Goal: Task Accomplishment & Management: Complete application form

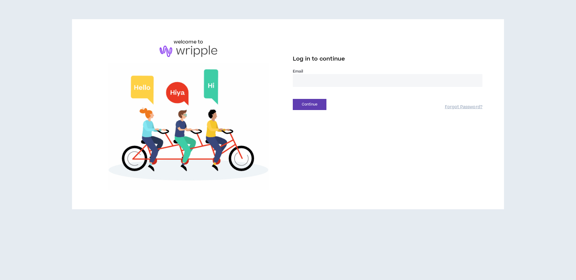
type input "**********"
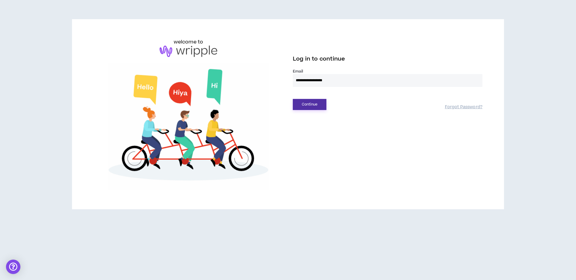
click at [314, 100] on button "Continue" at bounding box center [310, 104] width 34 height 11
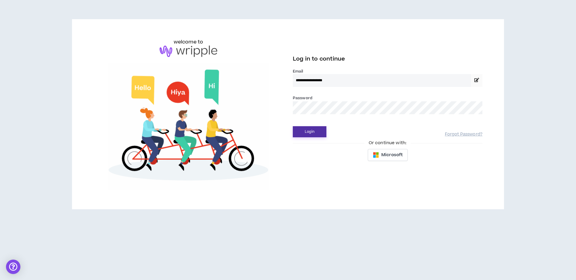
click at [316, 132] on button "Login" at bounding box center [310, 131] width 34 height 11
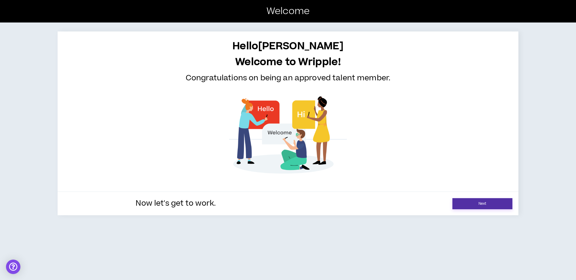
click at [477, 200] on link "Next" at bounding box center [482, 203] width 60 height 11
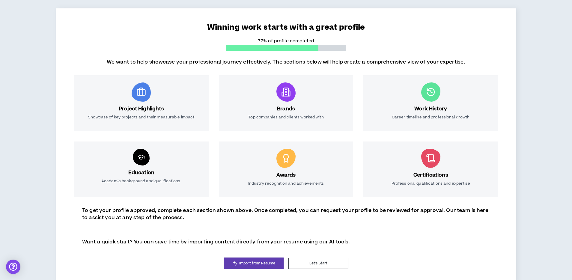
scroll to position [49, 0]
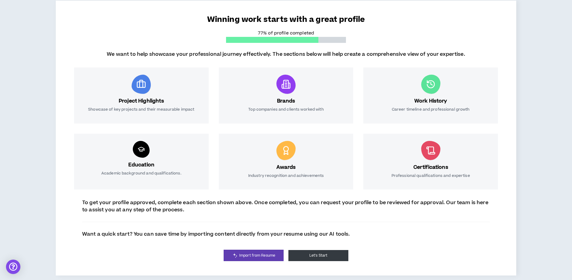
click at [316, 256] on button "Let's Start" at bounding box center [318, 255] width 60 height 11
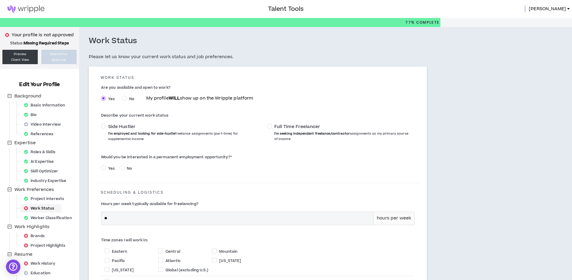
click at [48, 207] on div "Work Status" at bounding box center [41, 208] width 39 height 8
click at [295, 128] on span "Full Time Freelancer" at bounding box center [297, 127] width 46 height 6
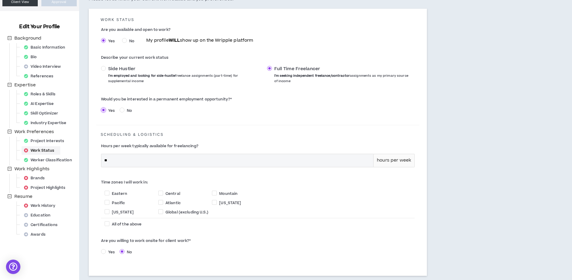
scroll to position [58, 0]
click at [231, 162] on input "**" at bounding box center [237, 160] width 272 height 13
type input "**"
click at [122, 202] on span "Pacific" at bounding box center [118, 202] width 13 height 5
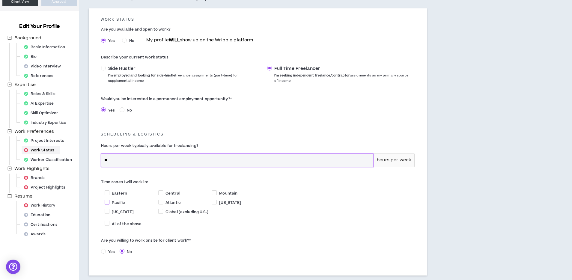
checkbox input "****"
click at [107, 253] on span "Yes" at bounding box center [111, 251] width 11 height 5
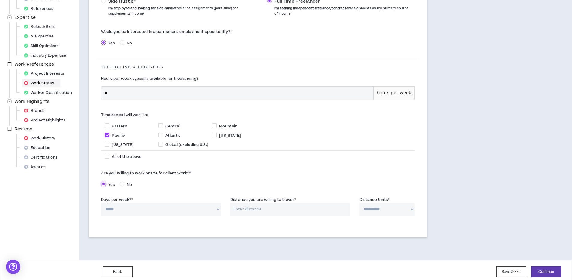
scroll to position [129, 0]
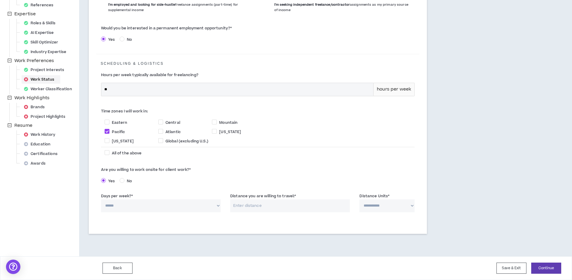
click at [167, 207] on select "****** * * * * *" at bounding box center [161, 205] width 120 height 13
select select "*"
click at [101, 199] on select "****** * * * * *" at bounding box center [161, 205] width 120 height 13
click at [254, 209] on input "Distance you are willing to travel: *" at bounding box center [290, 205] width 120 height 13
type input "30"
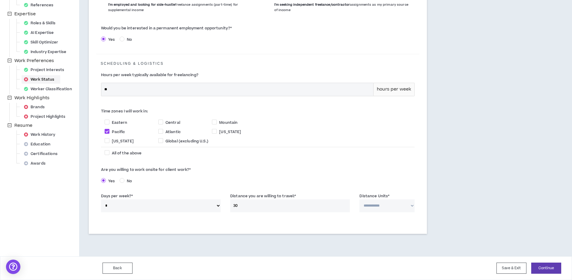
click at [377, 207] on select "**********" at bounding box center [386, 205] width 55 height 13
select select "*****"
click at [359, 199] on select "**********" at bounding box center [386, 205] width 55 height 13
click at [547, 268] on button "Continue" at bounding box center [546, 268] width 30 height 11
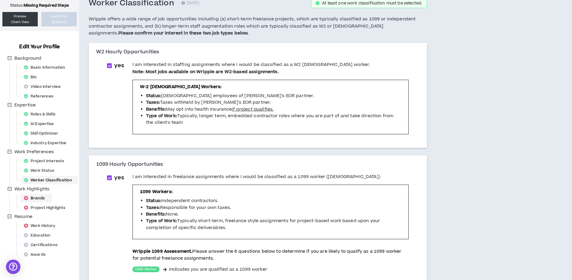
click at [35, 199] on div "Brands" at bounding box center [36, 198] width 29 height 8
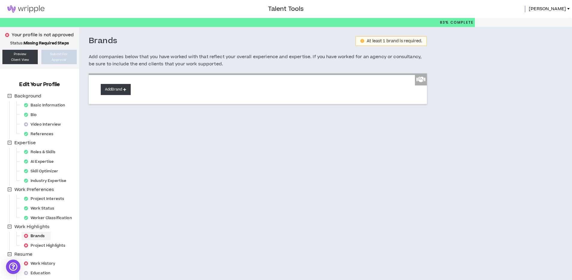
click at [120, 91] on button "Add Brand" at bounding box center [116, 89] width 30 height 11
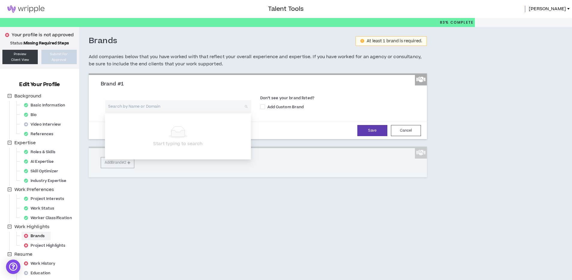
click at [138, 109] on input "search" at bounding box center [176, 106] width 135 height 13
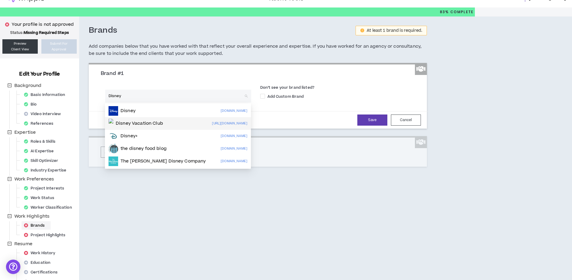
scroll to position [8, 0]
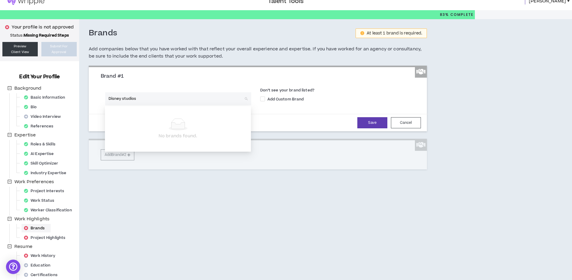
click at [129, 98] on input "Disney studios" at bounding box center [176, 98] width 135 height 13
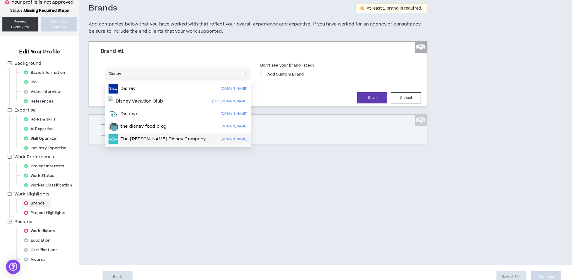
scroll to position [20, 0]
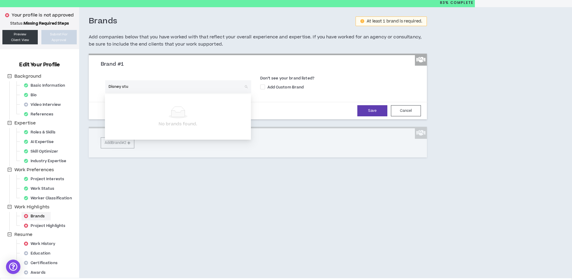
click at [143, 91] on input "Disney stu" at bounding box center [176, 86] width 135 height 13
click at [140, 90] on input "Disney stu" at bounding box center [176, 86] width 135 height 13
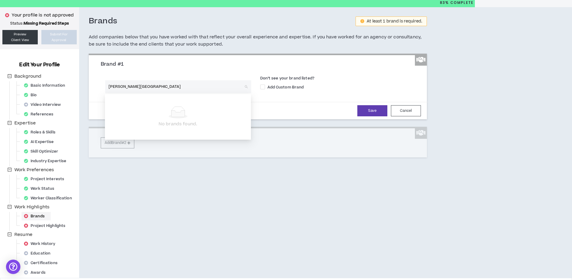
click at [144, 87] on input "[PERSON_NAME][GEOGRAPHIC_DATA]" at bounding box center [176, 86] width 135 height 13
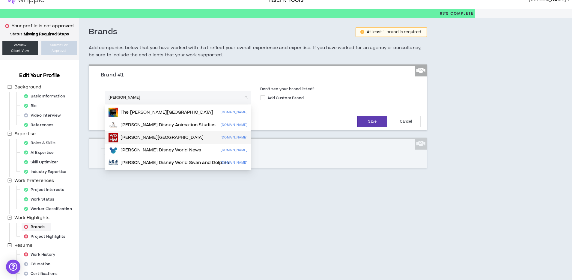
scroll to position [16, 0]
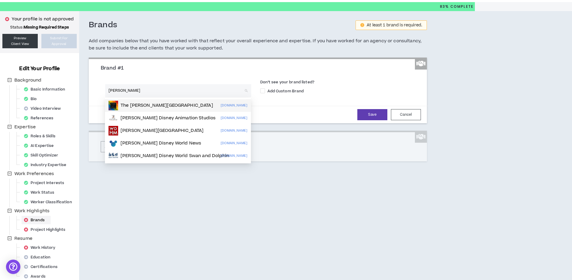
click at [123, 90] on input "[PERSON_NAME]" at bounding box center [176, 90] width 135 height 13
click at [123, 91] on input "[PERSON_NAME]" at bounding box center [176, 90] width 135 height 13
type input "Disney"
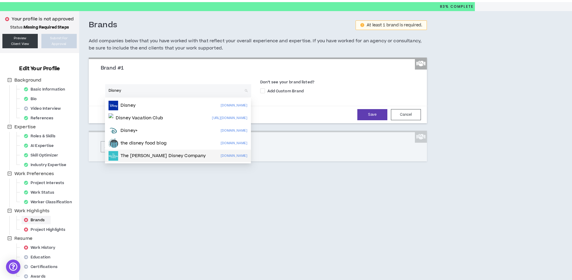
click at [162, 155] on p "The [PERSON_NAME] Disney Company" at bounding box center [163, 156] width 85 height 6
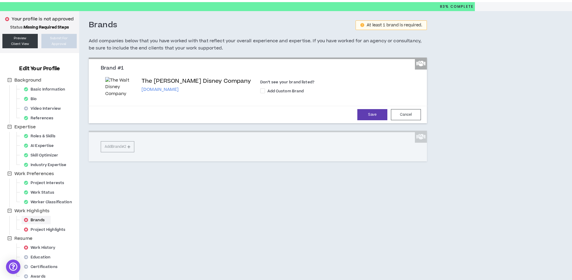
click at [127, 145] on div "Brand #1 The [PERSON_NAME] Disney Company [DOMAIN_NAME] Don’t see your brand li…" at bounding box center [258, 110] width 338 height 104
click at [378, 113] on button "Save" at bounding box center [372, 114] width 30 height 11
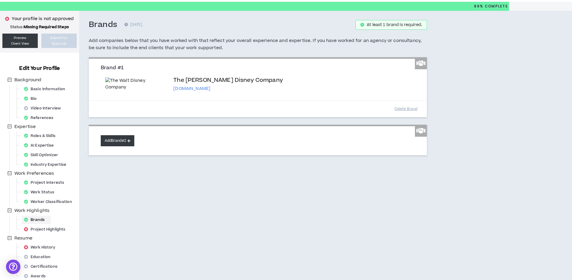
click at [115, 146] on button "Add Brand #2" at bounding box center [118, 140] width 34 height 11
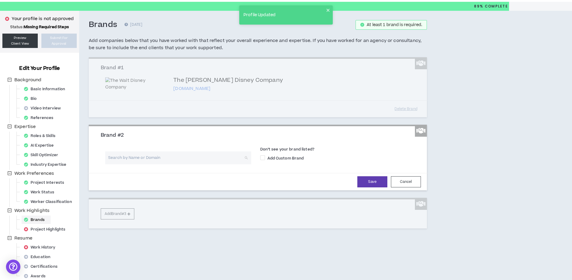
click at [159, 164] on input "search" at bounding box center [176, 157] width 135 height 13
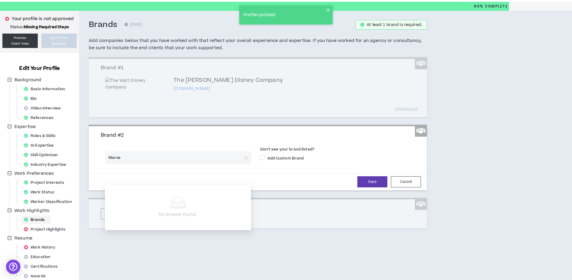
type input "Marvel"
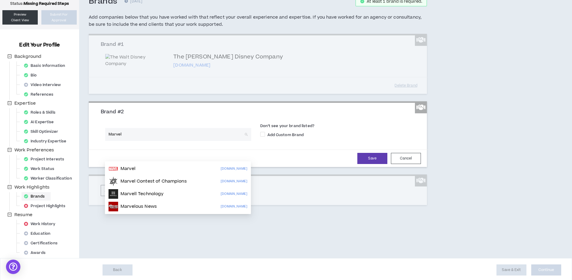
scroll to position [41, 0]
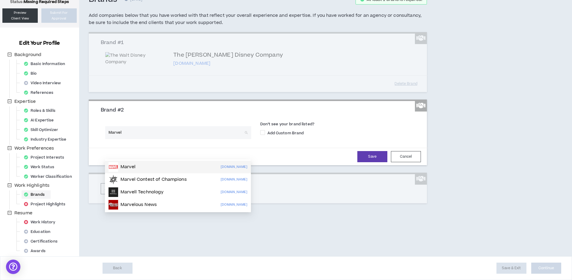
click at [215, 171] on div "Marvel [DOMAIN_NAME]" at bounding box center [178, 167] width 139 height 10
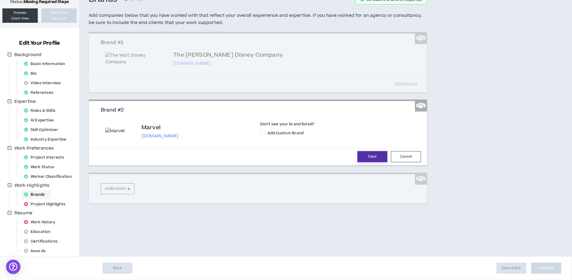
click at [358, 162] on button "Save" at bounding box center [372, 156] width 30 height 11
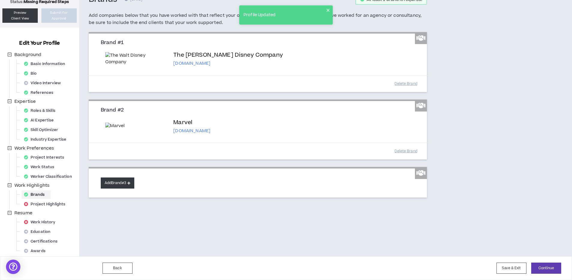
click at [126, 189] on button "Add Brand #3" at bounding box center [118, 182] width 34 height 11
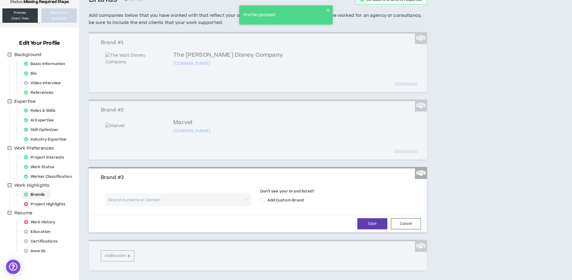
click at [138, 206] on input "search" at bounding box center [176, 199] width 135 height 13
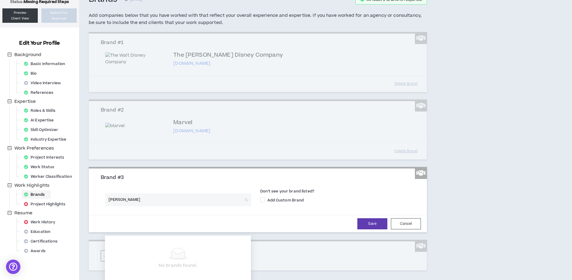
type input "Shondal"
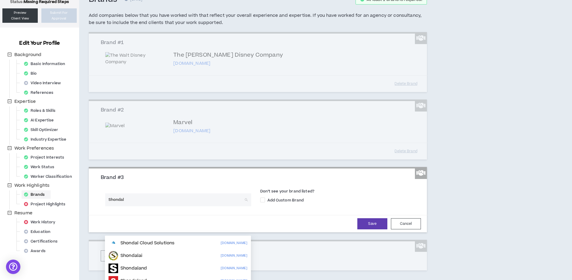
scroll to position [94, 0]
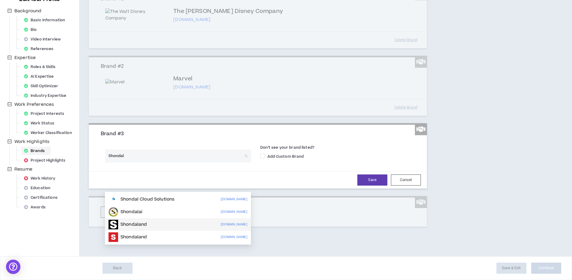
click at [156, 220] on div "Shondaland [DOMAIN_NAME]" at bounding box center [178, 225] width 139 height 10
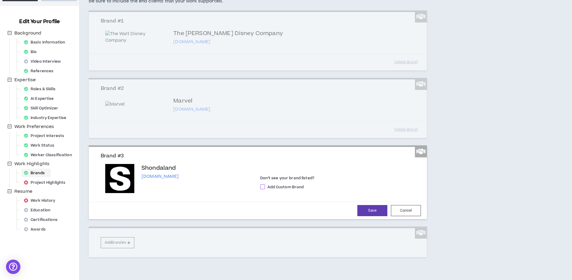
scroll to position [122, 0]
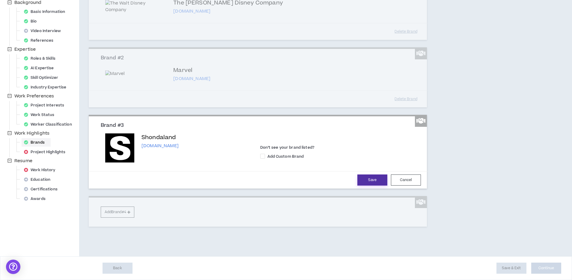
click at [363, 182] on button "Save" at bounding box center [372, 179] width 30 height 11
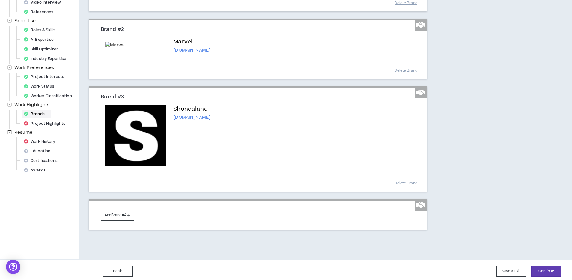
scroll to position [154, 0]
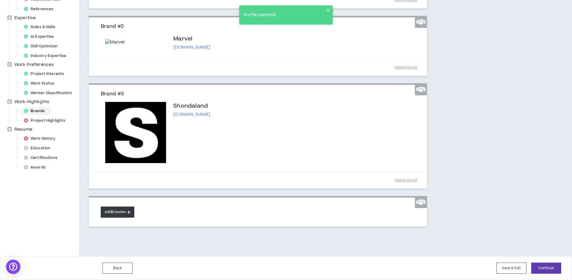
click at [120, 210] on button "Add Brand #4" at bounding box center [118, 212] width 34 height 11
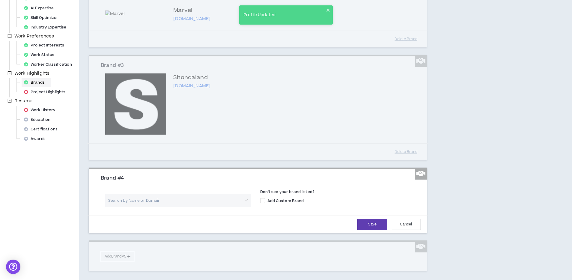
click at [140, 207] on input "search" at bounding box center [176, 200] width 135 height 13
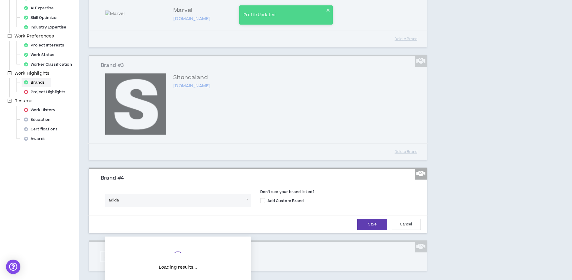
type input "adidas"
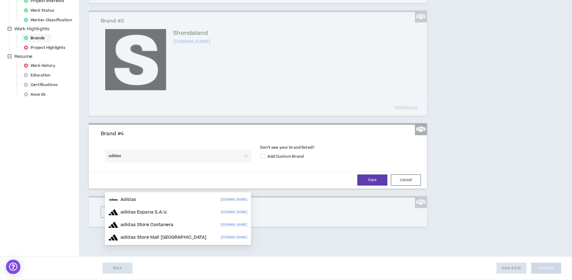
scroll to position [202, 0]
click at [153, 198] on div "Adidas [DOMAIN_NAME]" at bounding box center [178, 200] width 139 height 10
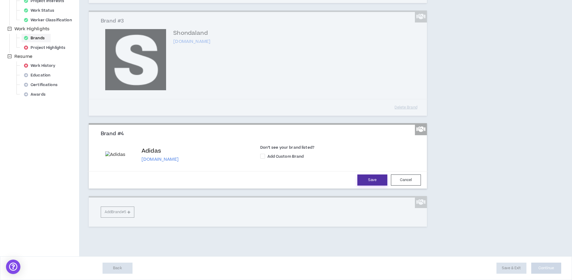
click at [367, 186] on button "Save" at bounding box center [372, 179] width 30 height 11
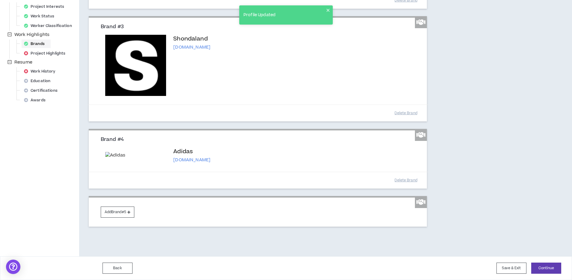
scroll to position [201, 0]
click at [121, 218] on button "Add Brand #5" at bounding box center [118, 212] width 34 height 11
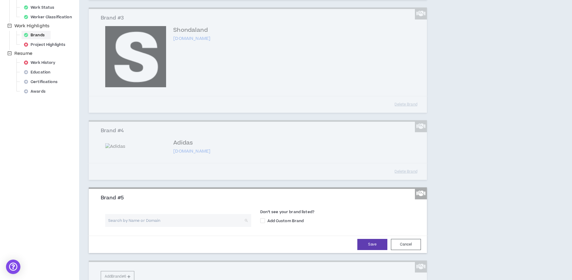
click at [157, 227] on input "search" at bounding box center [176, 220] width 135 height 13
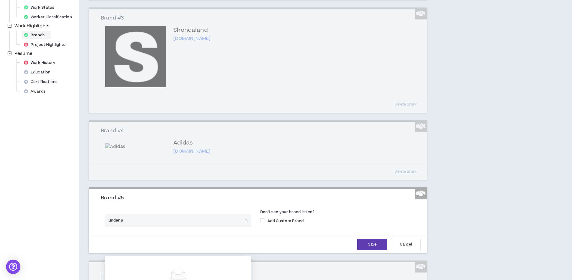
type input "under ar"
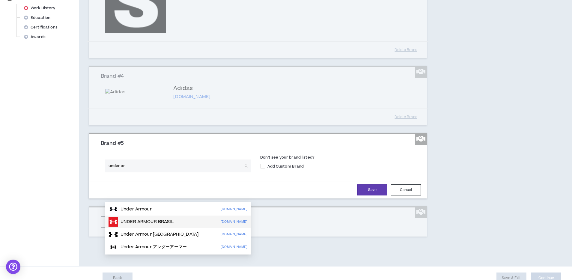
scroll to position [256, 0]
click at [181, 210] on div "Under Armour [DOMAIN_NAME]" at bounding box center [178, 209] width 139 height 10
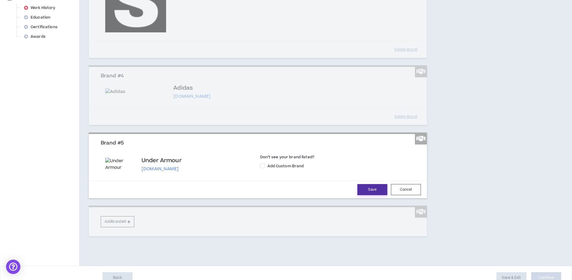
click at [370, 195] on button "Save" at bounding box center [372, 189] width 30 height 11
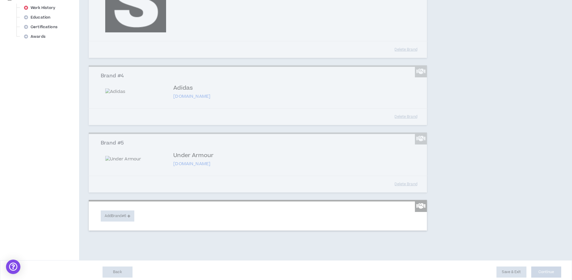
scroll to position [307, 0]
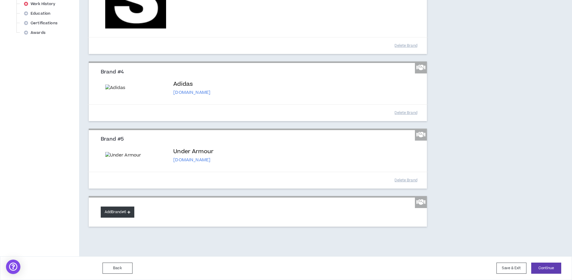
click at [128, 212] on button "Add Brand #6" at bounding box center [118, 212] width 34 height 11
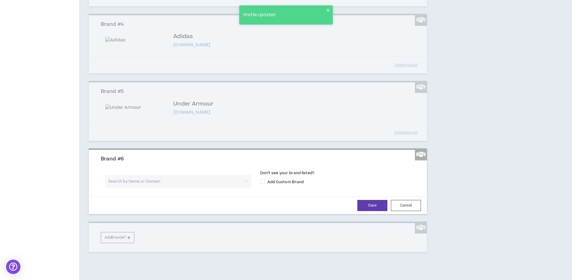
click at [145, 188] on input "search" at bounding box center [176, 181] width 135 height 13
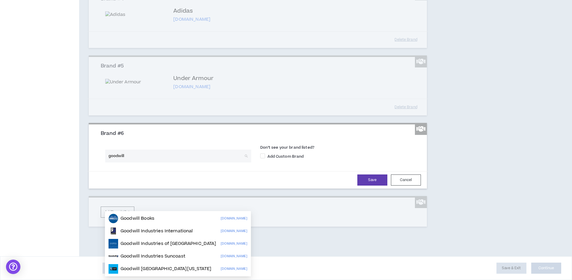
scroll to position [362, 0]
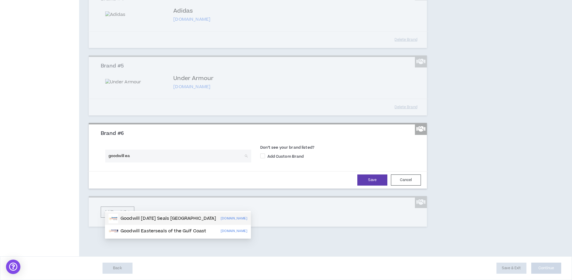
type input "goodwill e"
click at [246, 162] on div "Search by Name or Domain" at bounding box center [178, 156] width 146 height 13
type input "goodwill"
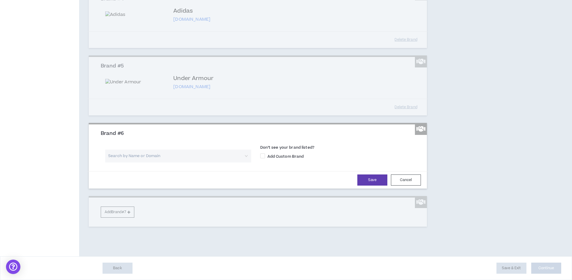
click at [121, 162] on input "search" at bounding box center [176, 156] width 135 height 13
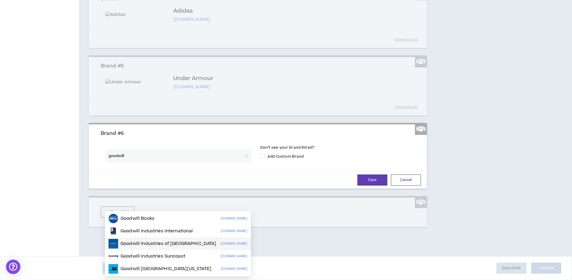
scroll to position [371, 0]
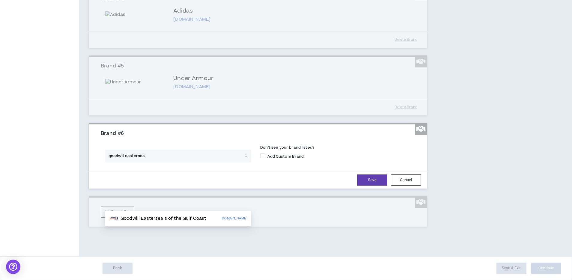
type input "goodwill eastersea"
paste input "[URL][DOMAIN_NAME]"
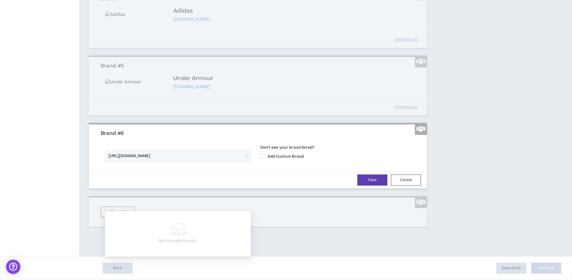
type input "[URL][DOMAIN_NAME]"
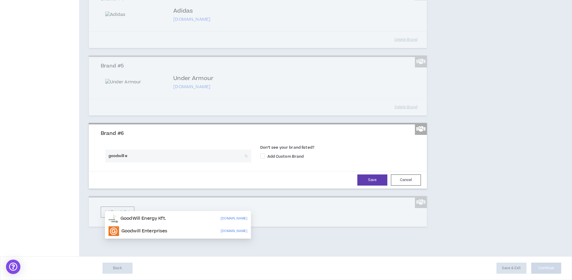
type input "goodwill"
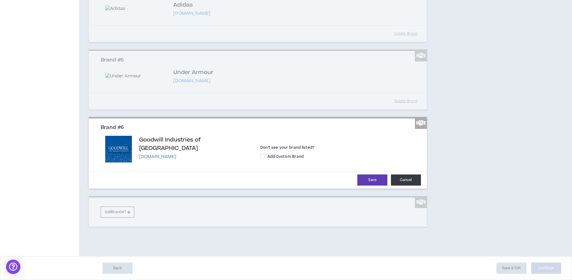
click at [408, 186] on button "Cancel" at bounding box center [406, 179] width 30 height 11
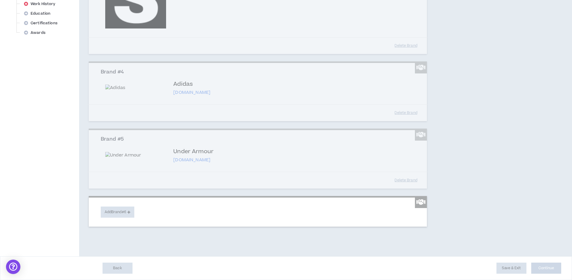
scroll to position [307, 0]
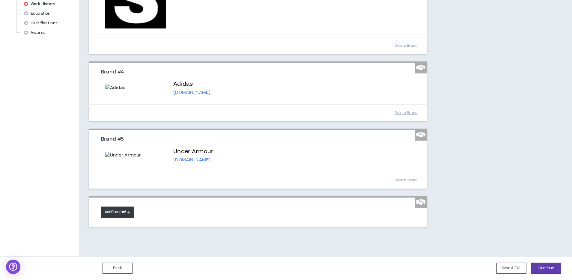
click at [123, 210] on button "Add Brand #6" at bounding box center [118, 212] width 34 height 11
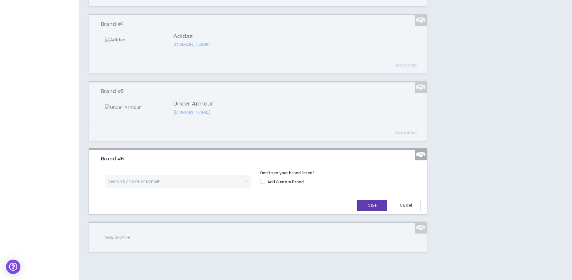
click at [190, 188] on input "search" at bounding box center [176, 181] width 135 height 13
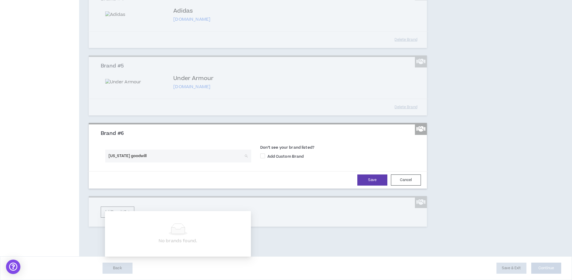
scroll to position [360, 0]
click at [118, 162] on input "[US_STATE] goodwill" at bounding box center [176, 156] width 135 height 13
click at [122, 162] on input "[US_STATE] goodwill" at bounding box center [176, 156] width 135 height 13
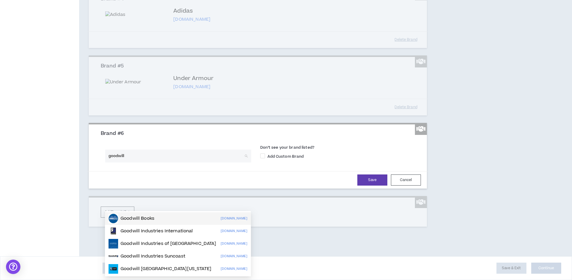
click at [171, 162] on input "goodwill" at bounding box center [176, 156] width 135 height 13
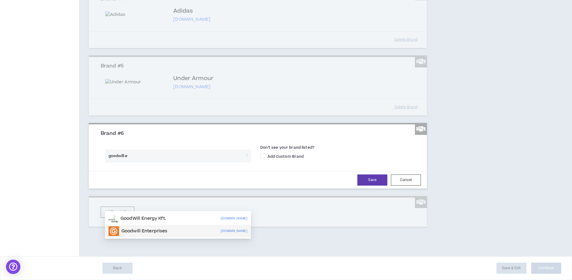
type input "goodwill"
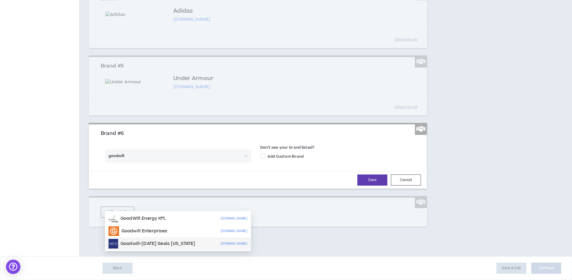
click at [162, 241] on p "Goodwill-[DATE] Seals [US_STATE]" at bounding box center [158, 244] width 75 height 6
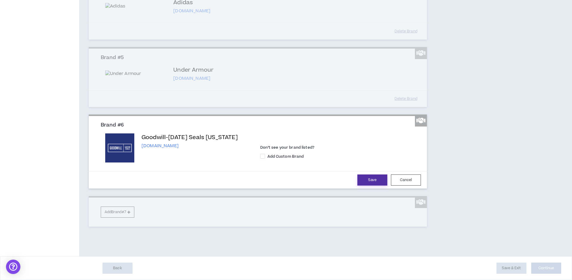
click at [380, 186] on button "Save" at bounding box center [372, 179] width 30 height 11
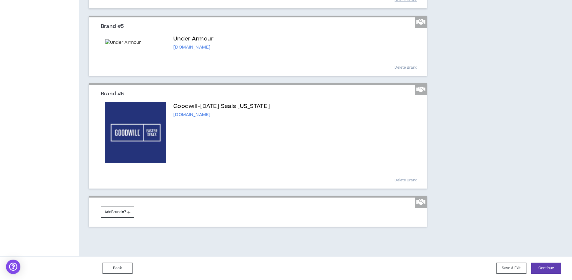
scroll to position [420, 0]
click at [123, 210] on button "Add Brand #7" at bounding box center [118, 212] width 34 height 11
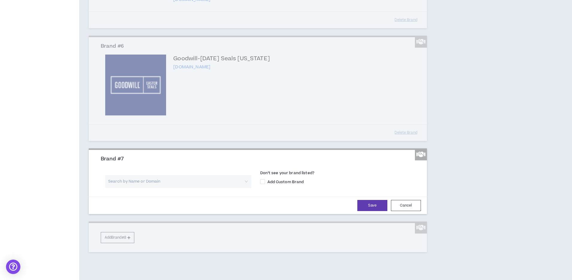
click at [160, 188] on input "search" at bounding box center [176, 181] width 135 height 13
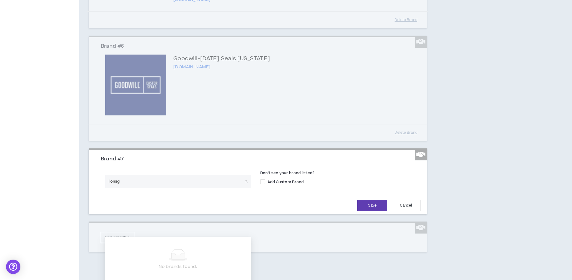
type input "lionsga"
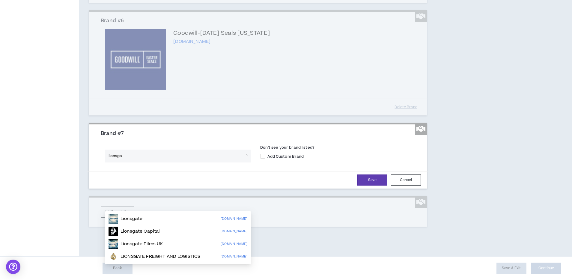
scroll to position [485, 0]
click at [180, 214] on div "Lionsgate [DOMAIN_NAME]" at bounding box center [178, 219] width 139 height 10
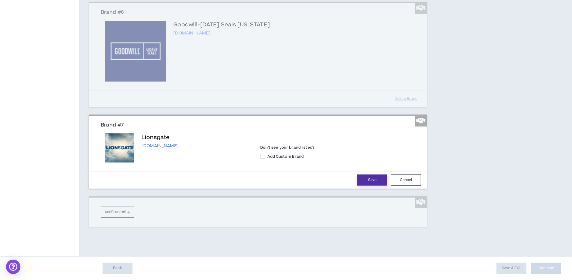
click at [370, 186] on button "Save" at bounding box center [372, 179] width 30 height 11
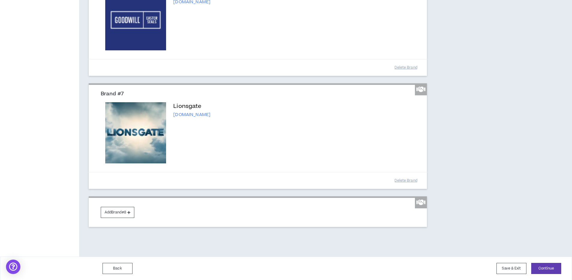
scroll to position [533, 0]
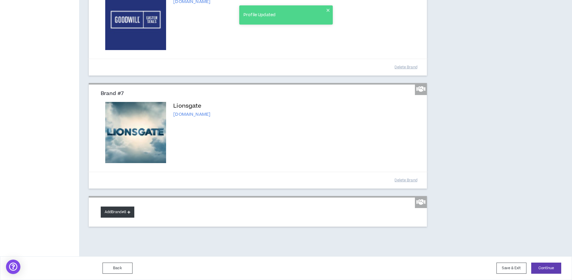
click at [110, 215] on button "Add Brand #8" at bounding box center [118, 212] width 34 height 11
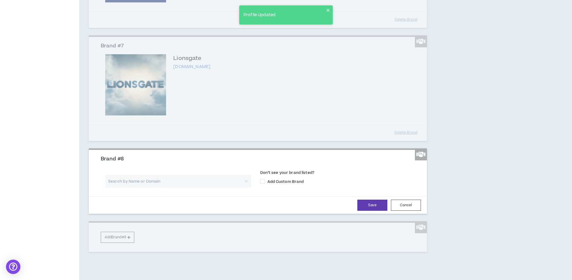
click at [147, 188] on input "search" at bounding box center [176, 181] width 135 height 13
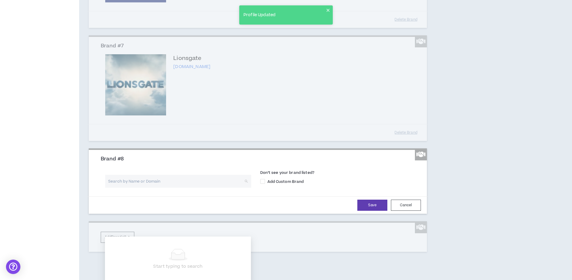
type input "b"
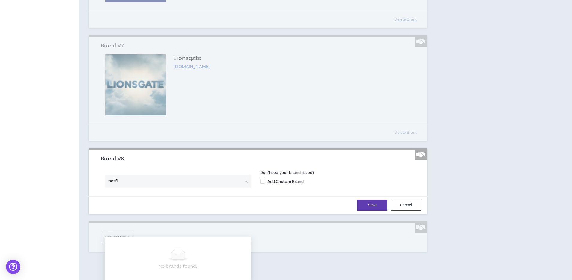
type input "netfli"
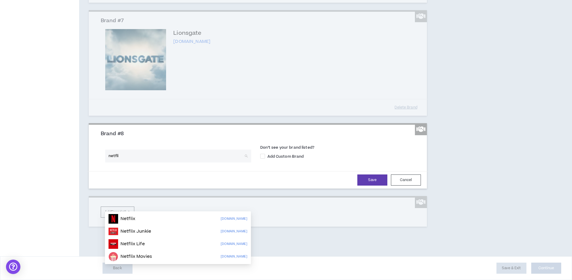
scroll to position [578, 0]
click at [140, 214] on div "Netflix [DOMAIN_NAME]" at bounding box center [178, 219] width 139 height 10
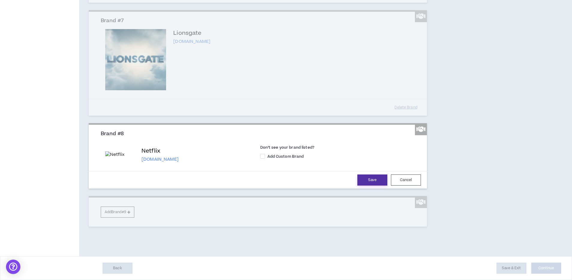
click at [365, 186] on button "Save" at bounding box center [372, 179] width 30 height 11
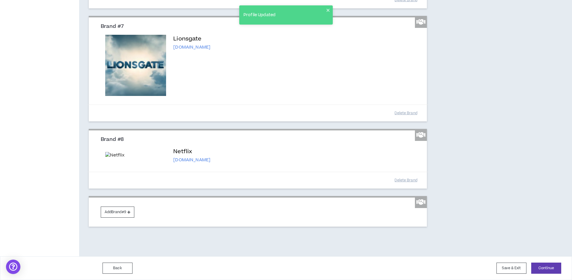
scroll to position [601, 0]
click at [112, 212] on button "Add Brand #9" at bounding box center [118, 212] width 34 height 11
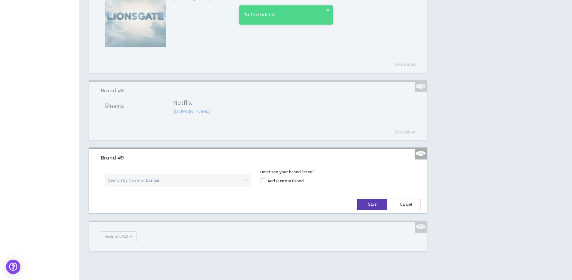
click at [155, 187] on input "search" at bounding box center [176, 180] width 135 height 13
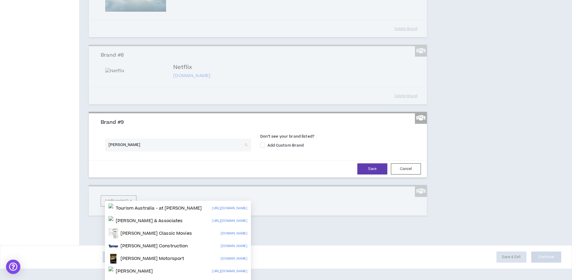
scroll to position [650, 0]
type input "tbs"
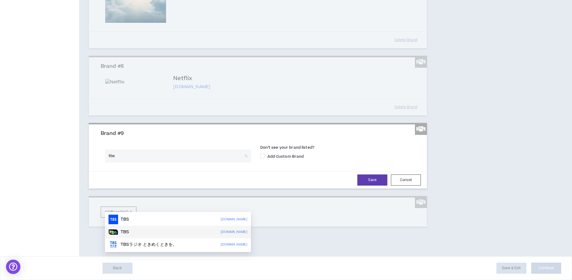
click at [135, 226] on div "TBS [DOMAIN_NAME]" at bounding box center [178, 232] width 146 height 13
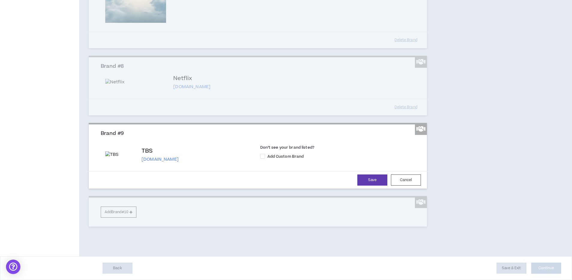
scroll to position [650, 0]
click at [367, 186] on button "Save" at bounding box center [372, 179] width 30 height 11
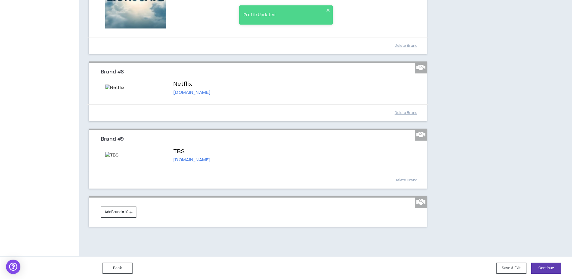
scroll to position [695, 0]
click at [132, 210] on icon at bounding box center [131, 211] width 3 height 3
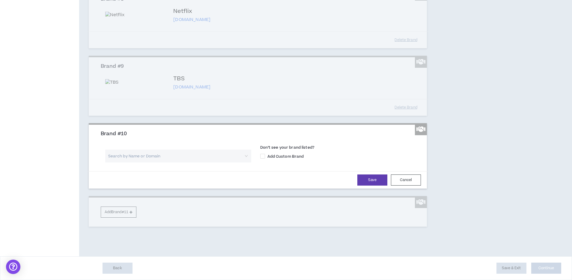
click at [160, 162] on input "search" at bounding box center [176, 156] width 135 height 13
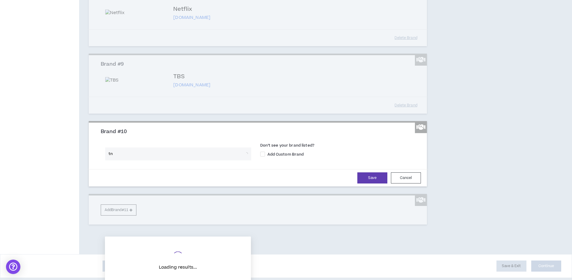
type input "tnt"
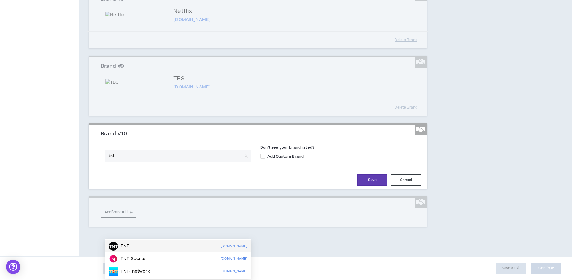
scroll to position [732, 0]
click at [205, 241] on div "TNT [DOMAIN_NAME]" at bounding box center [178, 246] width 139 height 10
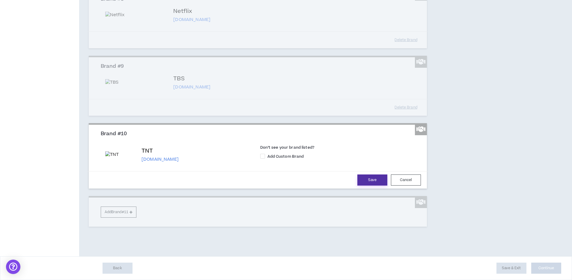
click at [379, 186] on button "Save" at bounding box center [372, 179] width 30 height 11
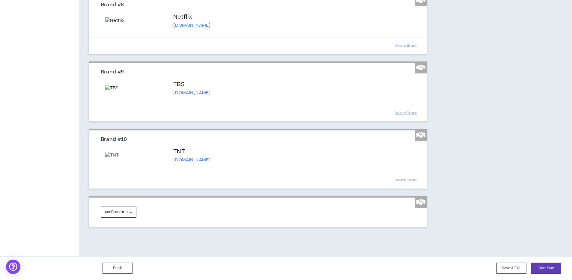
scroll to position [794, 0]
click at [120, 215] on button "Add Brand #11" at bounding box center [119, 212] width 36 height 11
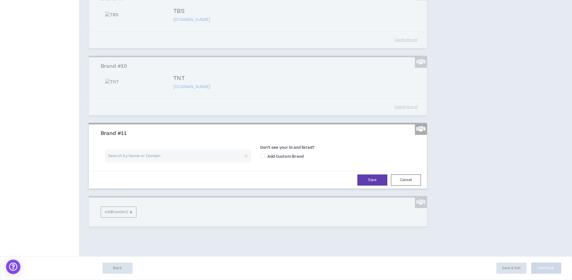
click at [177, 162] on input "search" at bounding box center [176, 156] width 135 height 13
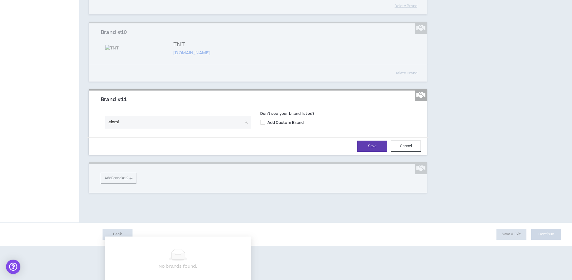
type input "elemis"
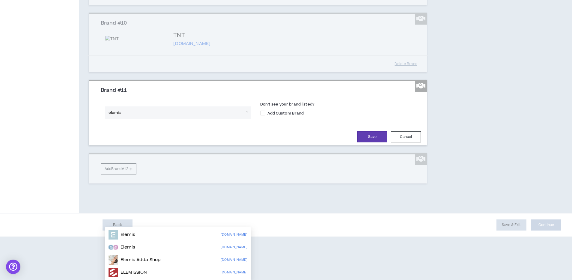
scroll to position [841, 0]
click at [195, 230] on div "Elemis [DOMAIN_NAME]" at bounding box center [178, 235] width 139 height 10
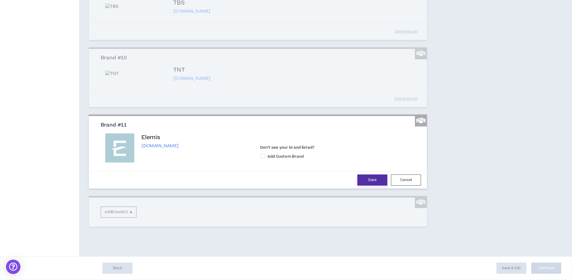
click at [364, 186] on button "Save" at bounding box center [372, 179] width 30 height 11
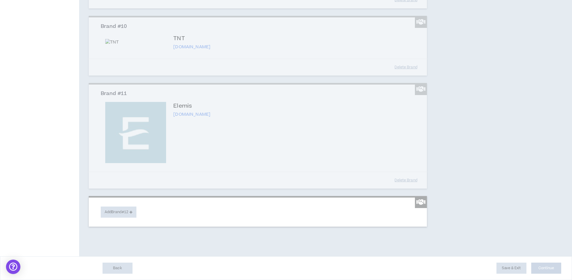
scroll to position [905, 0]
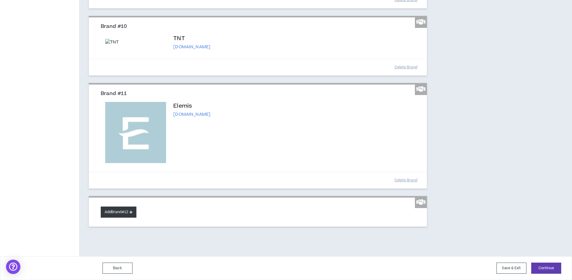
click at [114, 217] on button "Add Brand #12" at bounding box center [119, 212] width 36 height 11
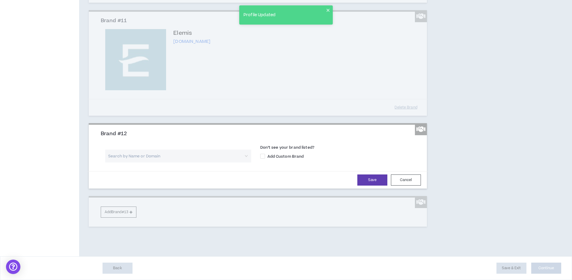
click at [149, 162] on input "search" at bounding box center [176, 156] width 135 height 13
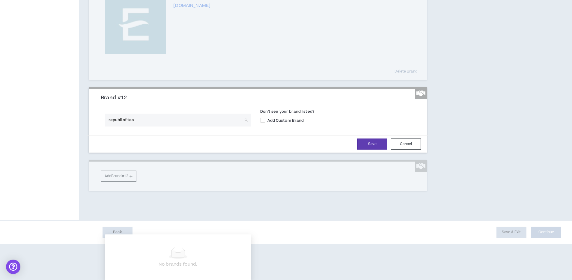
scroll to position [931, 0]
click at [121, 127] on input "republi of tea" at bounding box center [176, 120] width 135 height 13
type input "republic of tea"
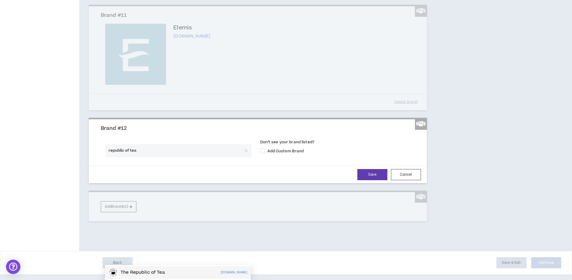
click at [165, 268] on div "The Republic of Tea [DOMAIN_NAME]" at bounding box center [178, 273] width 139 height 10
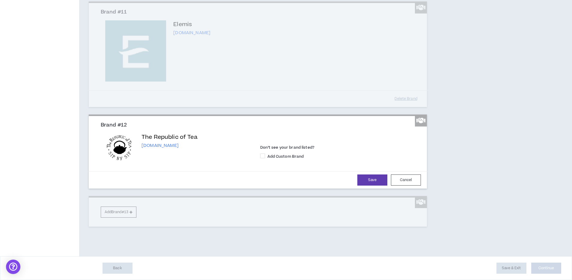
scroll to position [988, 0]
click at [366, 184] on button "Save" at bounding box center [372, 179] width 30 height 11
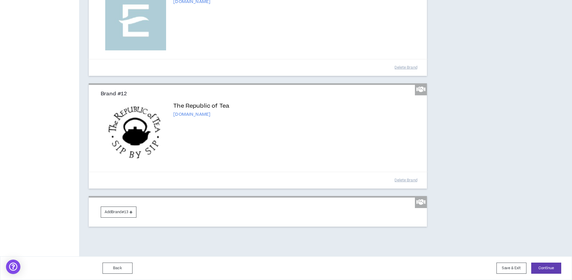
scroll to position [1020, 0]
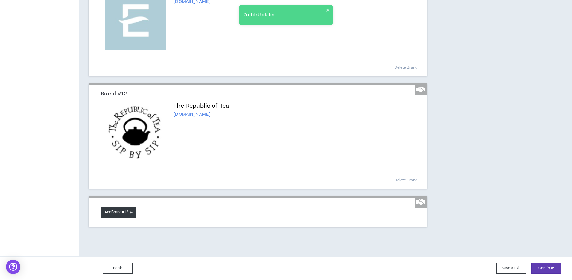
click at [125, 210] on button "Add Brand #13" at bounding box center [119, 212] width 36 height 11
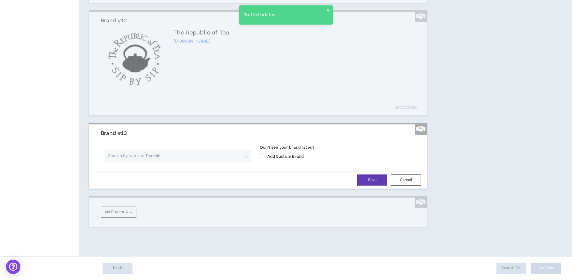
click at [159, 162] on input "search" at bounding box center [176, 156] width 135 height 13
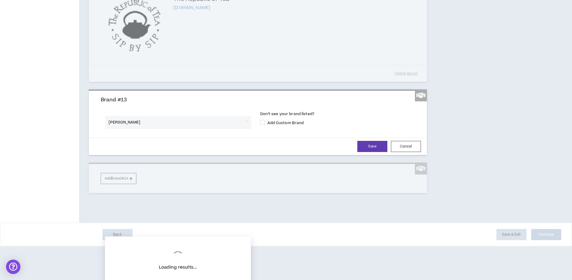
type input "simon &"
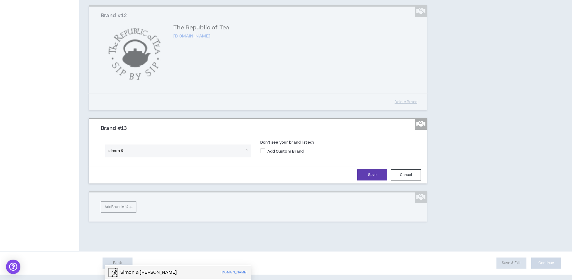
click at [153, 270] on p "Simon & [PERSON_NAME]" at bounding box center [149, 273] width 56 height 6
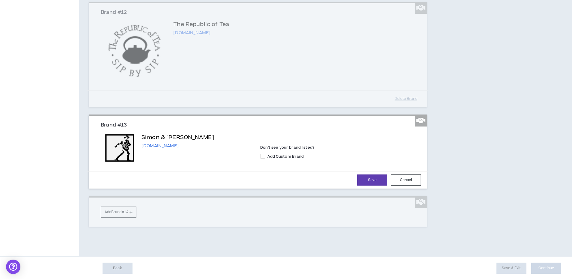
scroll to position [1061, 0]
click at [376, 186] on button "Save" at bounding box center [372, 179] width 30 height 11
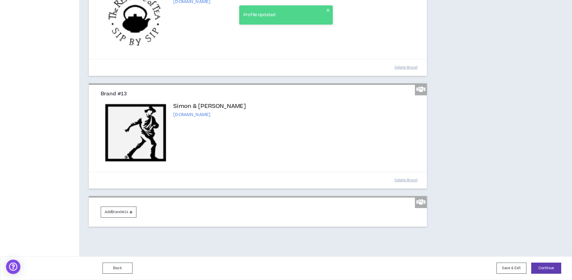
scroll to position [1104, 0]
click at [132, 218] on button "Add Brand #14" at bounding box center [119, 212] width 36 height 11
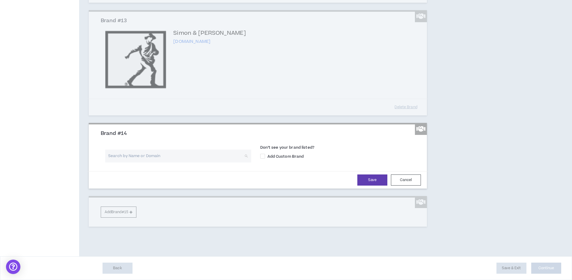
click at [140, 162] on input "search" at bounding box center [176, 156] width 135 height 13
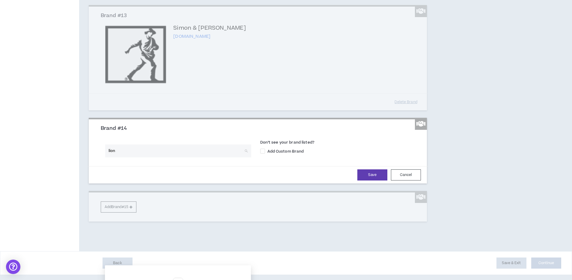
type input "lion x"
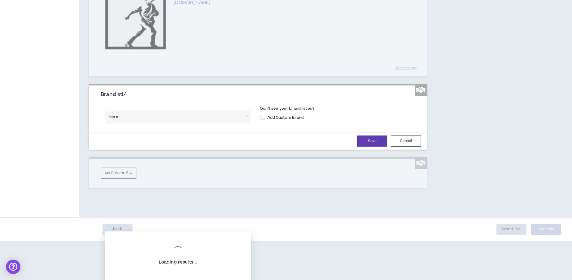
scroll to position [1147, 0]
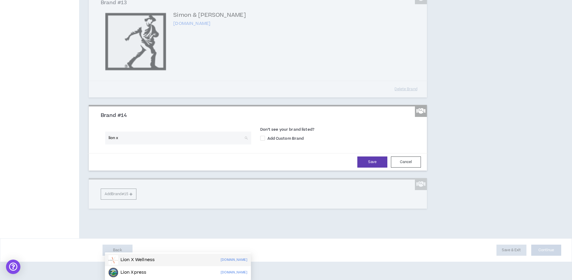
click at [189, 255] on div "Lion X Wellness [DOMAIN_NAME]" at bounding box center [178, 260] width 139 height 10
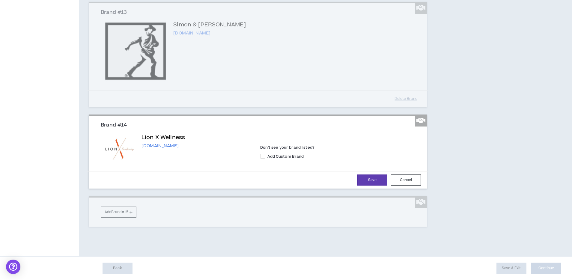
scroll to position [1198, 0]
click at [367, 186] on button "Save" at bounding box center [372, 179] width 30 height 11
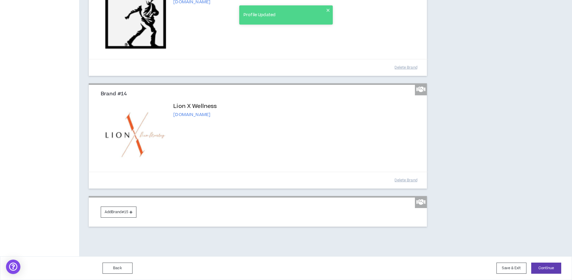
scroll to position [1245, 0]
click at [125, 215] on button "Add Brand #15" at bounding box center [119, 212] width 36 height 11
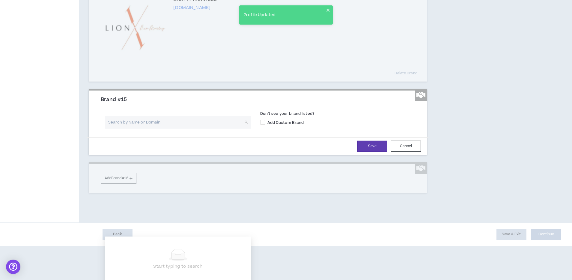
click at [133, 129] on input "search" at bounding box center [176, 122] width 135 height 13
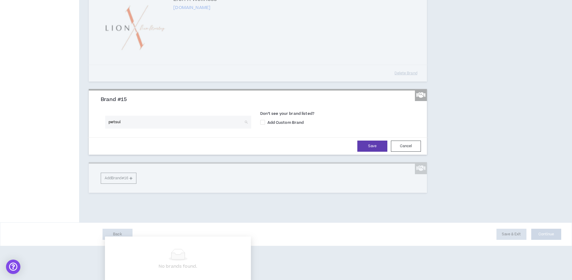
type input "petsuit"
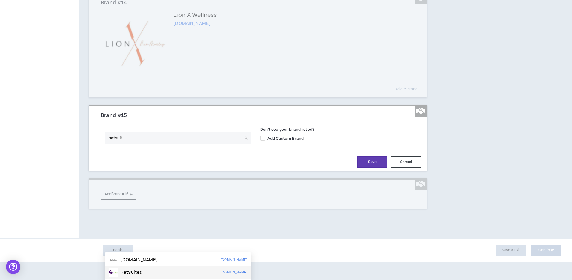
click at [151, 268] on div "PetSuites [DOMAIN_NAME]" at bounding box center [178, 273] width 139 height 10
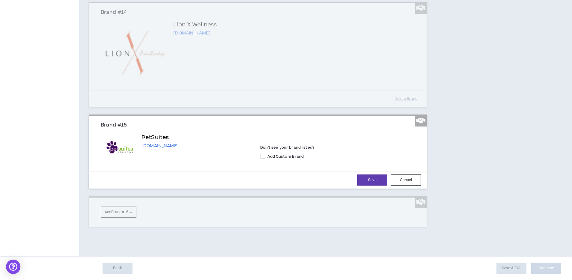
scroll to position [1284, 0]
click at [366, 186] on button "Save" at bounding box center [372, 179] width 30 height 11
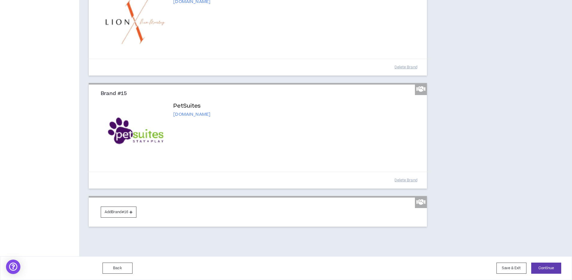
scroll to position [1358, 0]
click at [126, 212] on button "Add Brand #16" at bounding box center [119, 212] width 36 height 11
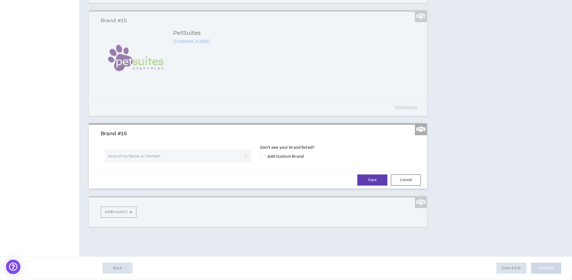
click at [161, 162] on input "search" at bounding box center [176, 156] width 135 height 13
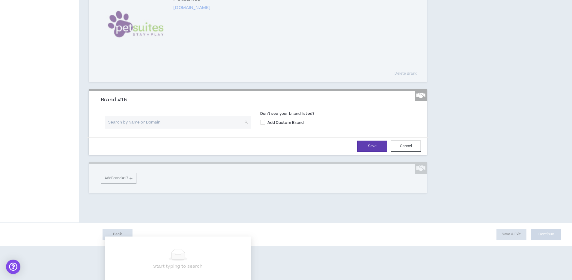
type input "a"
type input "paramount"
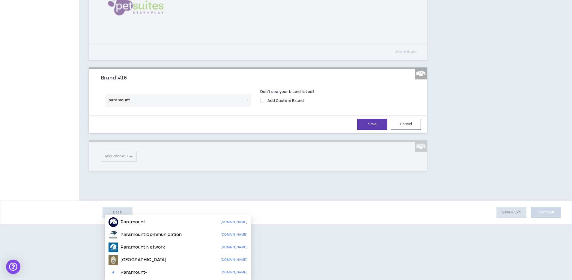
scroll to position [1408, 0]
click at [167, 217] on div "Paramount [DOMAIN_NAME]" at bounding box center [178, 222] width 139 height 10
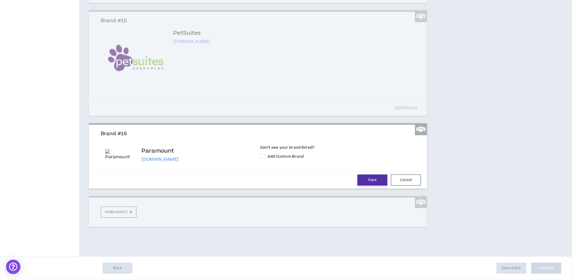
click at [369, 186] on button "Save" at bounding box center [372, 179] width 30 height 11
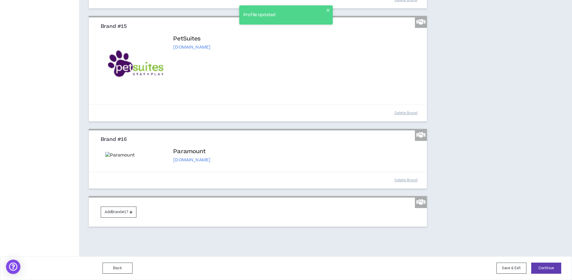
scroll to position [1427, 0]
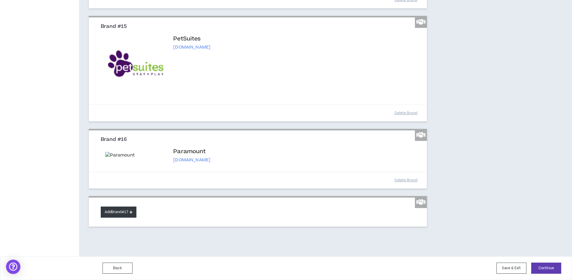
click at [130, 212] on button "Add Brand #17" at bounding box center [119, 212] width 36 height 11
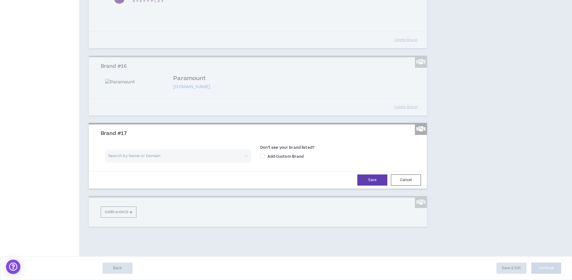
click at [161, 162] on input "search" at bounding box center [176, 156] width 135 height 13
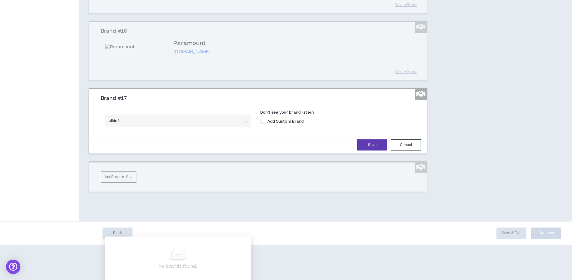
scroll to position [1475, 0]
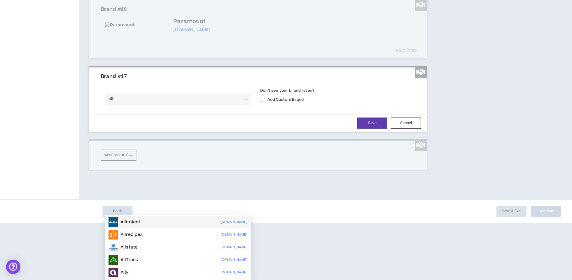
click at [140, 106] on input "all" at bounding box center [176, 99] width 135 height 13
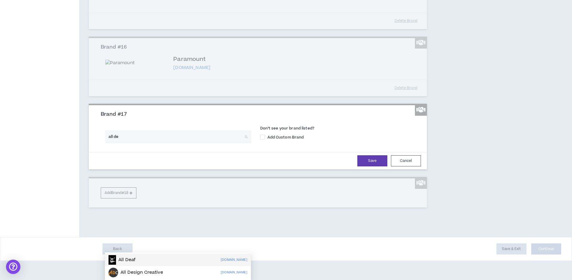
type input "all def"
click at [146, 257] on p "All Def Digital" at bounding box center [136, 260] width 31 height 6
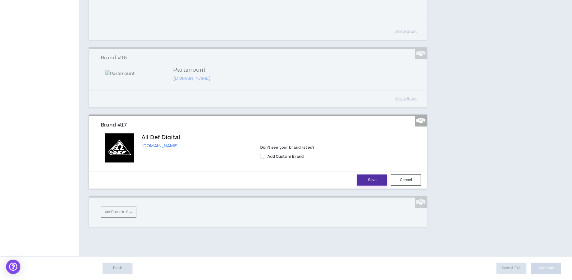
click at [378, 186] on button "Save" at bounding box center [372, 179] width 30 height 11
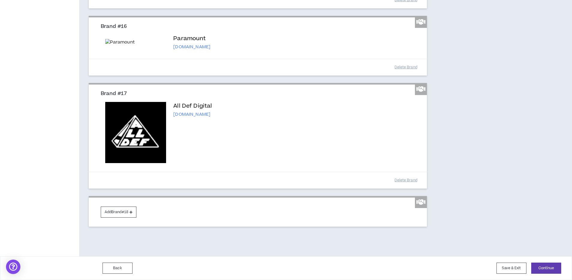
scroll to position [1538, 0]
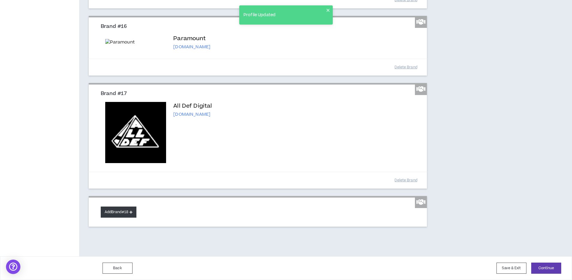
click at [124, 214] on button "Add Brand #18" at bounding box center [119, 212] width 36 height 11
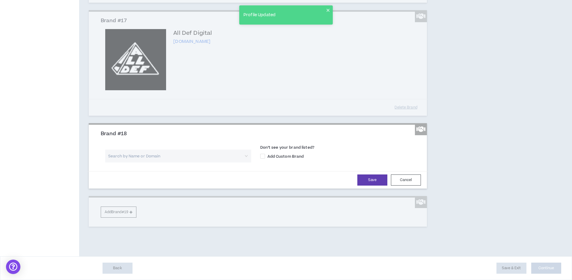
click at [160, 162] on input "search" at bounding box center [176, 156] width 135 height 13
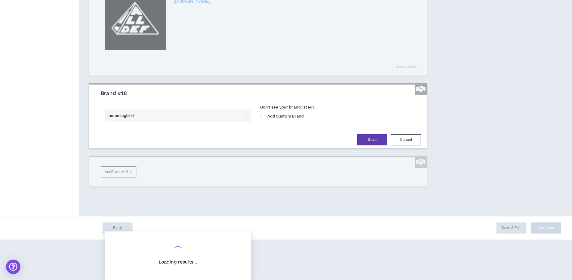
scroll to position [1584, 0]
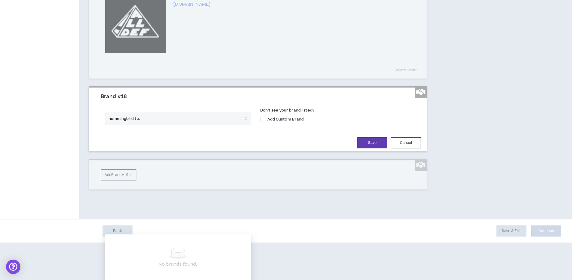
type input "hummingbird tts"
click at [168, 125] on input "hummingbird ear t" at bounding box center [176, 118] width 135 height 13
type input "north memori"
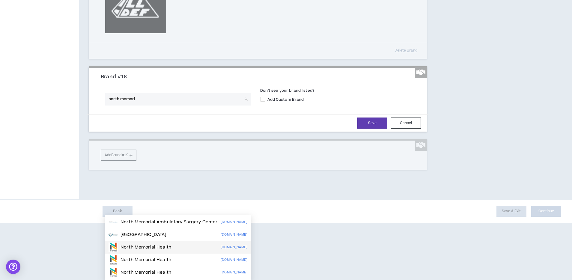
click at [178, 243] on div "North Memorial Health [DOMAIN_NAME]" at bounding box center [178, 248] width 139 height 10
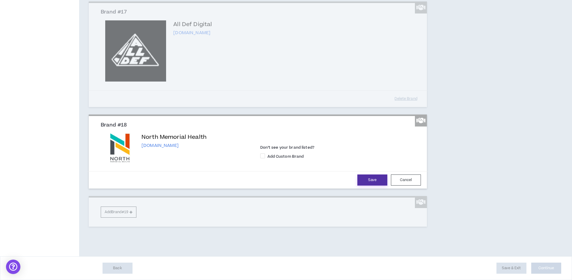
click at [362, 186] on button "Save" at bounding box center [372, 179] width 30 height 11
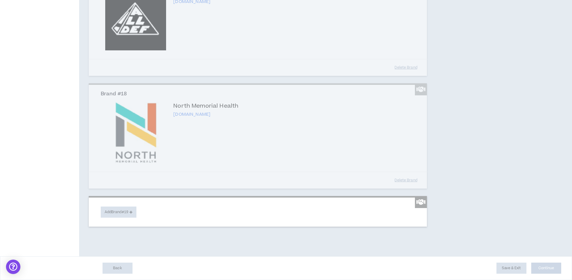
scroll to position [1652, 0]
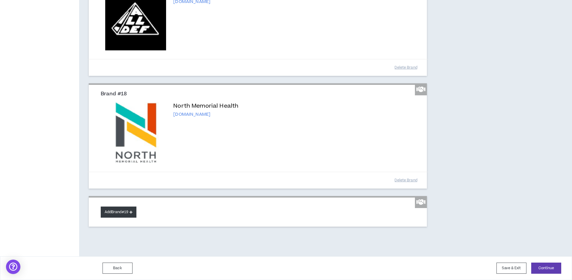
click at [130, 213] on button "Add Brand #19" at bounding box center [119, 212] width 36 height 11
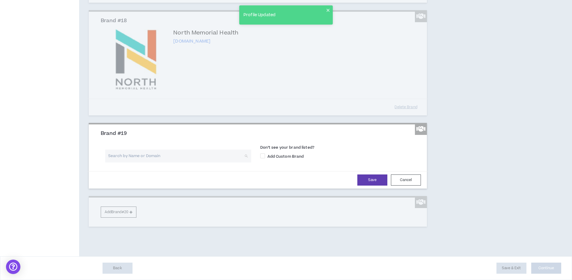
click at [159, 162] on input "search" at bounding box center [176, 156] width 135 height 13
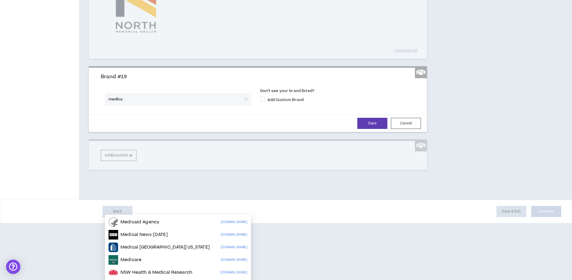
scroll to position [1696, 0]
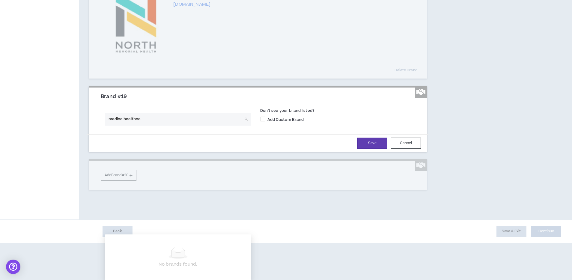
type input "medica healthca"
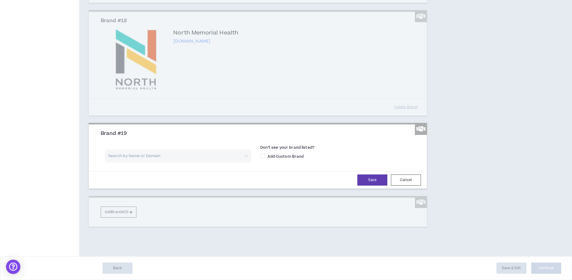
paste input "[URL][DOMAIN_NAME]"
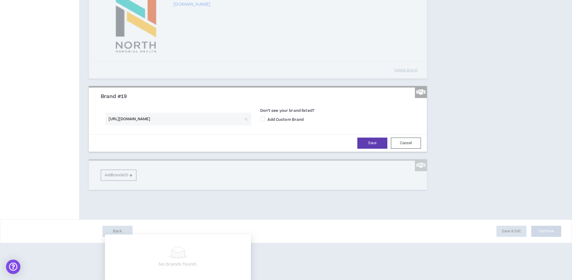
click at [209, 126] on input "[URL][DOMAIN_NAME]" at bounding box center [176, 119] width 135 height 13
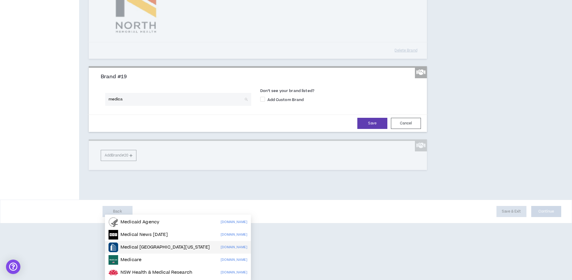
scroll to position [1725, 0]
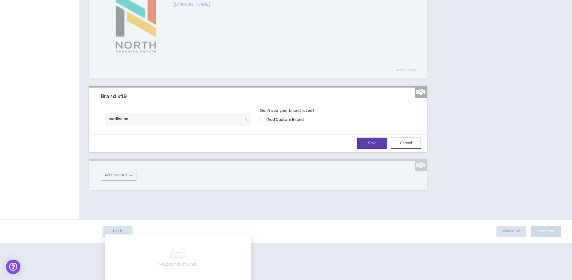
type input "medica hea"
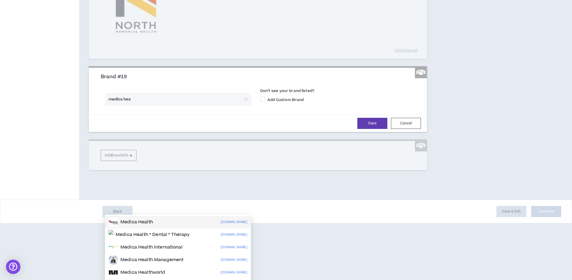
click at [177, 217] on div "Medica Health [DOMAIN_NAME]" at bounding box center [178, 222] width 139 height 10
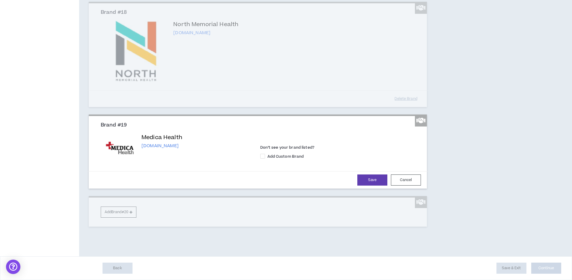
click at [162, 149] on p "[DOMAIN_NAME]" at bounding box center [162, 146] width 41 height 6
click at [416, 184] on button "Cancel" at bounding box center [406, 179] width 30 height 11
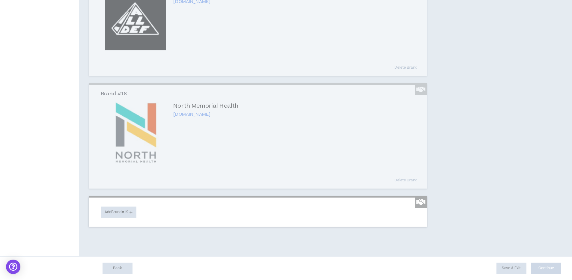
scroll to position [1652, 0]
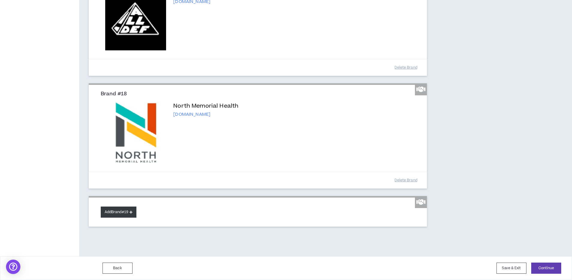
click at [125, 210] on button "Add Brand #19" at bounding box center [119, 212] width 36 height 11
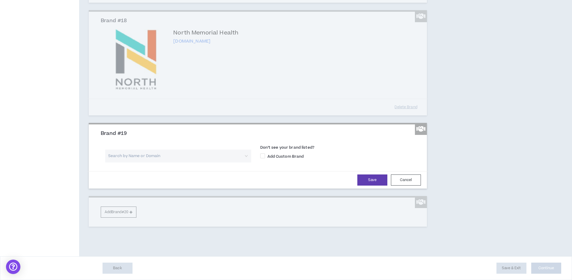
click at [162, 162] on input "search" at bounding box center [176, 156] width 135 height 13
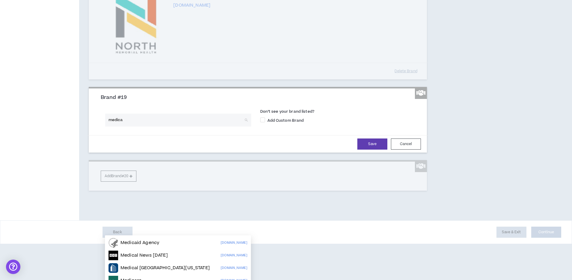
scroll to position [1655, 0]
type input "medica"
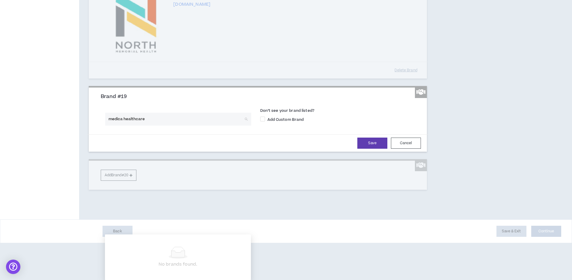
scroll to position [1704, 0]
click at [136, 126] on input "medica healthcare" at bounding box center [176, 119] width 135 height 13
type input "medica"
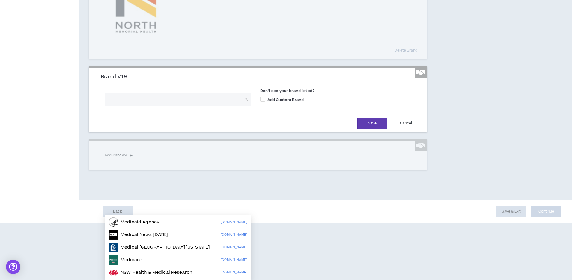
click at [285, 96] on label "Don’t see your brand listed?" at bounding box center [339, 91] width 159 height 7
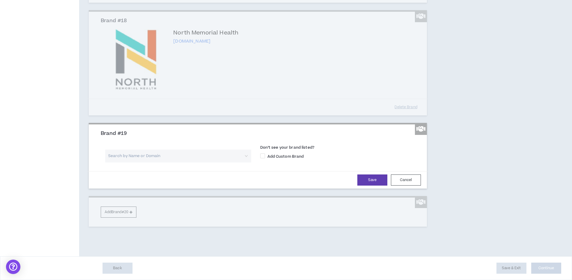
click at [264, 152] on label "Don’t see your brand listed?" at bounding box center [339, 148] width 159 height 7
click at [261, 158] on span at bounding box center [262, 156] width 5 height 5
checkbox input "****"
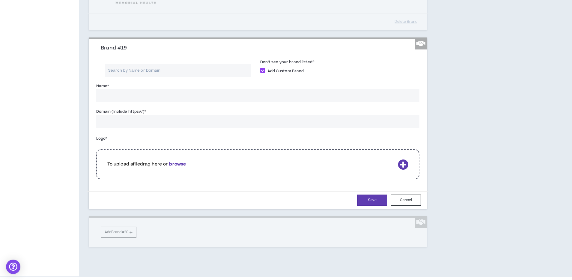
click at [185, 102] on input "Name *" at bounding box center [257, 95] width 323 height 13
type input "Medica"
click at [179, 128] on input "Domain (Include https://) *" at bounding box center [257, 121] width 323 height 13
paste input "[DOMAIN_NAME]"
type input "[DOMAIN_NAME]"
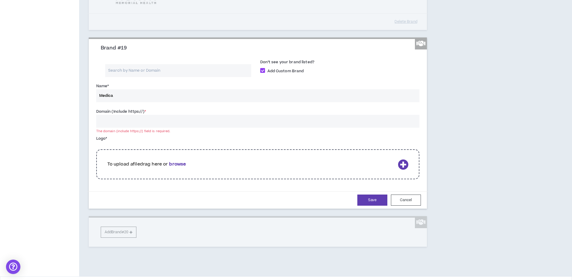
paste input "[URL][DOMAIN_NAME]"
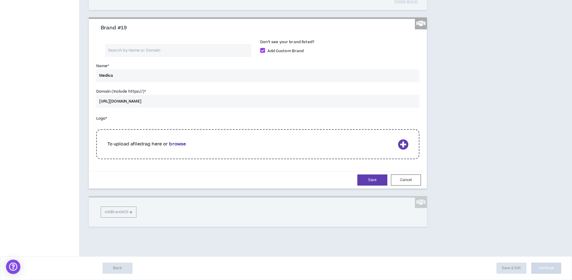
scroll to position [1762, 0]
type input "[URL][DOMAIN_NAME]"
click at [177, 147] on b "browse" at bounding box center [177, 144] width 17 height 6
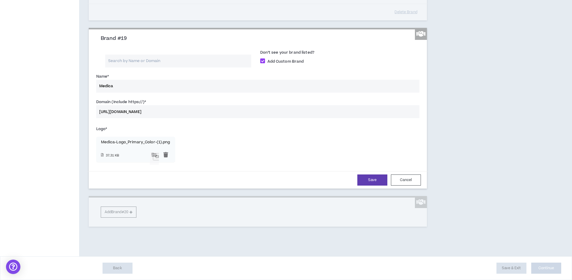
scroll to position [1807, 0]
click at [372, 186] on button "Save" at bounding box center [372, 179] width 30 height 11
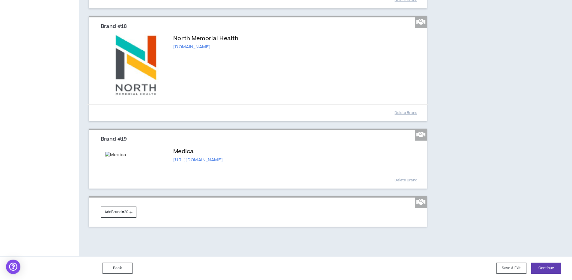
scroll to position [1720, 0]
click at [132, 213] on icon at bounding box center [131, 211] width 3 height 3
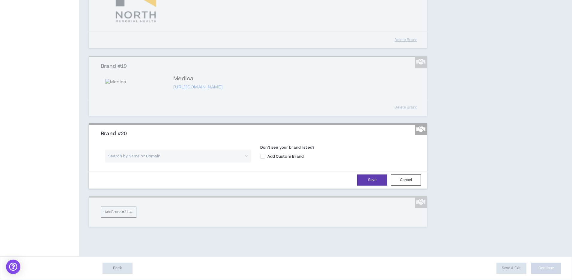
click at [130, 162] on input "search" at bounding box center [176, 156] width 135 height 13
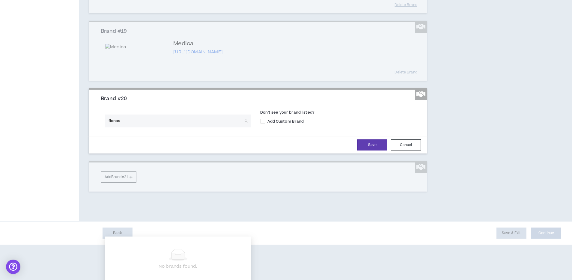
type input "[MEDICAL_DATA]"
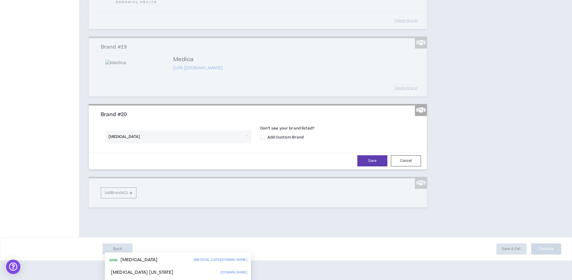
scroll to position [1773, 0]
click at [156, 255] on div "[MEDICAL_DATA] [MEDICAL_DATA][DOMAIN_NAME]" at bounding box center [178, 260] width 139 height 10
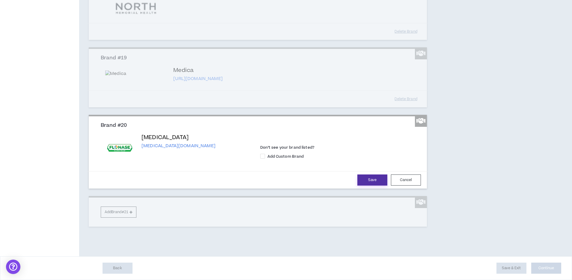
click at [368, 186] on button "Save" at bounding box center [372, 179] width 30 height 11
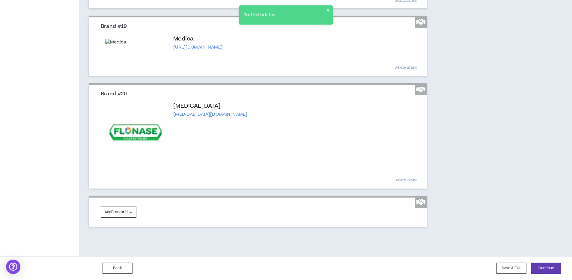
scroll to position [1832, 0]
click at [554, 267] on button "Continue" at bounding box center [546, 268] width 30 height 11
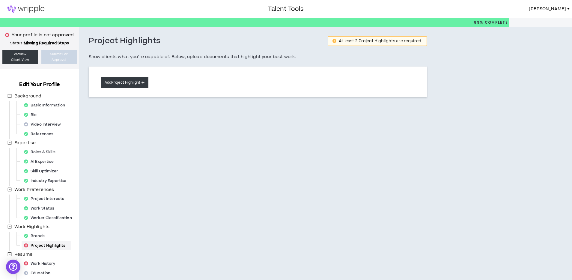
click at [128, 80] on button "Add Project Highlight" at bounding box center [125, 82] width 48 height 11
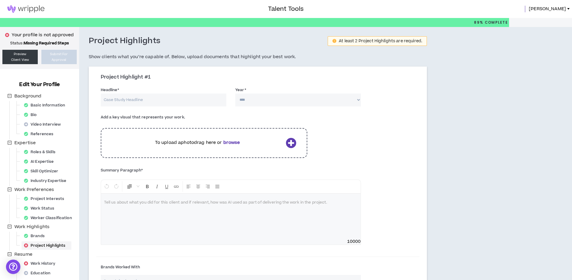
click at [158, 100] on input "Headline *" at bounding box center [164, 100] width 126 height 13
type input "Bridgerton Overall Social Campaign"
click at [248, 97] on select "**** **** **** **** **** **** **** **** **** **** **** **** **** **** **** ****…" at bounding box center [298, 100] width 126 height 13
select select "****"
click at [235, 94] on select "**** **** **** **** **** **** **** **** **** **** **** **** **** **** **** ****…" at bounding box center [298, 100] width 126 height 13
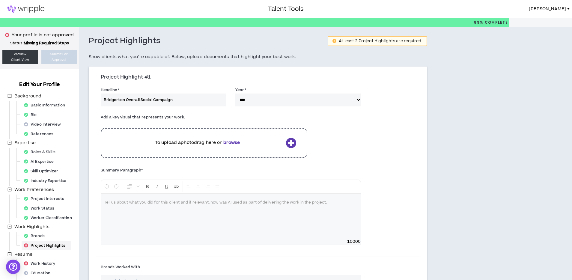
scroll to position [7, 0]
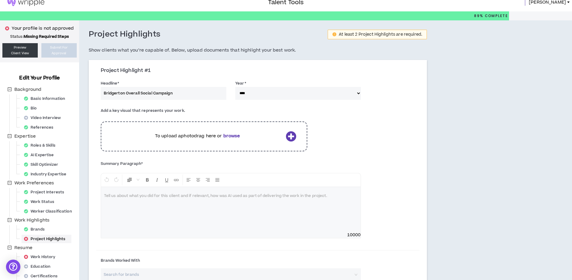
click at [145, 95] on input "Bridgerton Overall Social Campaign" at bounding box center [164, 93] width 126 height 13
type input "Bridgerton Overall Campaign"
click at [290, 134] on icon at bounding box center [291, 136] width 10 height 10
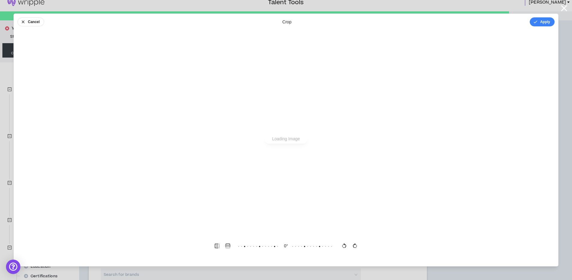
scroll to position [0, 0]
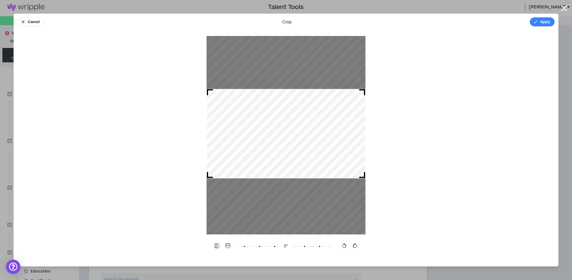
click at [297, 142] on div at bounding box center [286, 133] width 159 height 89
click at [31, 23] on button "Cancel" at bounding box center [30, 21] width 27 height 9
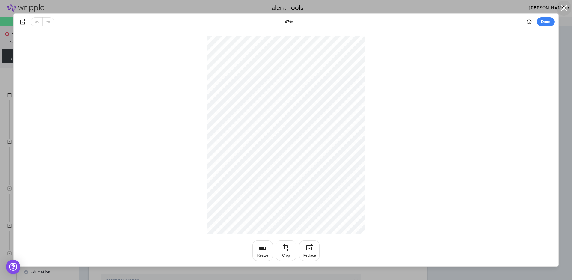
click at [565, 8] on icon "button" at bounding box center [564, 8] width 6 height 6
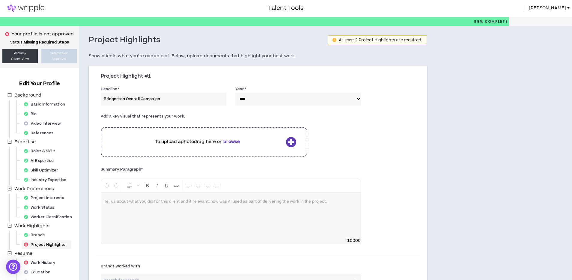
click at [241, 140] on p "To upload a photo drag here or browse" at bounding box center [197, 142] width 171 height 7
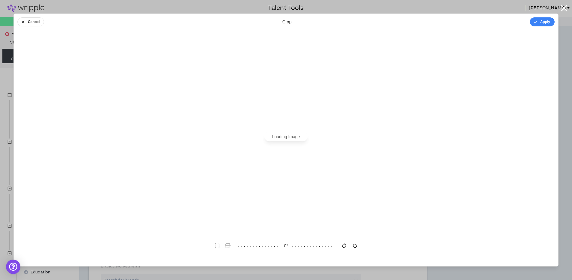
scroll to position [0, 0]
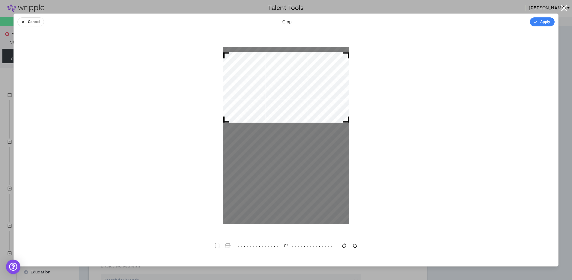
drag, startPoint x: 290, startPoint y: 113, endPoint x: 300, endPoint y: 65, distance: 49.0
click at [300, 65] on div at bounding box center [286, 87] width 126 height 71
click at [537, 20] on icon "button" at bounding box center [535, 21] width 5 height 5
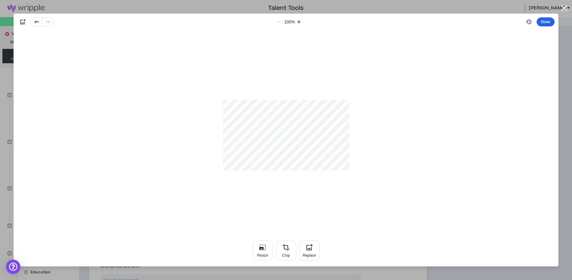
click at [547, 22] on button "Done" at bounding box center [546, 21] width 18 height 9
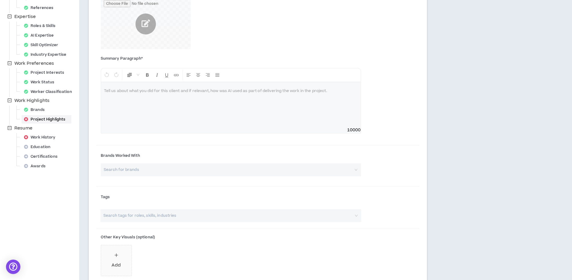
scroll to position [160, 0]
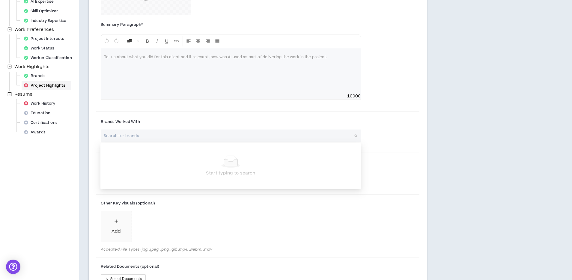
click at [213, 140] on input "search" at bounding box center [229, 136] width 250 height 13
type input "netflix"
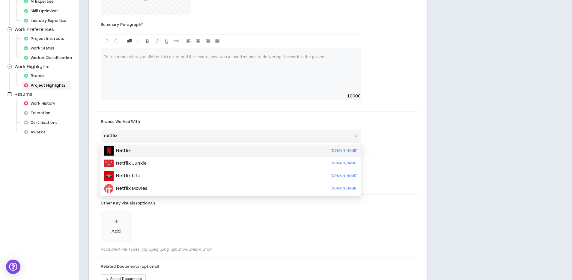
click at [198, 153] on div "Netflix [DOMAIN_NAME]" at bounding box center [230, 151] width 253 height 10
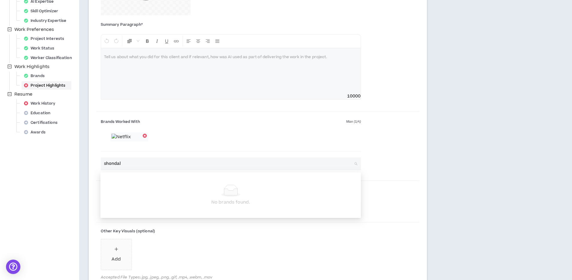
type input "shondala"
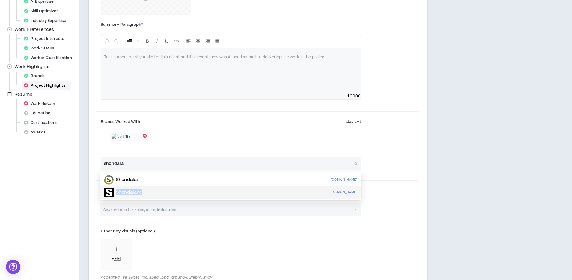
click at [150, 193] on div "Shondaland [DOMAIN_NAME]" at bounding box center [230, 193] width 253 height 10
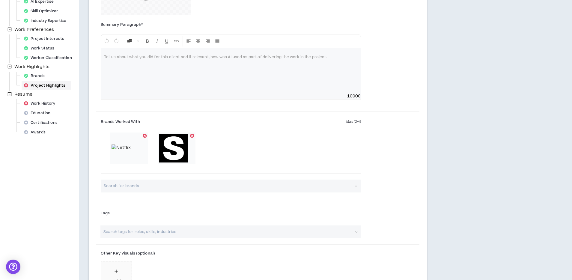
click at [146, 136] on div at bounding box center [145, 136] width 4 height 4
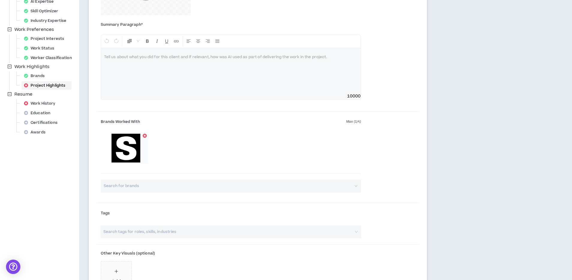
click at [157, 184] on input "search" at bounding box center [229, 186] width 250 height 13
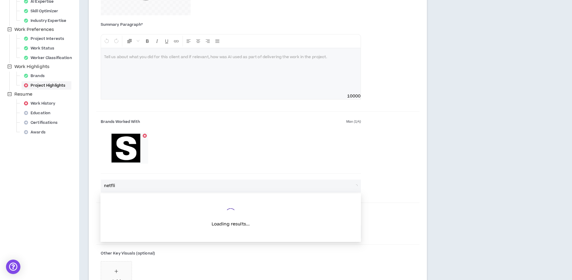
type input "netflix"
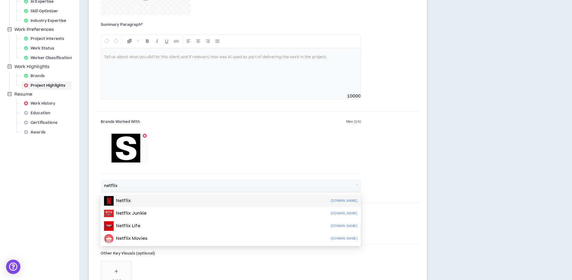
click at [162, 202] on div "Netflix [DOMAIN_NAME]" at bounding box center [230, 201] width 253 height 10
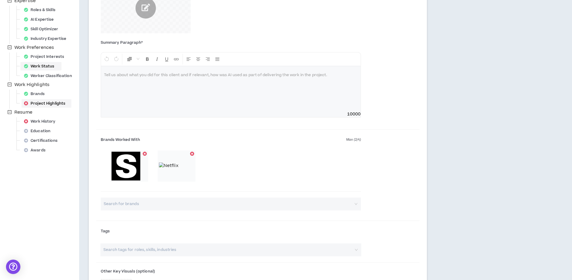
scroll to position [142, 0]
click at [133, 79] on div at bounding box center [231, 88] width 260 height 45
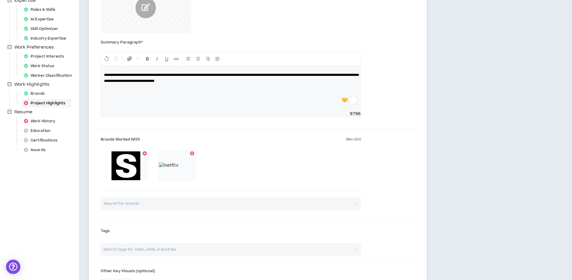
scroll to position [219, 0]
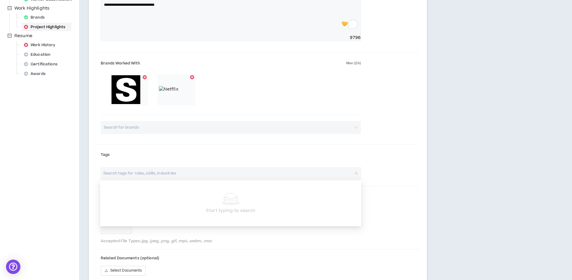
click at [199, 172] on input "search" at bounding box center [228, 173] width 251 height 13
type input "digital marketing"
click at [121, 173] on input "digital marketing" at bounding box center [228, 173] width 251 height 13
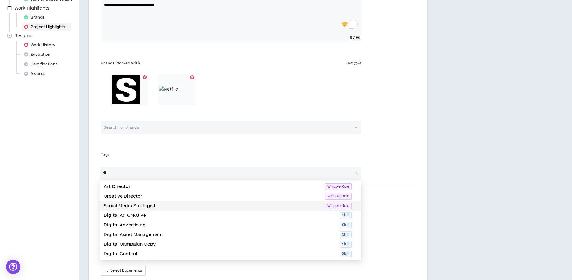
click at [151, 206] on p "Social Media Strategist" at bounding box center [213, 206] width 218 height 7
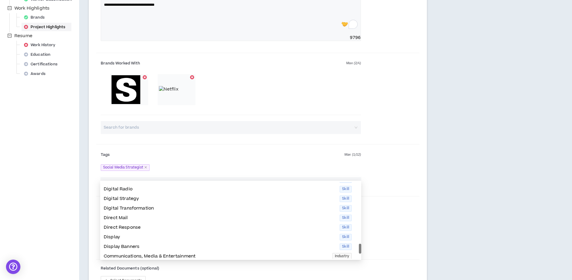
scroll to position [154, 0]
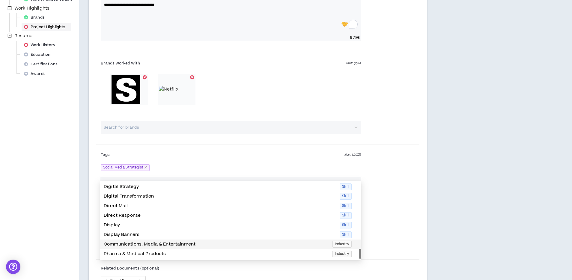
click at [198, 242] on p "Communications, Media & Entertainment" at bounding box center [216, 244] width 225 height 7
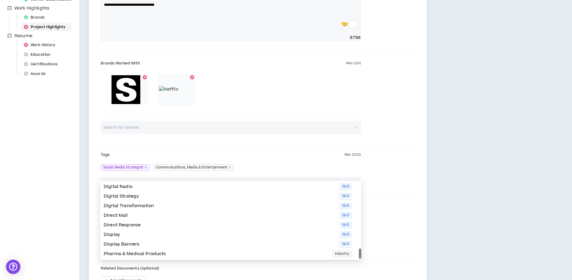
scroll to position [144, 0]
click at [166, 195] on p "Digital Strategy" at bounding box center [220, 196] width 232 height 7
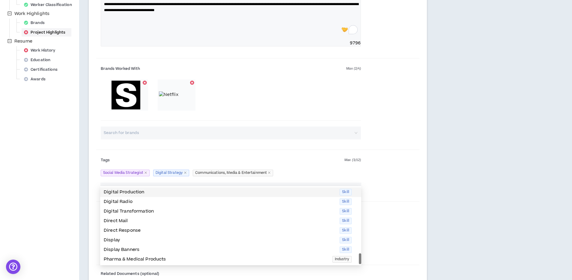
scroll to position [213, 0]
type input "di"
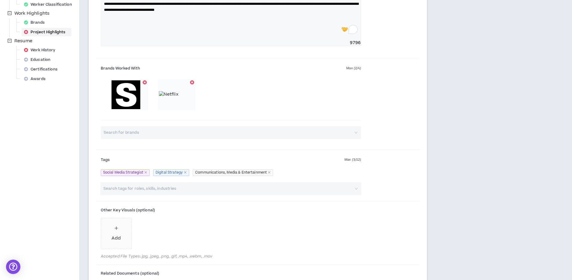
click at [314, 166] on div "Tags Max ( 3 / 12 ) Social Media Strategist Digital Strategy Communications, Me…" at bounding box center [231, 166] width 270 height 23
click at [205, 192] on input "search" at bounding box center [228, 188] width 251 height 13
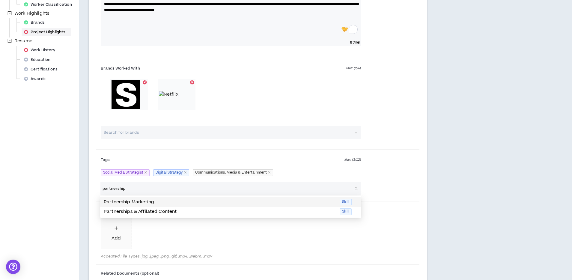
scroll to position [215, 0]
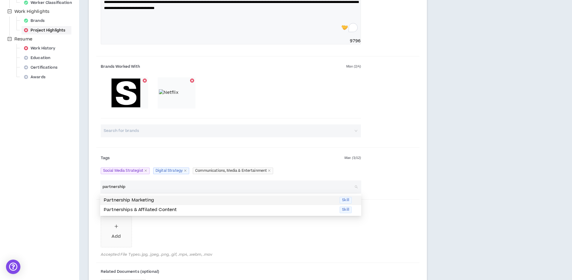
click at [201, 200] on p "Partnership Marketing" at bounding box center [220, 200] width 232 height 7
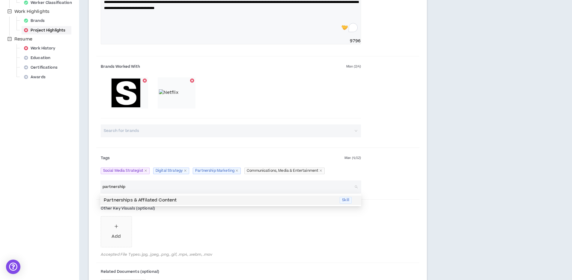
click at [176, 189] on input "partnership" at bounding box center [228, 186] width 251 height 13
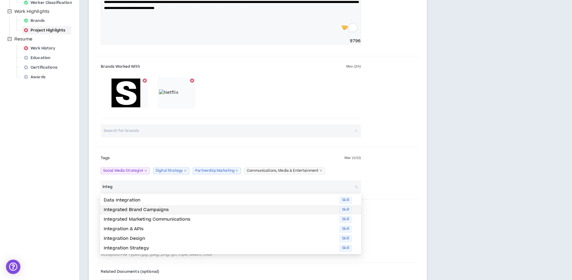
click at [185, 208] on p "Integrated Brand Campaigns" at bounding box center [220, 210] width 232 height 7
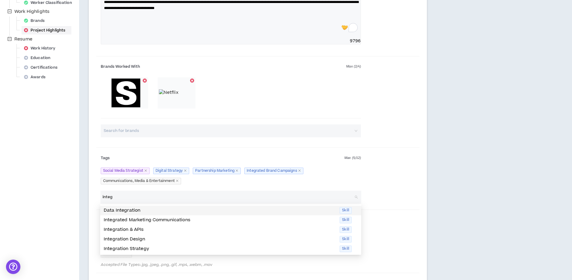
type input "integ"
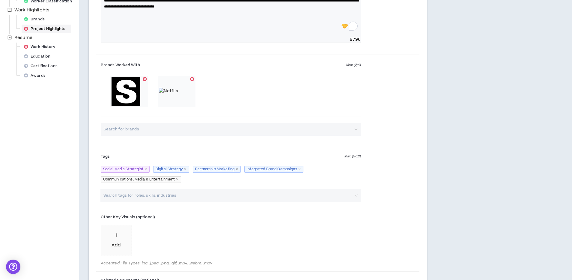
click at [203, 187] on div "Tags Max ( 5 / 12 ) Social Media Strategist Digital Strategy Partnership Market…" at bounding box center [257, 169] width 323 height 40
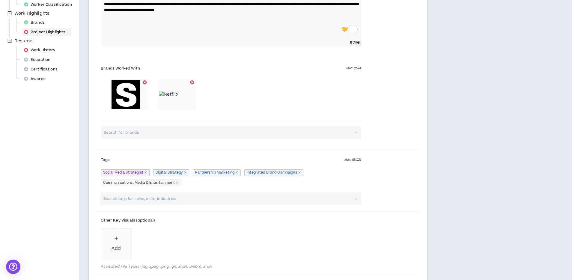
scroll to position [212, 0]
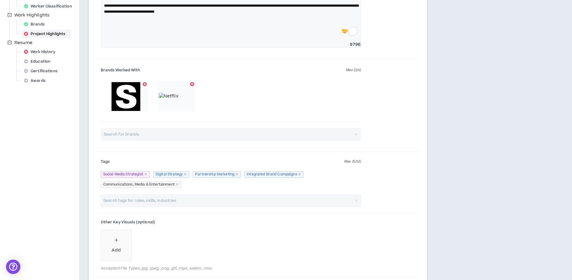
click at [207, 200] on input "search" at bounding box center [228, 200] width 251 height 13
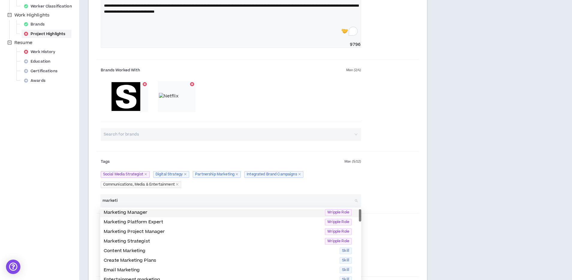
click at [194, 213] on p "Marketing Manager" at bounding box center [213, 212] width 218 height 7
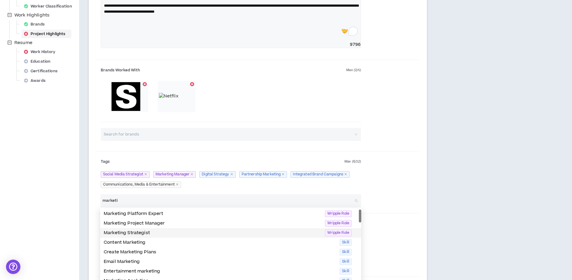
click at [173, 230] on p "Marketing Strategist" at bounding box center [213, 233] width 218 height 7
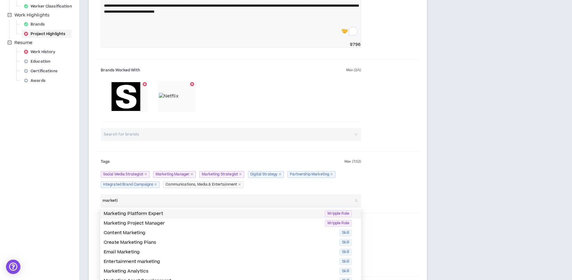
type input "marketi"
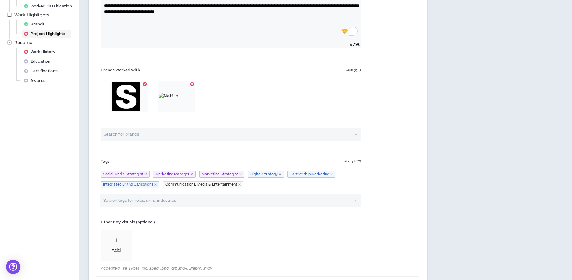
click at [282, 189] on div "Social Media Strategist Marketing Manager Marketing Strategist Digital Strategy…" at bounding box center [231, 179] width 261 height 20
click at [263, 200] on input "search" at bounding box center [228, 200] width 251 height 13
click at [362, 185] on div "Tags Max ( 7 / 12 ) Social Media Strategist Marketing Manager Marketing Strateg…" at bounding box center [231, 173] width 270 height 33
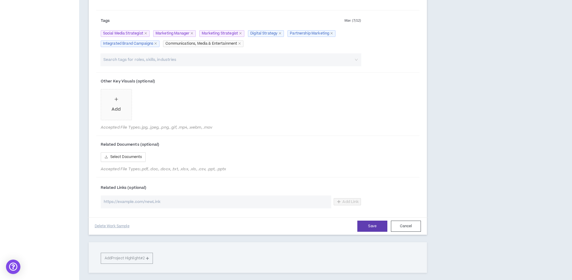
scroll to position [353, 0]
click at [168, 202] on input "url" at bounding box center [216, 201] width 231 height 13
paste input "[URL][DOMAIN_NAME]"
type input "[URL][DOMAIN_NAME]"
click at [354, 200] on span "Add Link" at bounding box center [350, 201] width 16 height 5
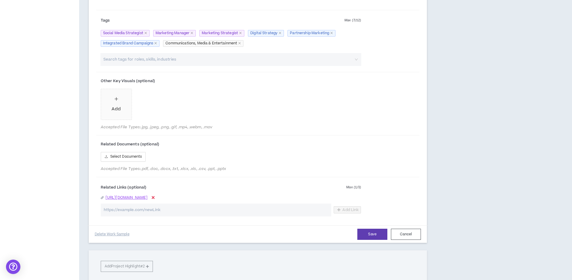
click at [266, 211] on input "url" at bounding box center [216, 210] width 231 height 13
paste input "[URL][DOMAIN_NAME]"
type input "[URL][DOMAIN_NAME]"
click at [368, 206] on div "Related Links (optional) Max ( 1 / 3 ) [URL][DOMAIN_NAME] [URL][DOMAIN_NAME] Ad…" at bounding box center [257, 200] width 323 height 41
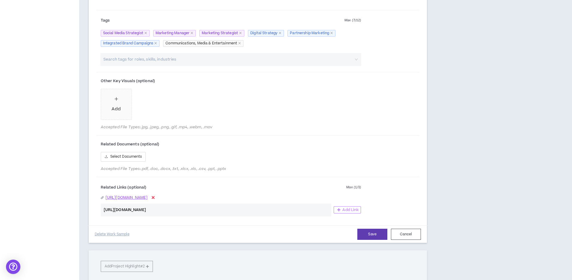
scroll to position [0, 0]
click at [353, 210] on span "Add Link" at bounding box center [350, 209] width 16 height 5
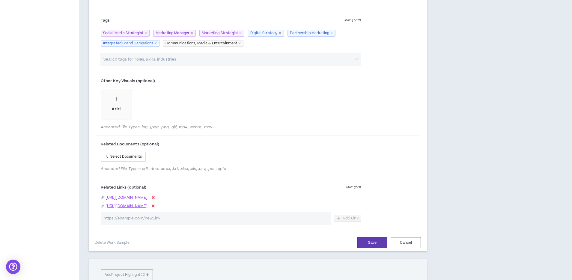
click at [264, 225] on input "url" at bounding box center [216, 218] width 231 height 13
paste input "[URL][DOMAIN_NAME]"
type input "[URL][DOMAIN_NAME]"
click at [376, 226] on div "Related Links (optional) Max ( 2 / 3 ) [URL][DOMAIN_NAME] [URL][DOMAIN_NAME] [U…" at bounding box center [257, 205] width 323 height 50
click at [345, 221] on span "Add Link" at bounding box center [350, 218] width 16 height 5
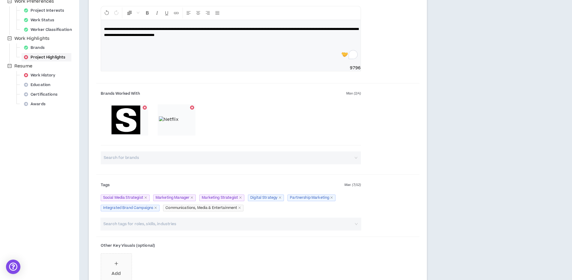
scroll to position [134, 0]
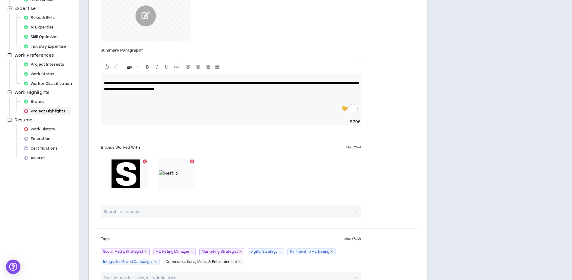
click at [248, 89] on span "**********" at bounding box center [231, 86] width 255 height 10
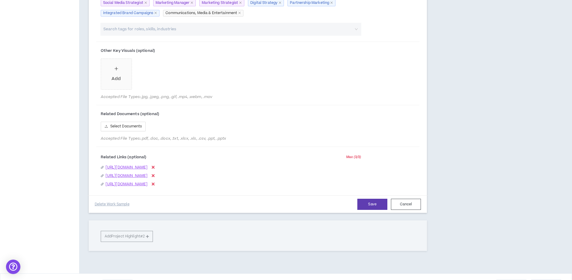
scroll to position [390, 0]
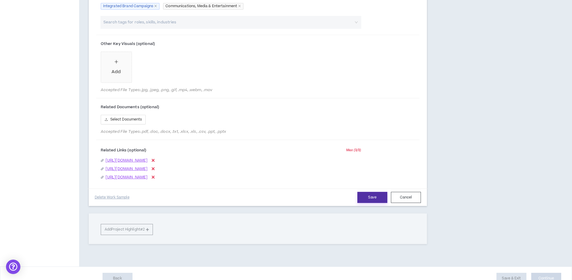
click at [375, 203] on button "Save" at bounding box center [372, 197] width 30 height 11
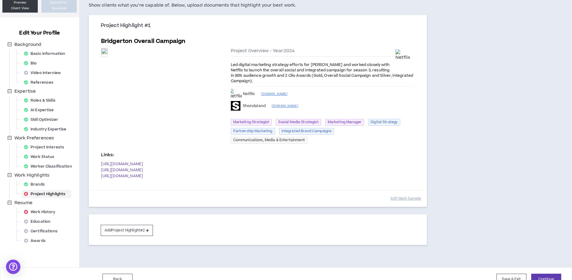
scroll to position [52, 0]
click at [405, 204] on button "Edit Work Sample" at bounding box center [406, 198] width 30 height 10
select select "****"
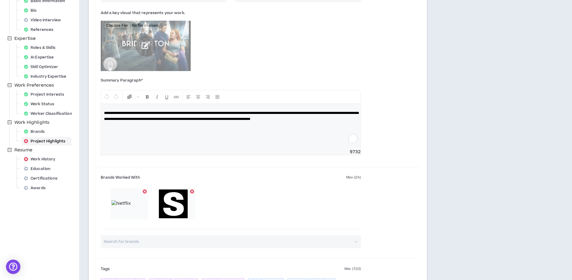
scroll to position [108, 0]
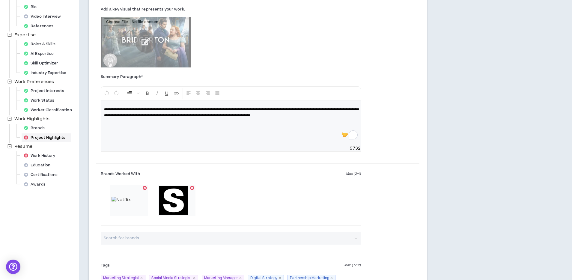
click at [143, 188] on div at bounding box center [145, 188] width 4 height 4
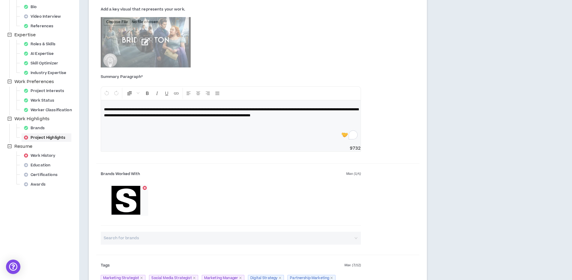
click at [195, 236] on input "search" at bounding box center [229, 238] width 250 height 13
type input "net"
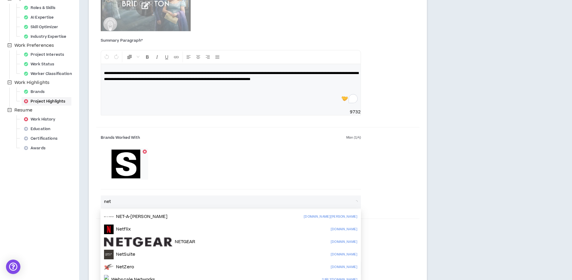
scroll to position [146, 0]
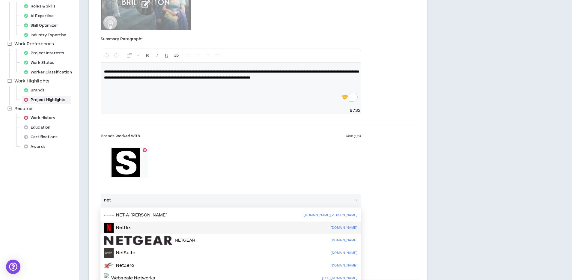
click at [146, 228] on div "Netflix [DOMAIN_NAME]" at bounding box center [230, 228] width 253 height 10
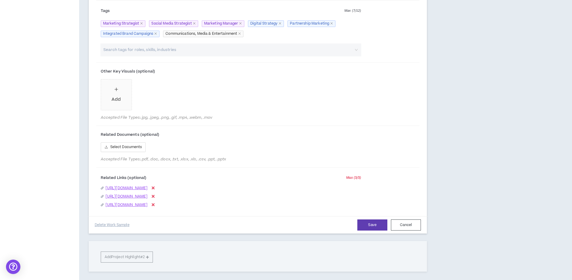
scroll to position [366, 0]
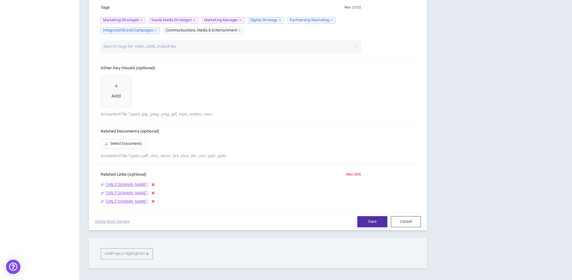
click at [370, 227] on button "Save" at bounding box center [372, 221] width 30 height 11
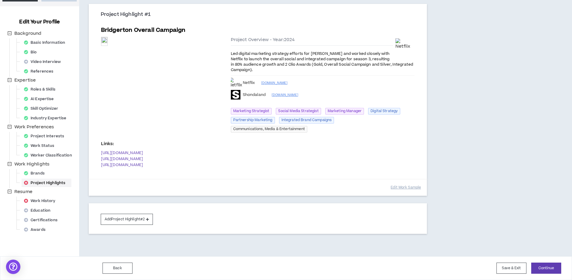
scroll to position [66, 0]
click at [38, 170] on div "Brands" at bounding box center [36, 173] width 29 height 8
click at [123, 272] on button "Back" at bounding box center [118, 268] width 30 height 11
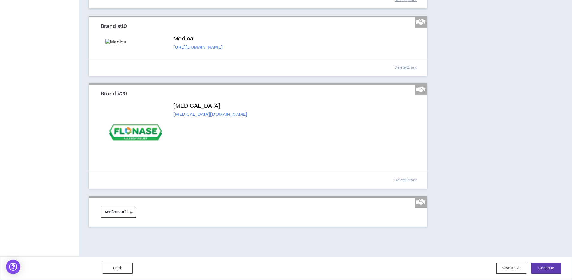
scroll to position [1832, 0]
click at [124, 214] on button "Add Brand #21" at bounding box center [119, 212] width 36 height 11
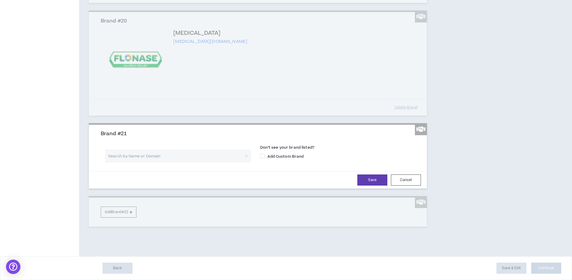
click at [149, 162] on input "search" at bounding box center [176, 156] width 135 height 13
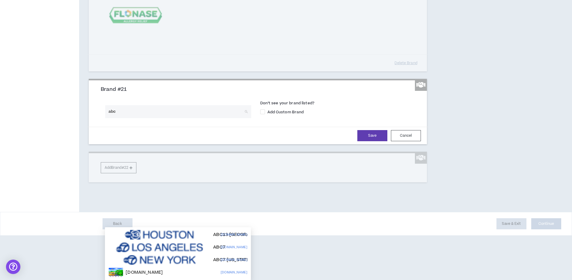
scroll to position [1896, 0]
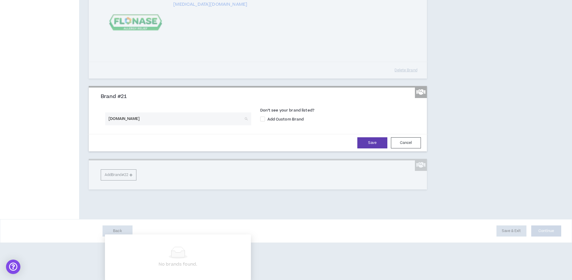
type input "[DOMAIN_NAME]"
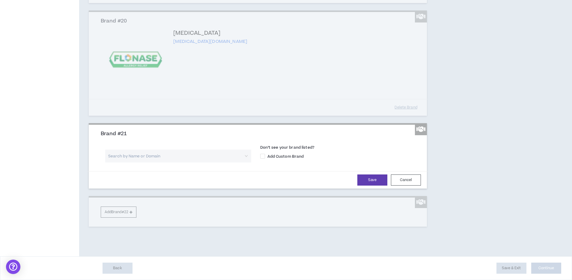
paste input "[URL][DOMAIN_NAME]"
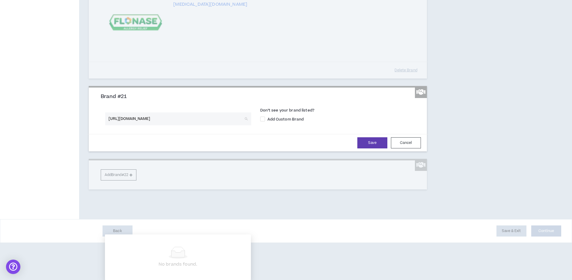
click at [142, 125] on input "[URL][DOMAIN_NAME]" at bounding box center [176, 118] width 135 height 13
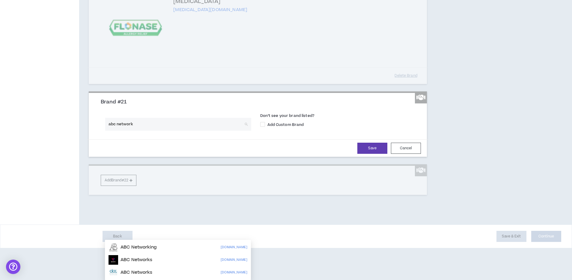
click at [192, 131] on input "abc network" at bounding box center [176, 124] width 135 height 13
click at [122, 131] on input "abc network" at bounding box center [176, 124] width 135 height 13
click at [121, 131] on input "abc network" at bounding box center [176, 124] width 135 height 13
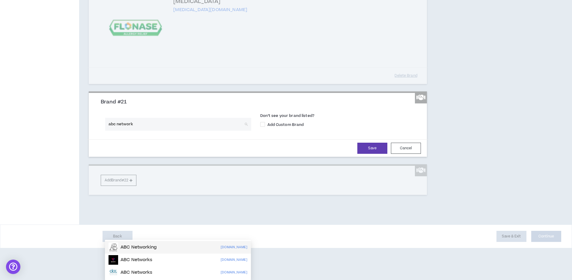
click at [121, 131] on input "abc network" at bounding box center [176, 124] width 135 height 13
type input "abc"
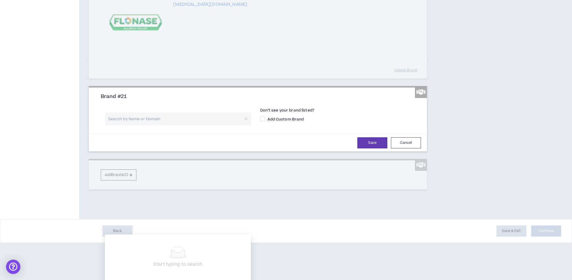
click at [141, 125] on input "search" at bounding box center [176, 118] width 135 height 13
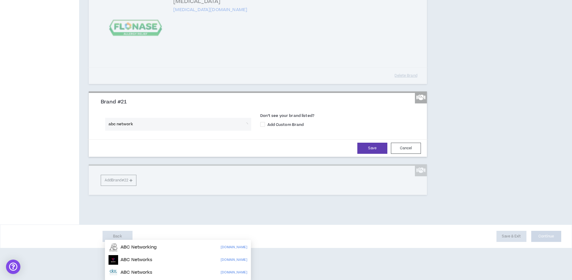
click at [124, 131] on input "abc network" at bounding box center [176, 124] width 135 height 13
click at [140, 131] on input "abc network" at bounding box center [176, 124] width 135 height 13
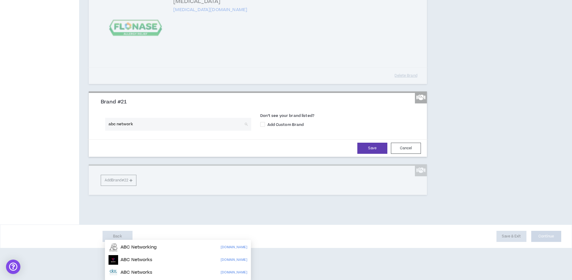
click at [140, 131] on input "abc network" at bounding box center [176, 124] width 135 height 13
click at [131, 131] on input "abc network" at bounding box center [176, 124] width 135 height 13
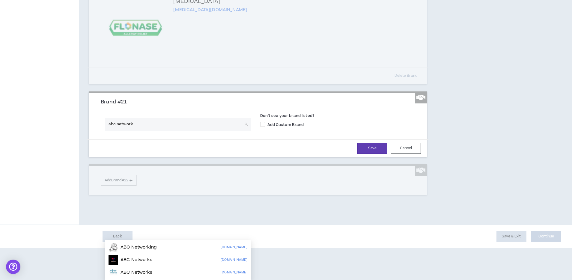
type input "abc"
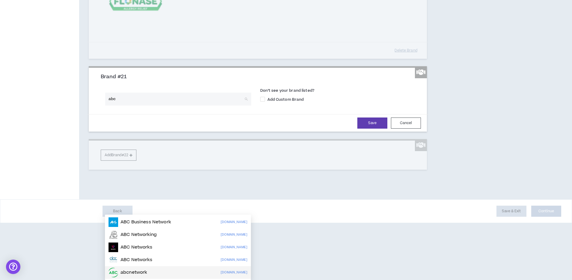
click at [143, 270] on p "abcnetwork" at bounding box center [134, 273] width 26 height 6
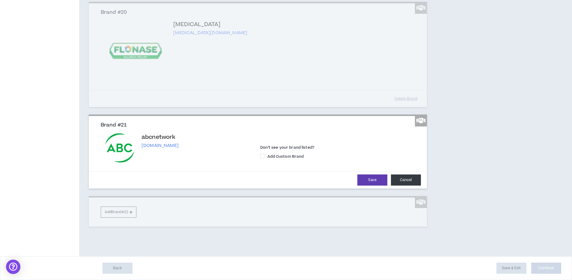
click at [398, 186] on button "Cancel" at bounding box center [406, 179] width 30 height 11
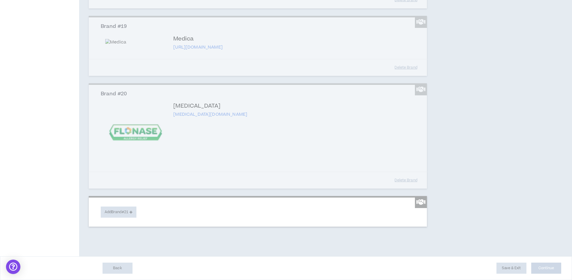
scroll to position [1832, 0]
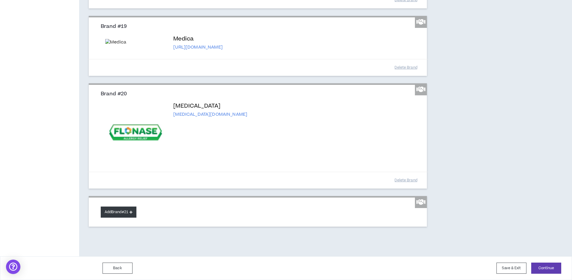
click at [121, 214] on button "Add Brand #21" at bounding box center [119, 212] width 36 height 11
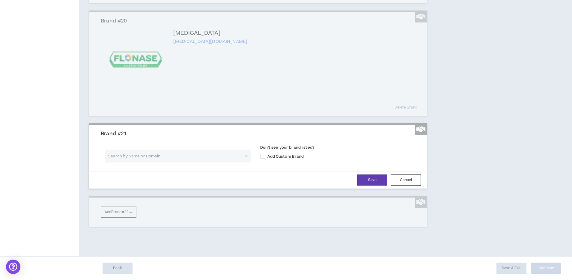
click at [158, 167] on div "Search by Name or Domain" at bounding box center [178, 158] width 146 height 17
click at [158, 162] on input "search" at bounding box center [176, 156] width 135 height 13
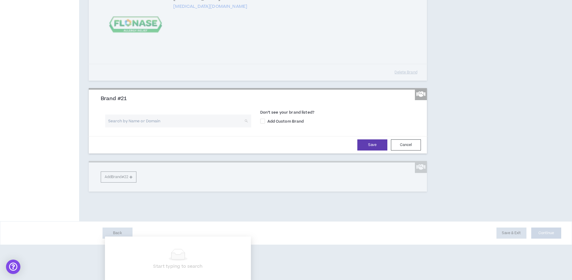
paste input "abc network"
type input "abc network"
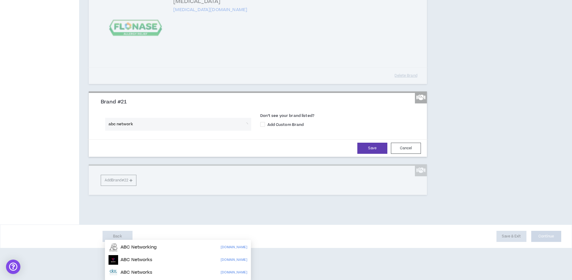
scroll to position [1879, 0]
click at [281, 157] on div "Save Cancel" at bounding box center [257, 147] width 341 height 17
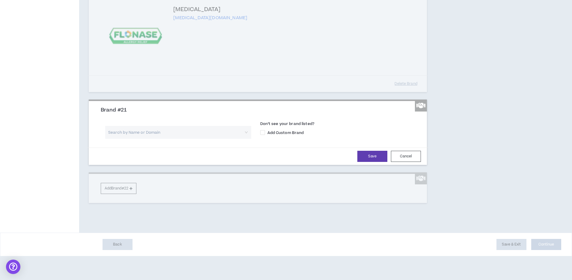
scroll to position [1879, 0]
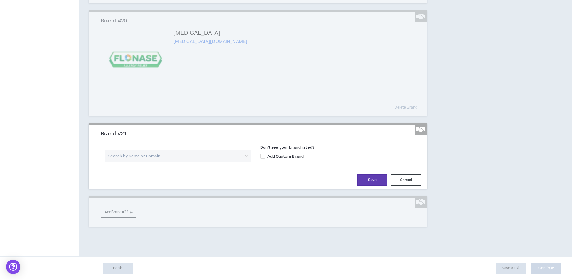
drag, startPoint x: 284, startPoint y: 183, endPoint x: 281, endPoint y: 187, distance: 4.9
click at [284, 159] on span "Add Custom Brand" at bounding box center [285, 156] width 41 height 5
checkbox input "****"
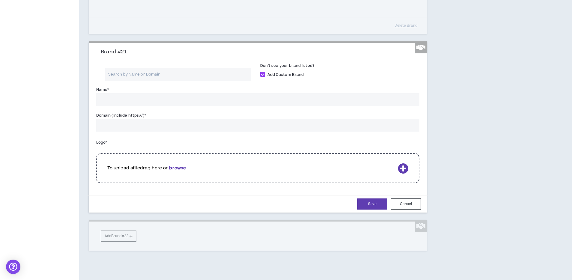
click at [148, 106] on input "Name *" at bounding box center [257, 99] width 323 height 13
type input "ABC Network"
paste input "[URL][DOMAIN_NAME]"
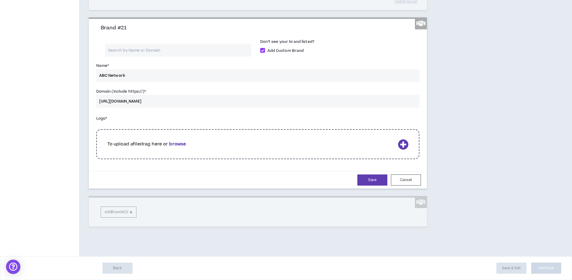
scroll to position [1948, 0]
type input "[URL][DOMAIN_NAME]"
click at [178, 147] on b "browse" at bounding box center [177, 144] width 17 height 6
click at [288, 148] on p "To upload a file drag here or browse" at bounding box center [251, 144] width 288 height 7
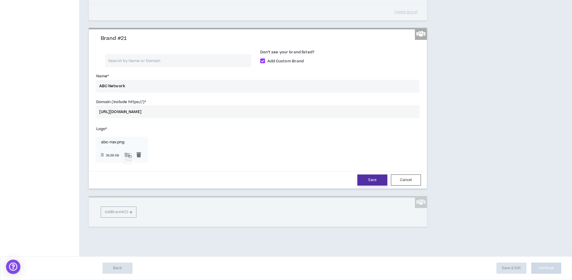
click at [368, 186] on button "Save" at bounding box center [372, 179] width 30 height 11
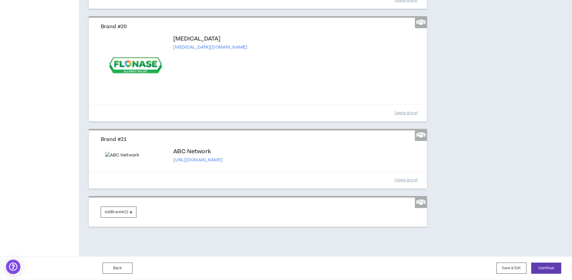
scroll to position [1945, 0]
click at [553, 271] on button "Continue" at bounding box center [546, 268] width 30 height 11
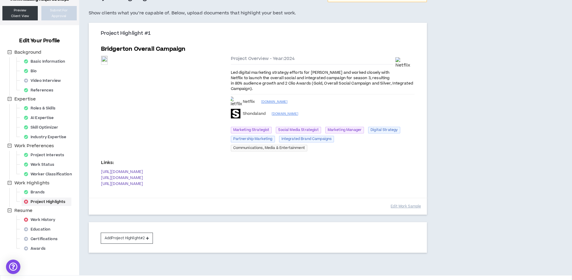
scroll to position [53, 0]
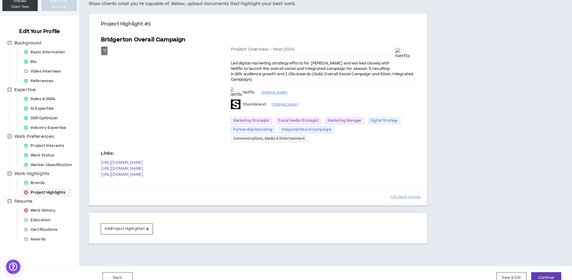
click at [107, 55] on div "Preview" at bounding box center [104, 51] width 6 height 8
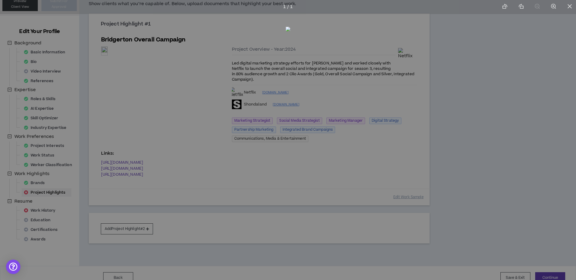
click at [541, 87] on div at bounding box center [288, 140] width 576 height 280
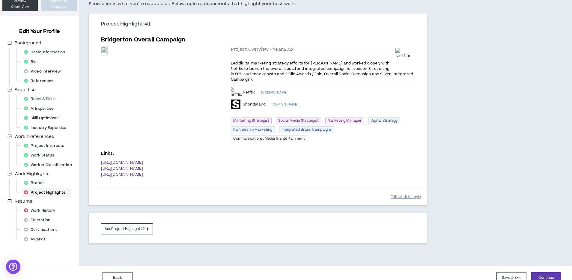
click at [409, 202] on button "Edit Work Sample" at bounding box center [406, 197] width 30 height 10
select select "****"
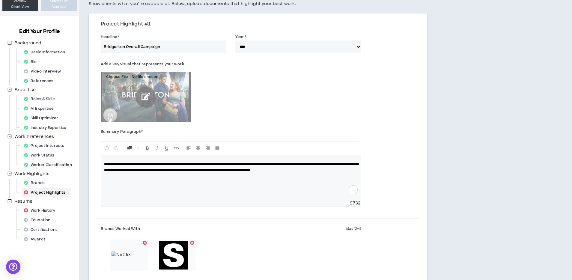
click at [151, 95] on input "file" at bounding box center [146, 97] width 90 height 51
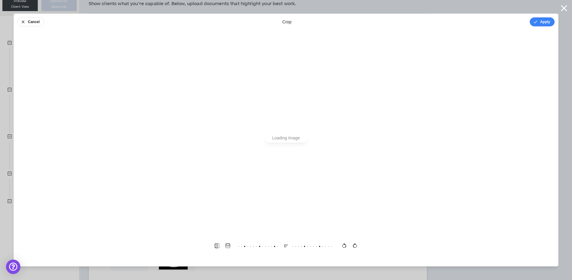
scroll to position [0, 0]
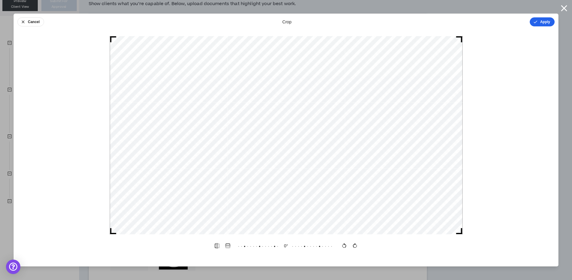
click at [538, 21] on icon "button" at bounding box center [535, 21] width 5 height 5
click at [543, 21] on button "Done" at bounding box center [546, 21] width 18 height 9
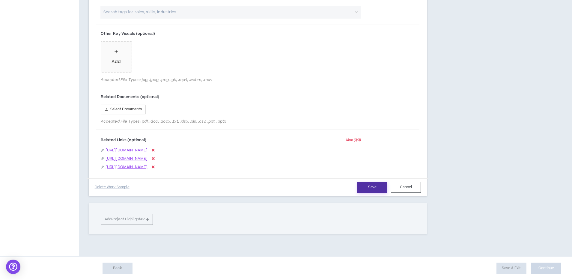
click at [380, 187] on button "Save" at bounding box center [372, 187] width 30 height 11
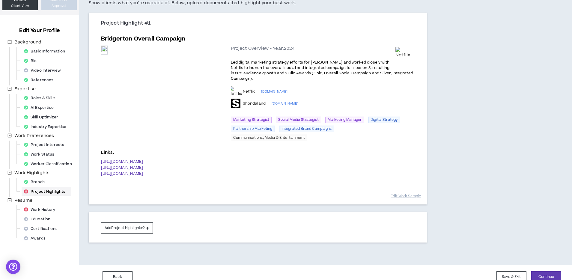
scroll to position [55, 0]
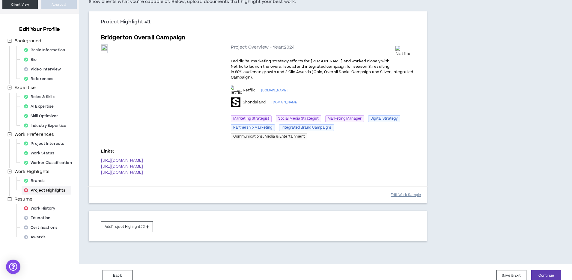
click at [393, 200] on button "Edit Work Sample" at bounding box center [406, 195] width 30 height 10
select select "****"
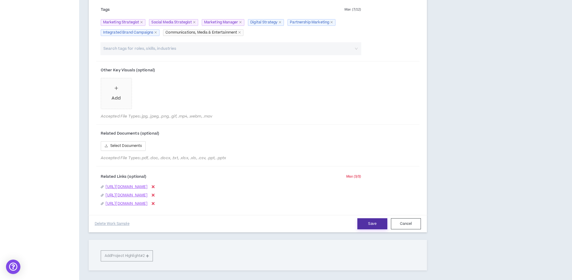
scroll to position [365, 0]
click at [366, 228] on button "Save" at bounding box center [372, 222] width 30 height 11
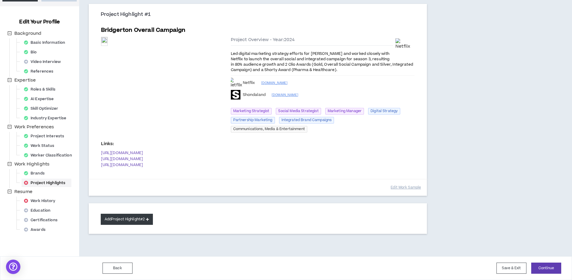
click at [142, 215] on button "Add Project Highlight #2" at bounding box center [127, 219] width 52 height 11
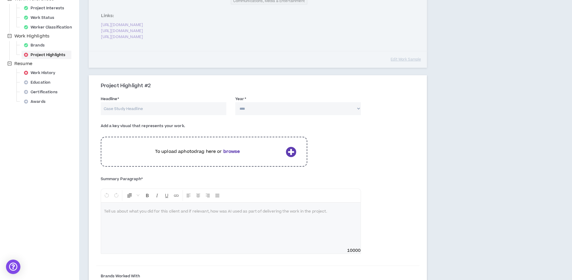
scroll to position [191, 0]
click at [195, 115] on input "Headline *" at bounding box center [164, 108] width 126 height 13
type input "adidas Gauntlet Series"
click at [256, 115] on select "**** **** **** **** **** **** **** **** **** **** **** **** **** **** **** ****…" at bounding box center [298, 108] width 126 height 13
select select "****"
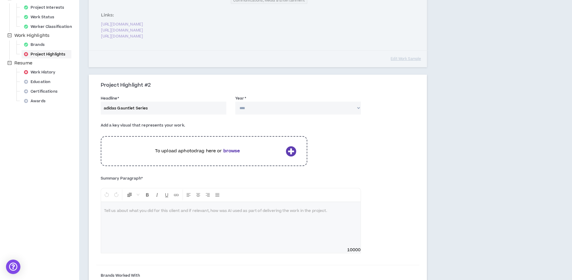
click at [235, 111] on select "**** **** **** **** **** **** **** **** **** **** **** **** **** **** **** ****…" at bounding box center [298, 108] width 126 height 13
click at [241, 154] on p "To upload a photo drag here or browse" at bounding box center [197, 151] width 171 height 7
click at [226, 154] on b "browse" at bounding box center [231, 151] width 17 height 6
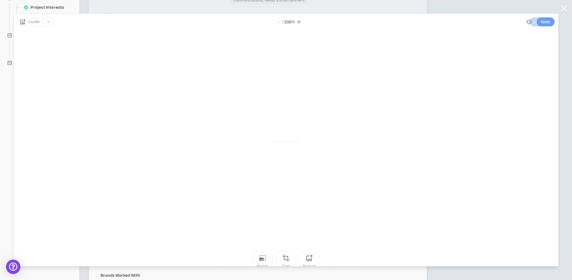
scroll to position [0, 0]
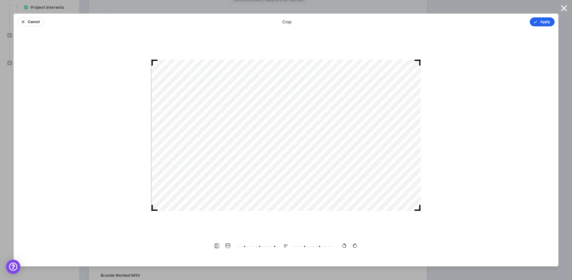
click at [543, 18] on button "Apply" at bounding box center [542, 21] width 25 height 9
click at [547, 23] on button "Done" at bounding box center [546, 21] width 18 height 9
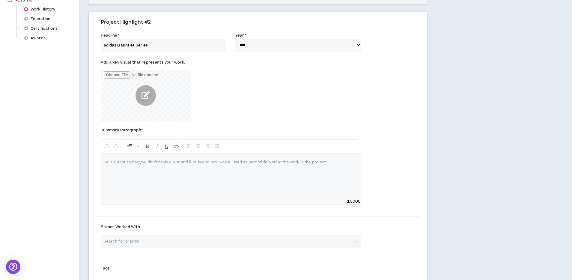
scroll to position [254, 0]
click at [139, 186] on div at bounding box center [231, 176] width 260 height 45
click at [111, 166] on p "To enrich screen reader interactions, please activate Accessibility in Grammarl…" at bounding box center [231, 163] width 254 height 6
paste div "To enrich screen reader interactions, please activate Accessibility in Grammarl…"
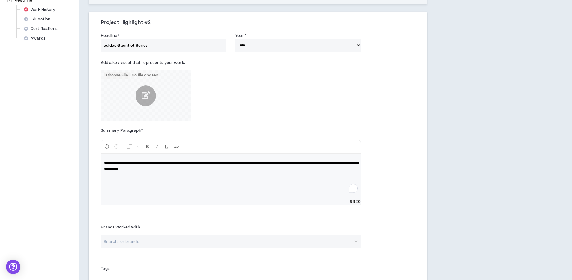
click at [105, 170] on span "**********" at bounding box center [231, 166] width 255 height 10
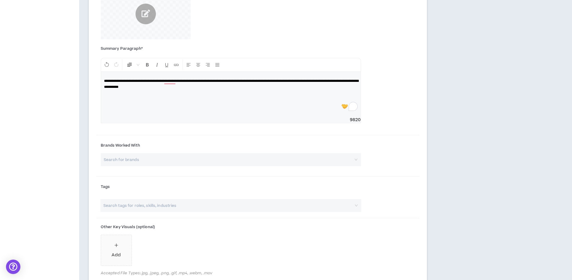
scroll to position [336, 0]
click at [147, 165] on input "search" at bounding box center [229, 159] width 250 height 13
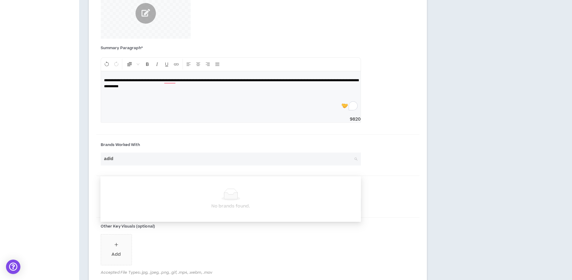
type input "adida"
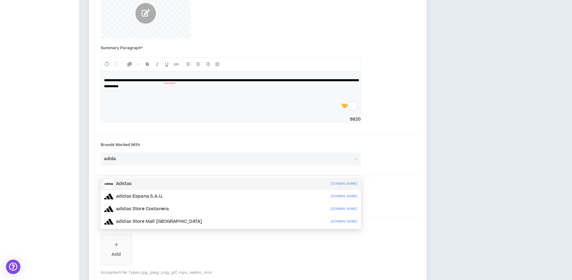
click at [159, 182] on div "Adidas [DOMAIN_NAME]" at bounding box center [230, 184] width 253 height 10
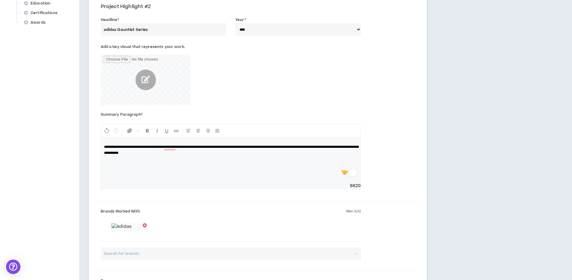
scroll to position [246, 0]
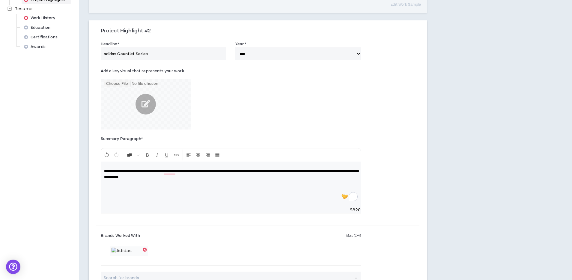
click at [106, 60] on input "adidas Gauntlet Series" at bounding box center [164, 53] width 126 height 13
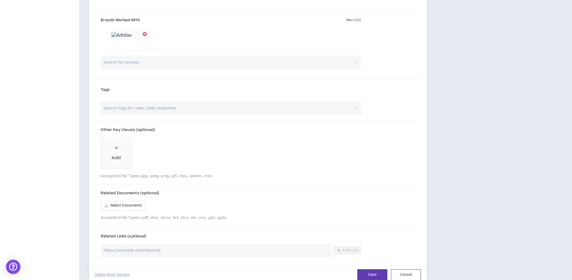
scroll to position [462, 0]
type input "Adidas Gauntlet Series"
click at [142, 114] on input "search" at bounding box center [228, 107] width 251 height 13
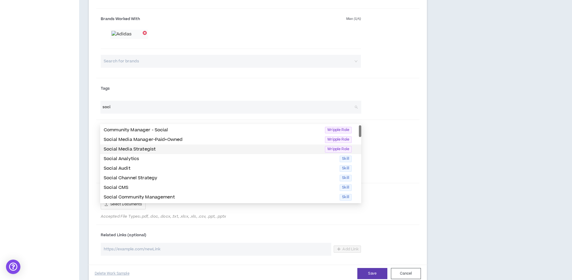
click at [154, 148] on p "Social Media Strategist" at bounding box center [213, 149] width 218 height 7
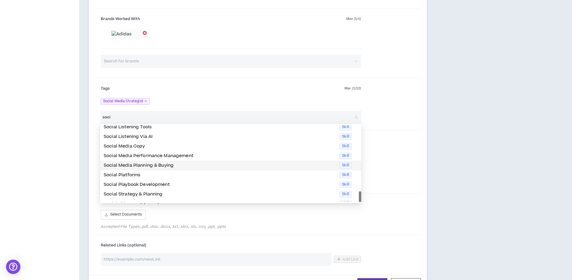
scroll to position [134, 0]
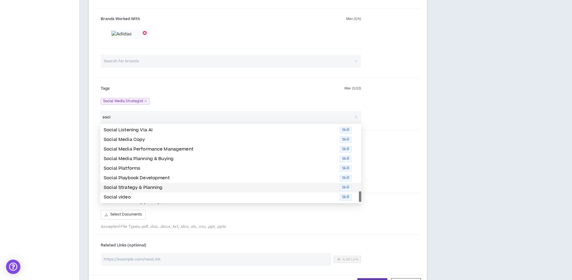
click at [191, 186] on p "Social Strategy & Planning" at bounding box center [220, 187] width 232 height 7
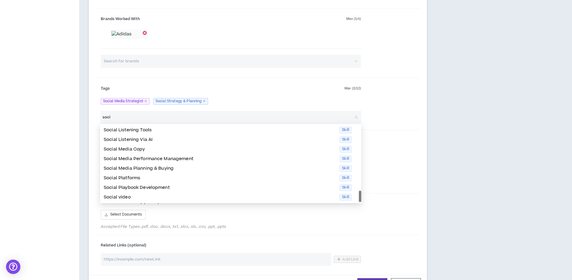
scroll to position [125, 0]
type input "soci"
drag, startPoint x: 230, startPoint y: 111, endPoint x: 207, endPoint y: 127, distance: 28.6
click at [230, 106] on div "Social Media Strategist Social Strategy & Planning" at bounding box center [231, 101] width 261 height 10
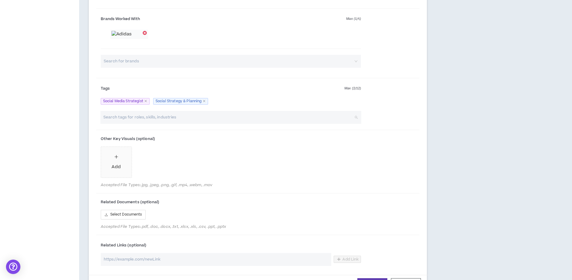
click at [195, 124] on input "search" at bounding box center [228, 117] width 251 height 13
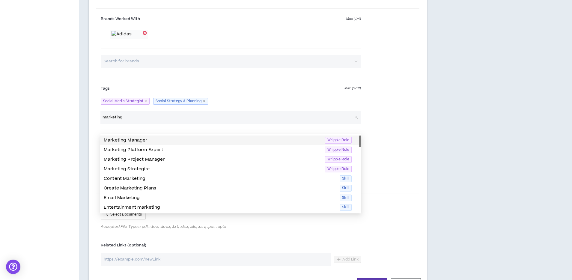
click at [189, 136] on div "Marketing Manager Wripple Role" at bounding box center [230, 141] width 261 height 10
type input "marketing"
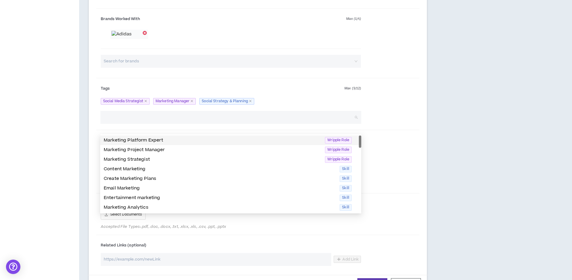
click at [276, 106] on div "Social Media Strategist Marketing Manager Social Strategy & Planning" at bounding box center [231, 101] width 261 height 10
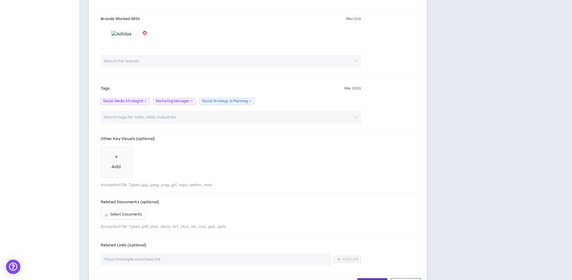
click at [252, 124] on input "search" at bounding box center [228, 117] width 251 height 13
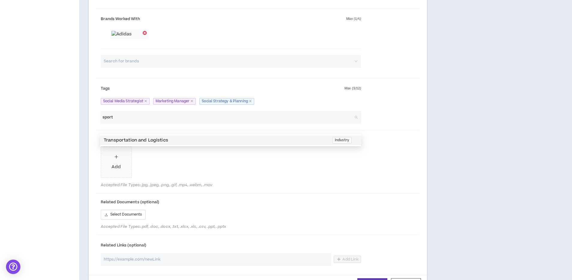
click at [246, 124] on input "sport" at bounding box center [228, 117] width 251 height 13
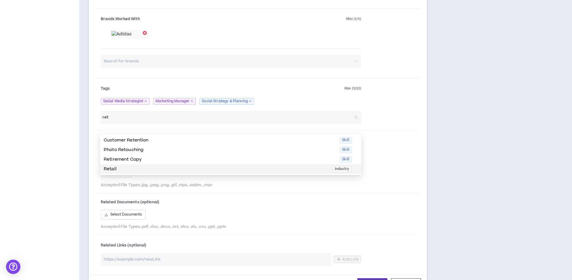
click at [177, 168] on p "Retail" at bounding box center [216, 169] width 225 height 7
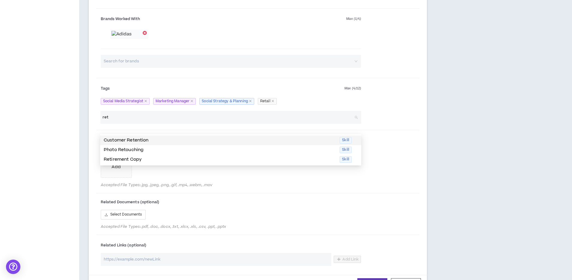
type input "ret"
click at [275, 171] on div "Add" at bounding box center [231, 164] width 261 height 34
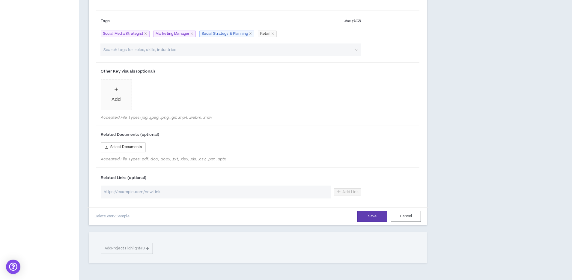
scroll to position [531, 0]
click at [146, 198] on input "url" at bounding box center [216, 191] width 231 height 13
paste input "[URL][DOMAIN_NAME]"
type input "[URL][DOMAIN_NAME]"
click at [375, 221] on button "Save" at bounding box center [372, 215] width 30 height 11
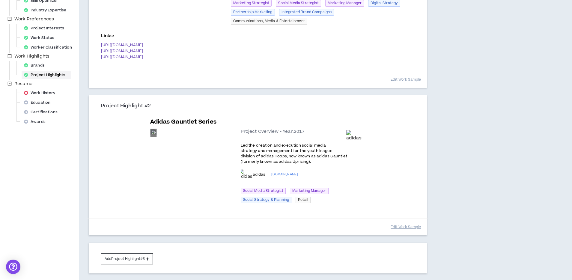
scroll to position [213, 0]
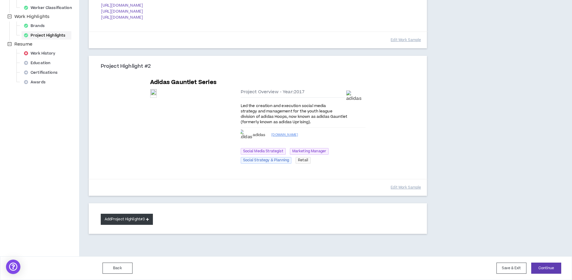
click at [128, 218] on button "Add Project Highlight #3" at bounding box center [127, 219] width 52 height 11
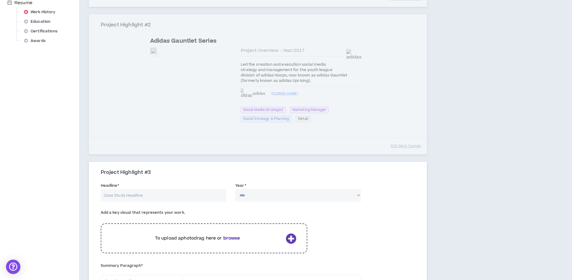
scroll to position [258, 0]
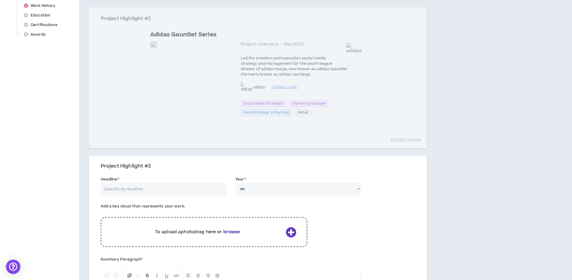
click at [154, 191] on input "Headline *" at bounding box center [164, 189] width 126 height 13
type input "l"
type input "Lion X Wellness Awareness Campaign"
click at [263, 190] on select "**** **** **** **** **** **** **** **** **** **** **** **** **** **** **** ****…" at bounding box center [298, 189] width 126 height 13
select select "****"
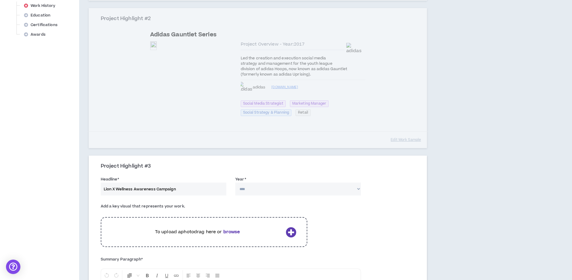
click at [235, 185] on select "**** **** **** **** **** **** **** **** **** **** **** **** **** **** **** ****…" at bounding box center [298, 189] width 126 height 13
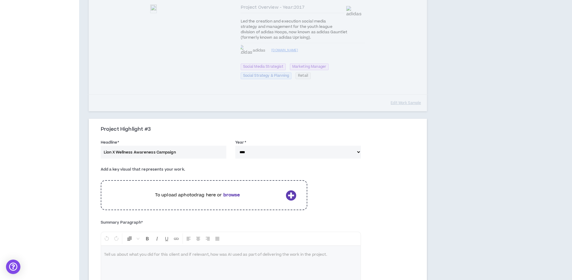
scroll to position [306, 0]
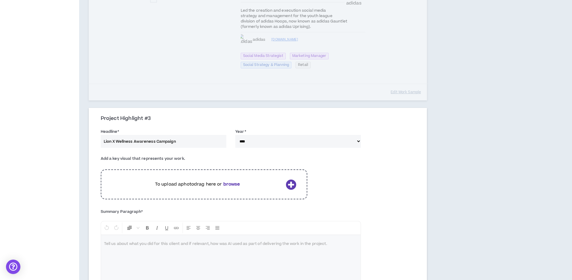
click at [224, 191] on div "To upload a photo drag here or browse" at bounding box center [204, 184] width 207 height 30
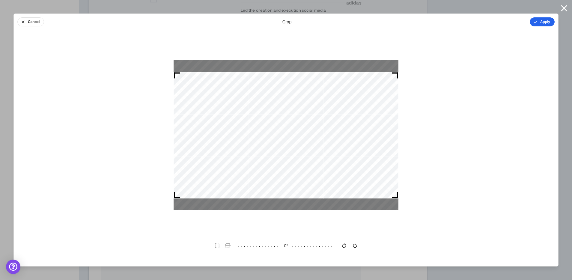
scroll to position [307, 0]
click at [540, 25] on button "Apply" at bounding box center [542, 21] width 25 height 9
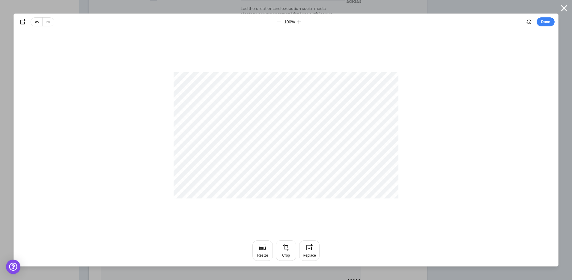
click at [540, 25] on button "Done" at bounding box center [546, 21] width 18 height 9
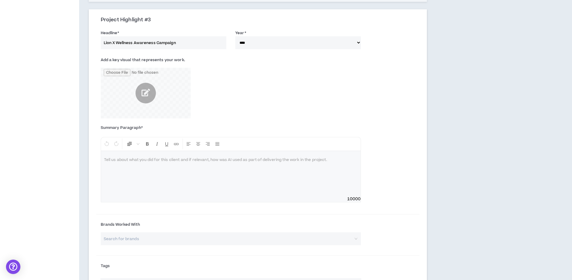
scroll to position [429, 0]
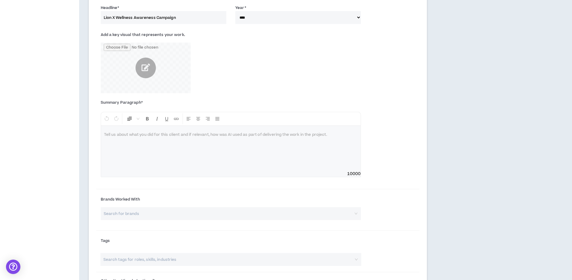
click at [180, 141] on div at bounding box center [231, 148] width 260 height 45
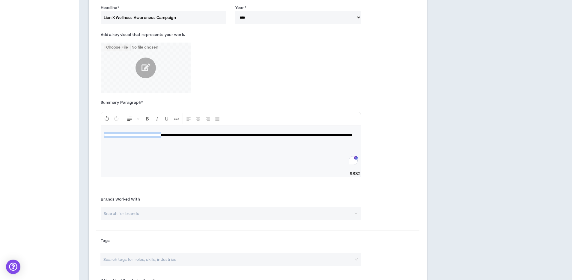
drag, startPoint x: 175, startPoint y: 138, endPoint x: 101, endPoint y: 139, distance: 74.7
click at [101, 139] on div "**********" at bounding box center [231, 148] width 260 height 45
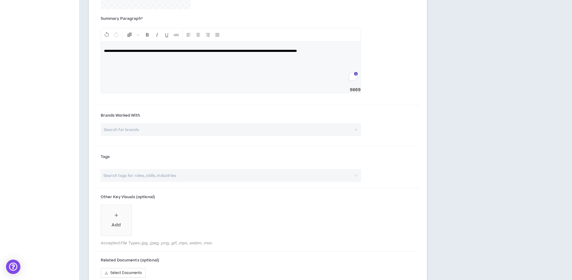
scroll to position [515, 0]
click at [192, 133] on input "search" at bounding box center [229, 128] width 250 height 13
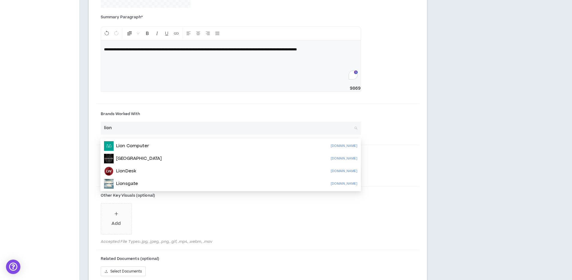
type input "lion x"
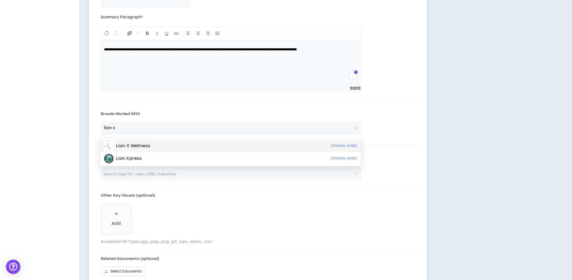
click at [182, 145] on div "Lion X Wellness [DOMAIN_NAME]" at bounding box center [230, 146] width 253 height 10
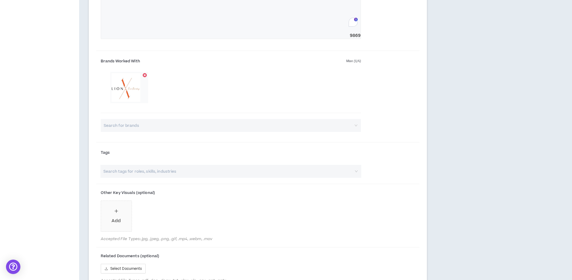
scroll to position [568, 0]
click at [203, 176] on input "search" at bounding box center [228, 171] width 251 height 13
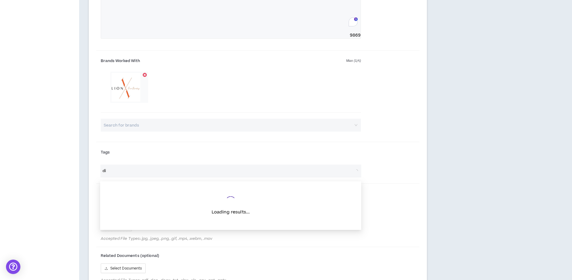
type input "d"
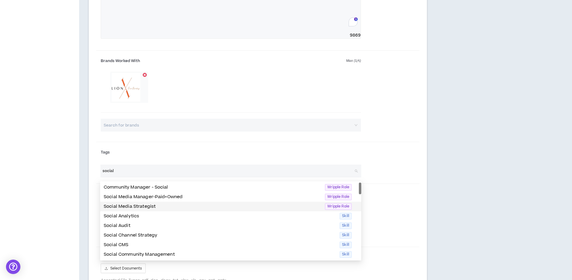
click at [180, 203] on p "Social Media Strategist" at bounding box center [213, 206] width 218 height 7
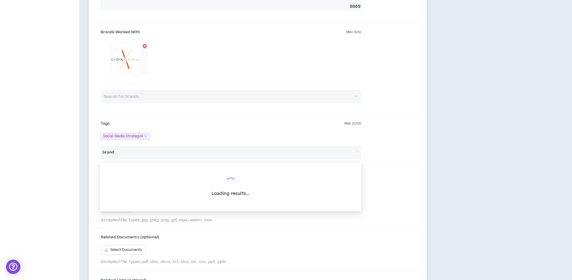
scroll to position [596, 0]
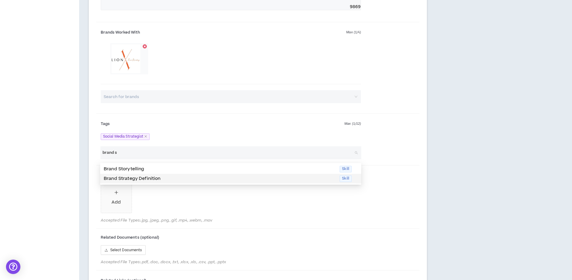
click at [145, 180] on p "Brand Strategy Definition" at bounding box center [220, 178] width 232 height 7
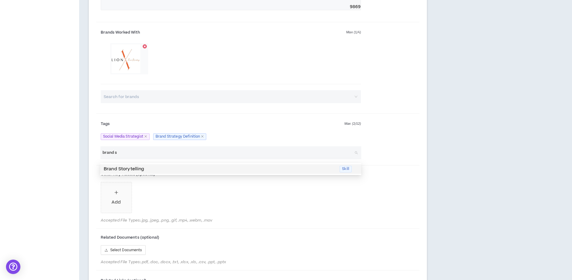
click at [132, 157] on input "brand s" at bounding box center [228, 152] width 251 height 13
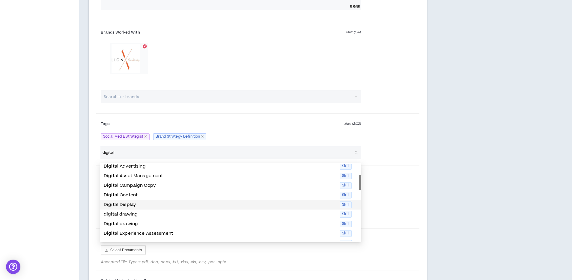
scroll to position [12, 0]
click at [138, 197] on p "Digital Content" at bounding box center [220, 195] width 232 height 7
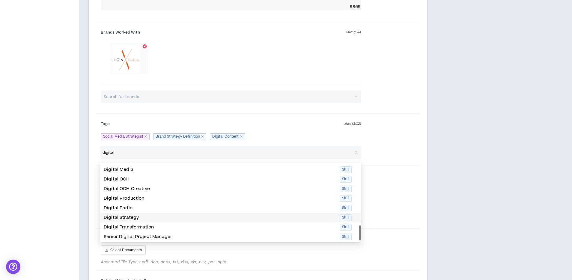
click at [161, 216] on p "Digital Strategy" at bounding box center [220, 217] width 232 height 7
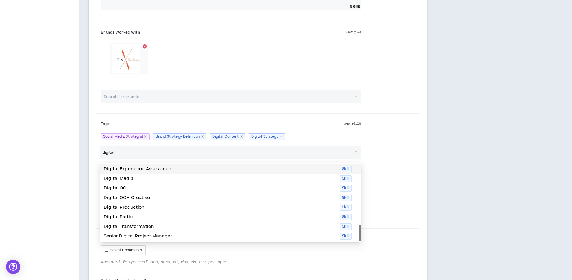
click at [178, 156] on input "digital" at bounding box center [228, 152] width 251 height 13
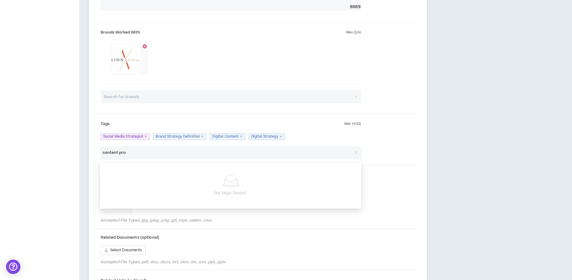
click at [139, 155] on input "content pro" at bounding box center [228, 152] width 251 height 13
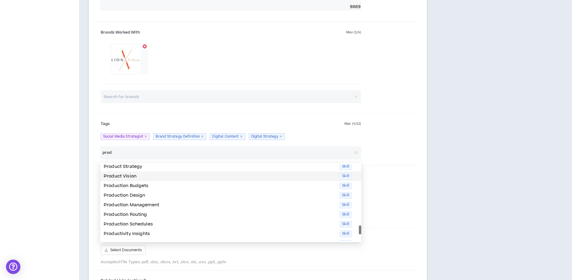
scroll to position [157, 0]
click at [134, 168] on p "Product Strategy" at bounding box center [220, 165] width 232 height 7
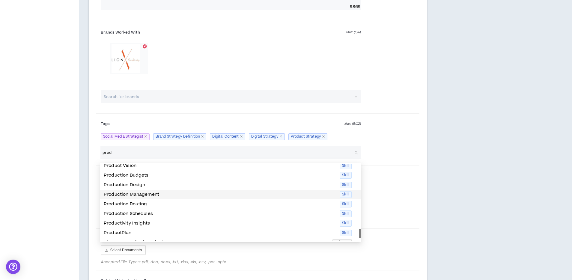
type input "prod"
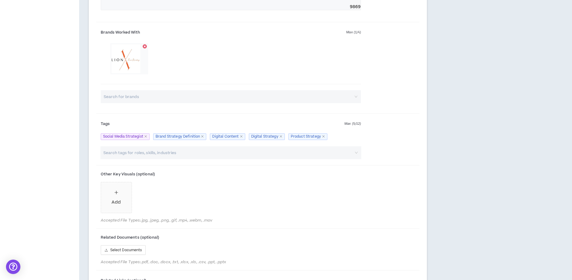
click at [404, 193] on div "Other Key Visuals (optional) Add Accepted File Types: .jpg, .jpeg, .png, .gif, …" at bounding box center [257, 197] width 323 height 59
click at [165, 155] on input "search" at bounding box center [228, 152] width 251 height 13
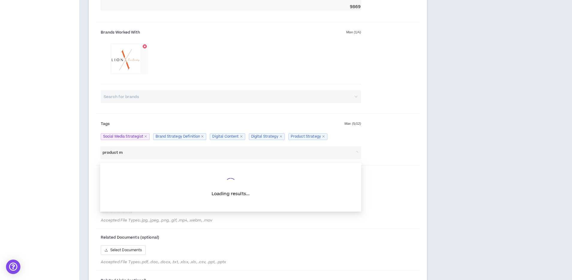
type input "product ma"
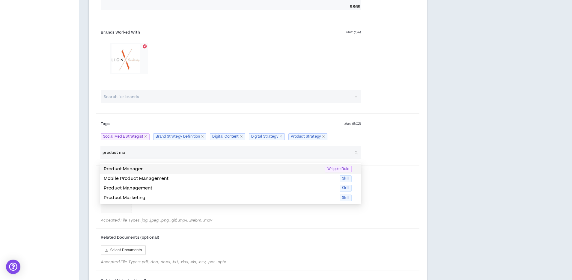
click at [149, 167] on p "Product Manager" at bounding box center [213, 169] width 218 height 7
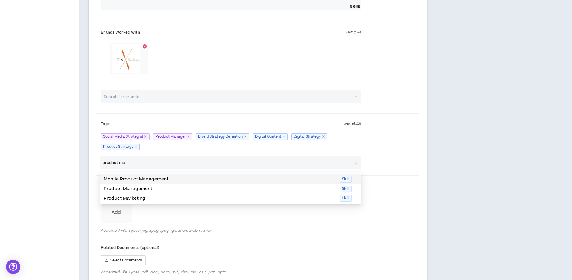
click at [149, 167] on input "product ma" at bounding box center [228, 162] width 251 height 13
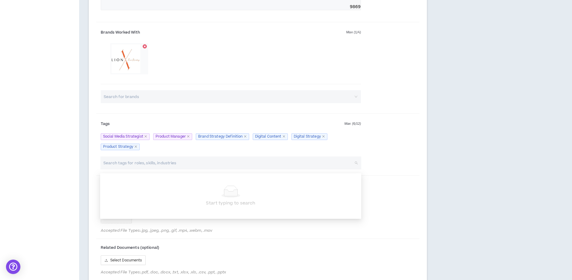
click at [207, 156] on div "Tags Max ( 6 / 12 ) Social Media Strategist Product Manager Brand Strategy Defi…" at bounding box center [257, 136] width 323 height 40
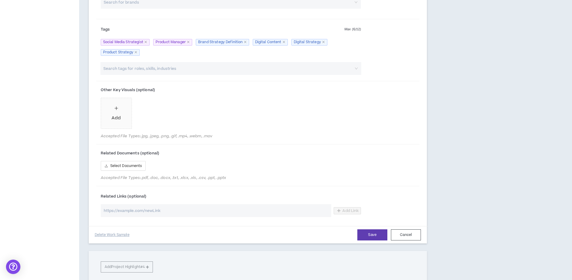
scroll to position [694, 0]
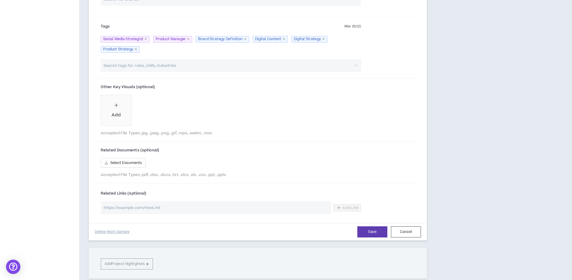
click at [163, 209] on input "url" at bounding box center [216, 207] width 231 height 13
paste input "[URL][DOMAIN_NAME]"
type input "[URL][DOMAIN_NAME]"
click at [125, 166] on span "Select Documents" at bounding box center [126, 163] width 32 height 6
click at [111, 113] on span "Add" at bounding box center [116, 110] width 31 height 31
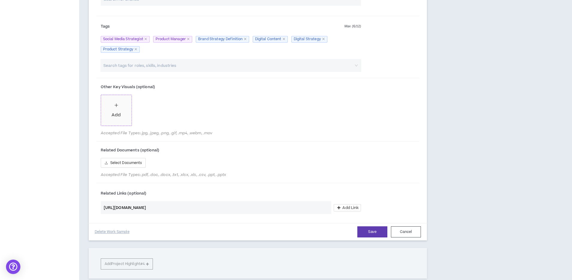
click at [124, 109] on span "Add" at bounding box center [116, 110] width 31 height 31
click at [114, 113] on div "Add" at bounding box center [116, 109] width 9 height 16
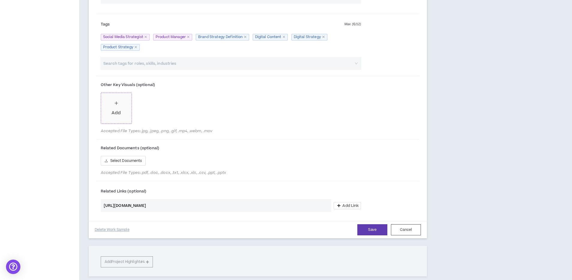
scroll to position [696, 0]
click at [153, 111] on div "Add" at bounding box center [149, 108] width 9 height 16
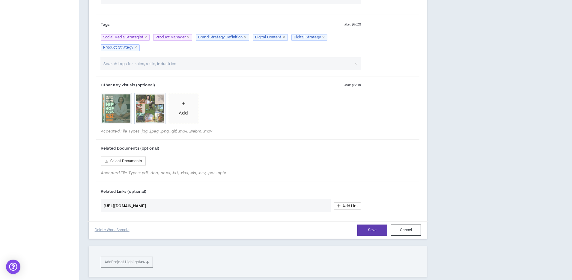
click at [183, 114] on div "Add" at bounding box center [183, 113] width 9 height 7
click at [211, 114] on span "Add" at bounding box center [217, 108] width 31 height 31
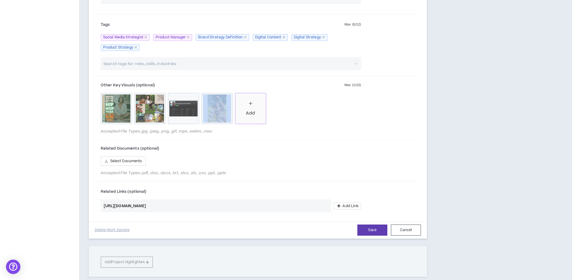
drag, startPoint x: 213, startPoint y: 107, endPoint x: 264, endPoint y: 106, distance: 51.0
click at [264, 106] on div "[PERSON_NAME]-1.jpeg IMG_9086.jpeg Screen+Shot+2020-12-05+at+3.26.14+PM.jpeg 9F…" at bounding box center [231, 110] width 261 height 34
click at [255, 108] on span "Add" at bounding box center [250, 108] width 31 height 31
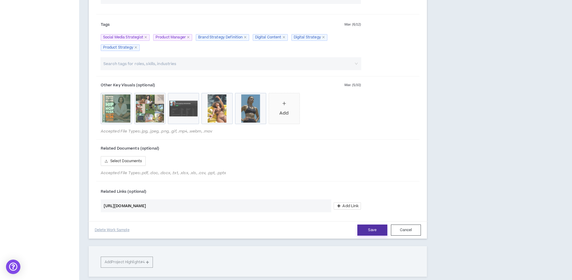
click at [373, 233] on button "Save" at bounding box center [372, 230] width 30 height 11
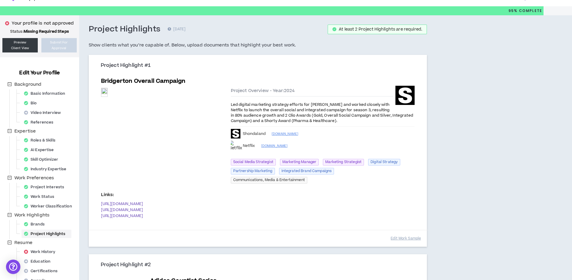
scroll to position [10, 0]
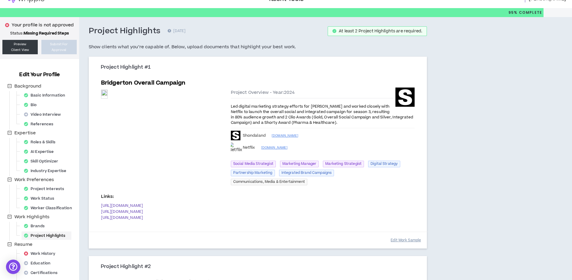
click at [409, 246] on button "Edit Work Sample" at bounding box center [406, 240] width 30 height 10
select select "****"
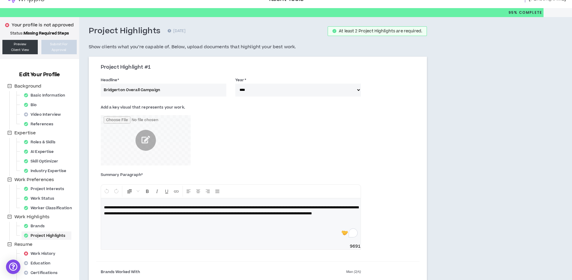
click at [124, 213] on span "**********" at bounding box center [231, 211] width 255 height 10
click at [177, 213] on span "**********" at bounding box center [231, 214] width 255 height 16
click at [336, 208] on span "**********" at bounding box center [231, 214] width 255 height 16
drag, startPoint x: 343, startPoint y: 207, endPoint x: 308, endPoint y: 207, distance: 35.4
click at [308, 207] on span "**********" at bounding box center [231, 214] width 255 height 16
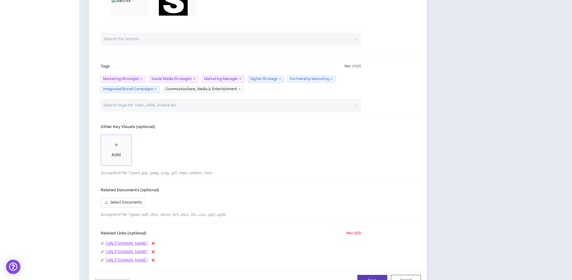
scroll to position [309, 0]
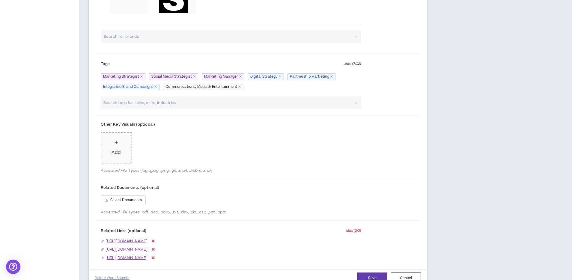
click at [118, 144] on icon "plus" at bounding box center [116, 142] width 4 height 4
click at [156, 147] on span "Add" at bounding box center [150, 148] width 31 height 31
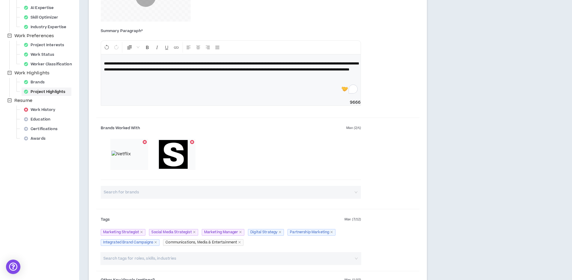
scroll to position [118, 0]
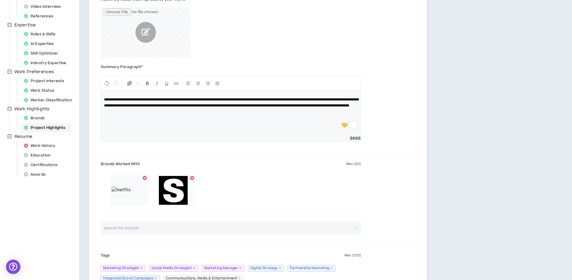
click at [152, 104] on span "**********" at bounding box center [231, 103] width 255 height 10
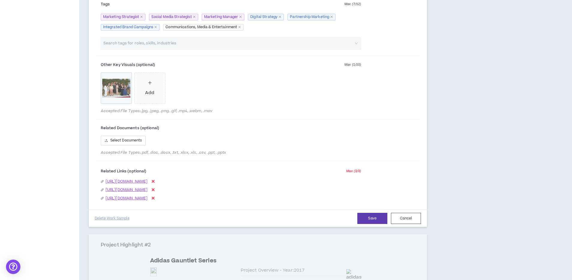
scroll to position [374, 0]
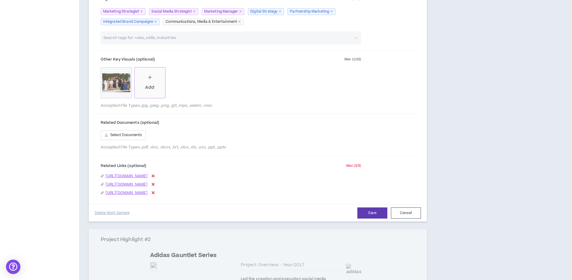
click at [149, 81] on div "Add" at bounding box center [149, 82] width 9 height 16
click at [189, 84] on span "Add" at bounding box center [183, 82] width 31 height 31
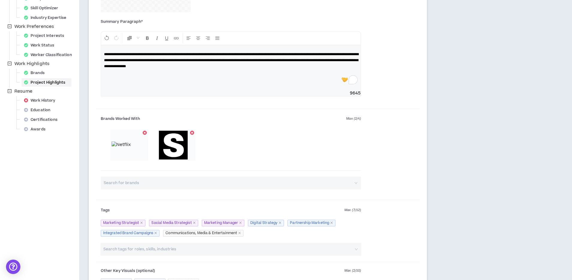
scroll to position [149, 0]
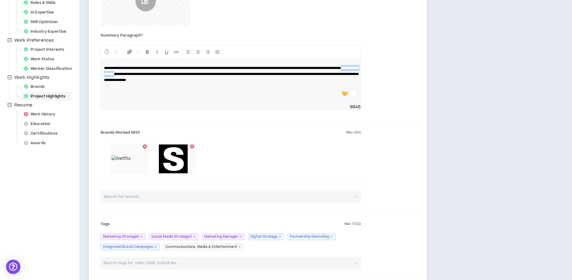
drag, startPoint x: 191, startPoint y: 74, endPoint x: 153, endPoint y: 73, distance: 38.1
click at [153, 73] on span "**********" at bounding box center [231, 74] width 255 height 16
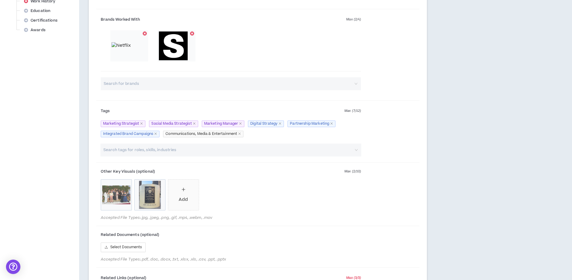
scroll to position [333, 0]
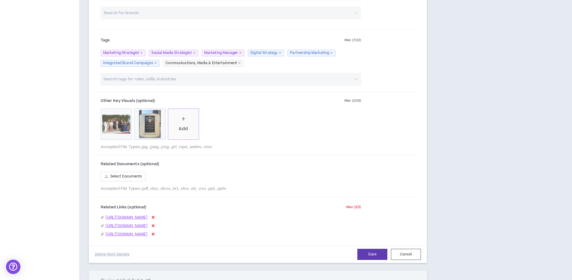
click at [185, 122] on div "Add" at bounding box center [183, 124] width 9 height 16
click at [151, 80] on input "search" at bounding box center [228, 79] width 251 height 13
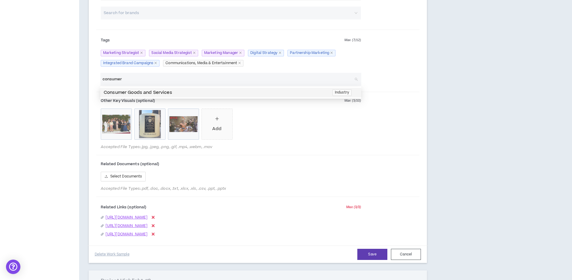
click at [169, 94] on p "Consumer Goods and Services" at bounding box center [216, 92] width 225 height 7
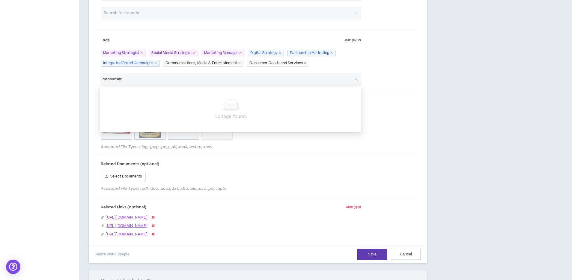
type input "consumer"
click at [389, 105] on div "Other Key Visuals (optional) Max ( 3 / 10 ) GettyImages-2156667290 4.36.44 PM.j…" at bounding box center [257, 123] width 323 height 59
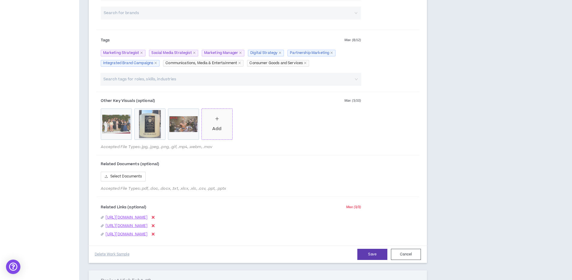
click at [213, 120] on div "Add" at bounding box center [216, 124] width 9 height 16
click at [377, 260] on button "Save" at bounding box center [372, 254] width 30 height 11
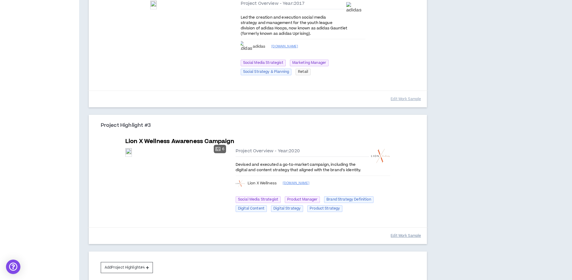
scroll to position [305, 0]
click at [411, 240] on button "Edit Work Sample" at bounding box center [406, 235] width 30 height 10
select select "****"
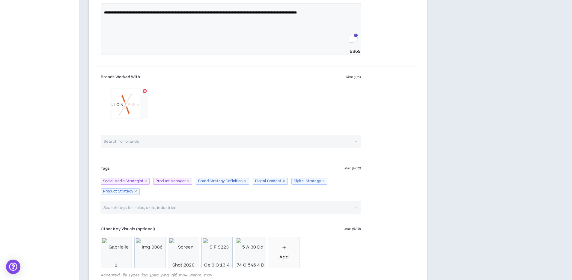
scroll to position [560, 0]
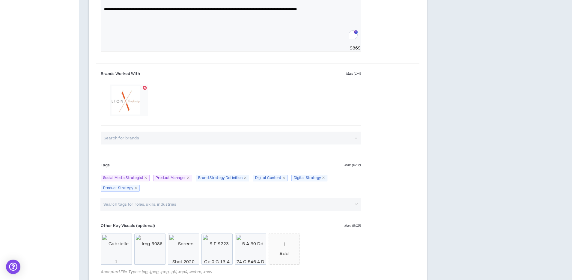
click at [200, 207] on input "search" at bounding box center [228, 204] width 251 height 13
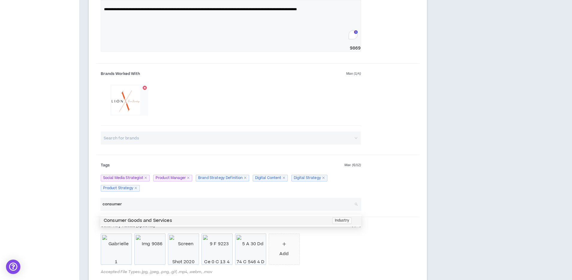
click at [233, 219] on p "Consumer Goods and Services" at bounding box center [216, 220] width 225 height 7
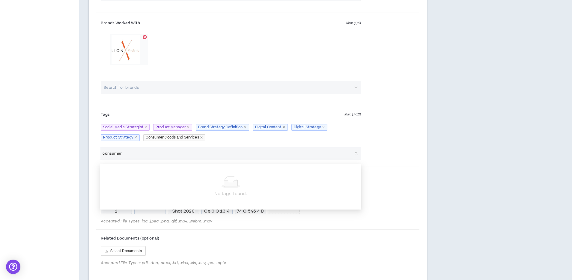
type input "consumer"
click at [390, 196] on div "Other Key Visuals (optional) Max ( 5 / 10 ) [PERSON_NAME] 1 Img 9086 Screen Sho…" at bounding box center [257, 198] width 323 height 59
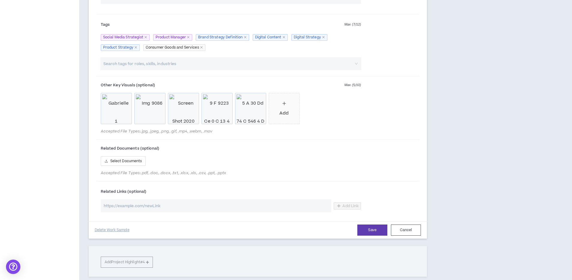
scroll to position [747, 0]
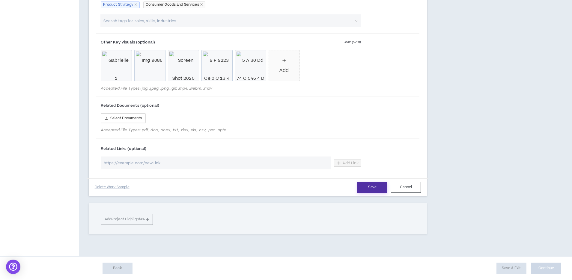
click at [369, 180] on div "Save Cancel Delete Work Sample" at bounding box center [257, 186] width 341 height 17
click at [371, 188] on button "Save" at bounding box center [372, 187] width 30 height 11
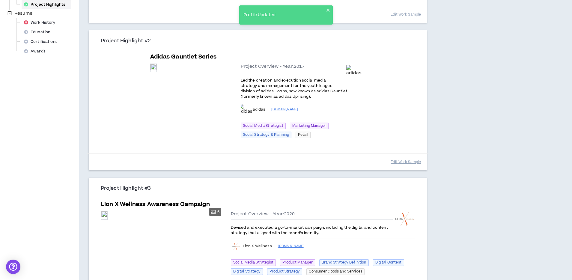
scroll to position [234, 0]
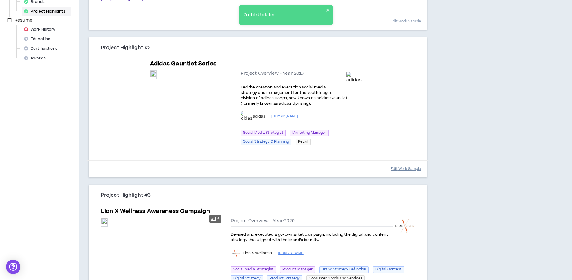
click at [412, 170] on button "Edit Work Sample" at bounding box center [406, 169] width 30 height 10
select select "****"
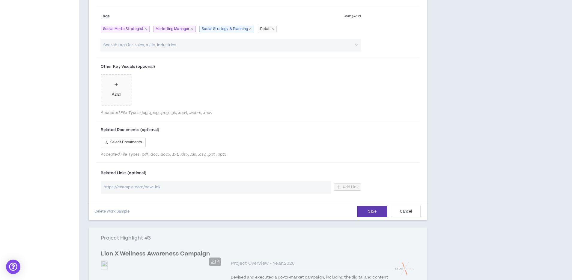
scroll to position [542, 0]
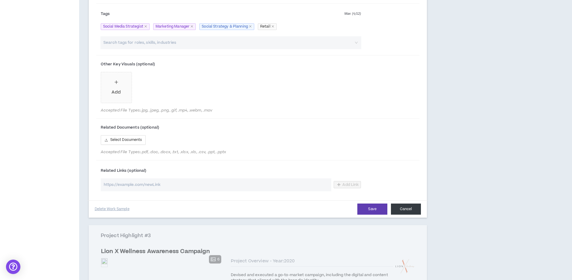
drag, startPoint x: 416, startPoint y: 220, endPoint x: 404, endPoint y: 221, distance: 12.0
click at [416, 215] on button "Cancel" at bounding box center [406, 209] width 30 height 11
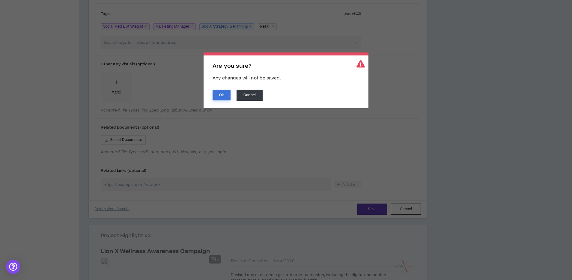
click at [220, 94] on button "Ok" at bounding box center [222, 95] width 18 height 10
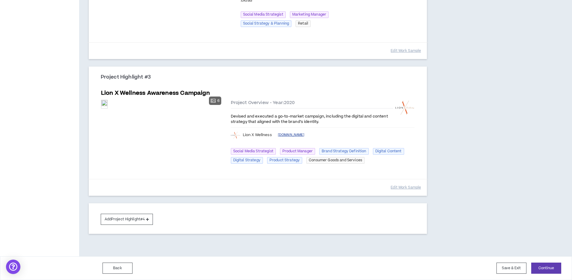
scroll to position [359, 0]
click at [552, 266] on button "Continue" at bounding box center [546, 268] width 30 height 11
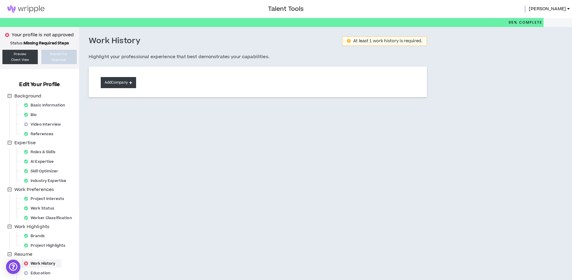
click at [121, 87] on button "Add Company" at bounding box center [118, 82] width 35 height 11
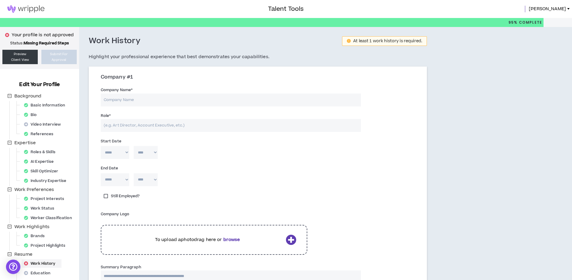
click at [144, 102] on input "Company Name *" at bounding box center [231, 100] width 261 height 13
type input "WORTHI"
type input "Senior Manager, Audience Strategy"
click at [107, 150] on select "***** *** *** *** *** *** **** *** *** **** *** *** ***" at bounding box center [115, 152] width 28 height 13
select select "*"
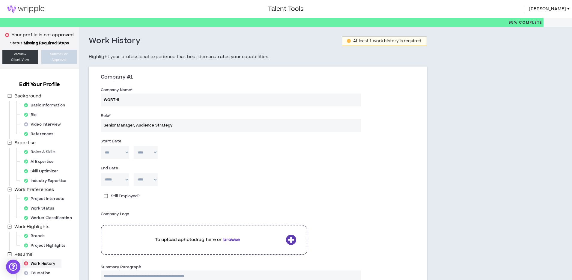
click at [101, 146] on select "***** *** *** *** *** *** **** *** *** **** *** *** ***" at bounding box center [115, 152] width 28 height 13
click at [154, 152] on select "**** **** **** **** **** **** **** **** **** **** **** **** **** **** **** ****…" at bounding box center [146, 152] width 24 height 13
select select "****"
click at [134, 146] on select "**** **** **** **** **** **** **** **** **** **** **** **** **** **** **** ****…" at bounding box center [146, 152] width 24 height 13
click at [115, 184] on select "***** *** *** *** *** *** **** *** *** **** *** *** ***" at bounding box center [115, 179] width 28 height 13
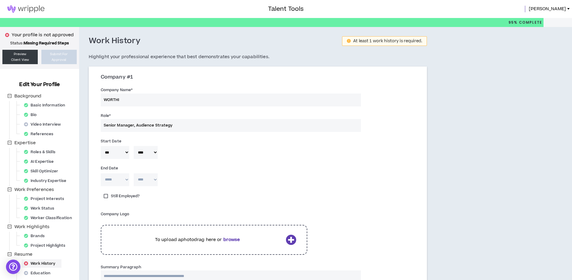
select select "*"
click at [101, 173] on select "***** *** *** *** *** *** **** *** *** **** *** *** ***" at bounding box center [115, 179] width 28 height 13
click at [147, 181] on select "**** **** **** **** **** **** **** **** **** **** **** **** **** **** **** ****…" at bounding box center [146, 179] width 24 height 13
select select "****"
click at [134, 173] on select "**** **** **** **** **** **** **** **** **** **** **** **** **** **** **** ****…" at bounding box center [146, 179] width 24 height 13
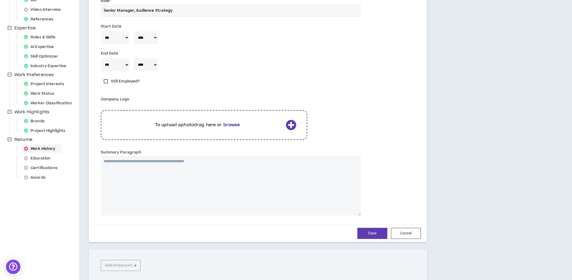
scroll to position [115, 0]
click at [134, 167] on textarea "Summary Paragraph" at bounding box center [231, 185] width 261 height 60
paste textarea "**********"
type textarea "**********"
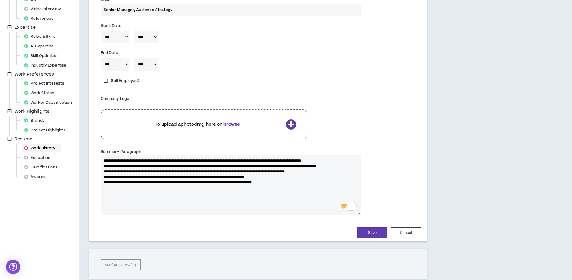
type textarea "**********"
drag, startPoint x: 309, startPoint y: 195, endPoint x: 93, endPoint y: 159, distance: 218.8
click at [93, 159] on div "Company #1 Company Name * WORTHI Role * Senior Manager, Audience Strategy Start…" at bounding box center [258, 97] width 338 height 289
click at [324, 192] on textarea "**********" at bounding box center [231, 185] width 261 height 60
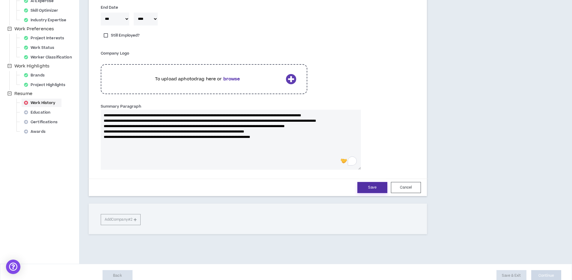
type textarea "**********"
click at [377, 191] on button "Save" at bounding box center [372, 187] width 30 height 11
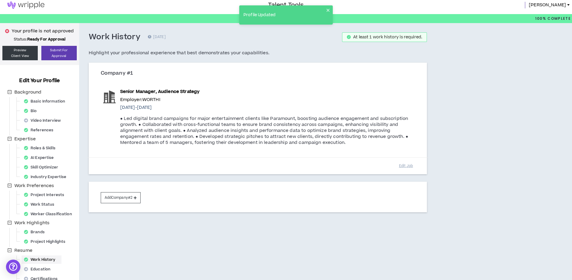
scroll to position [4, 0]
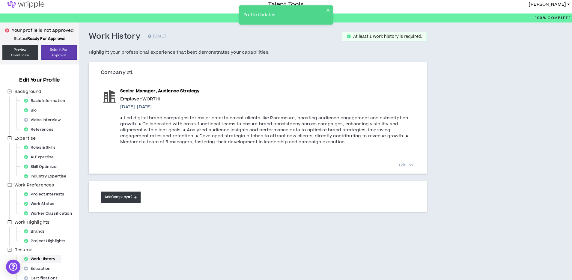
click at [134, 195] on button "Add Company #2" at bounding box center [121, 197] width 40 height 11
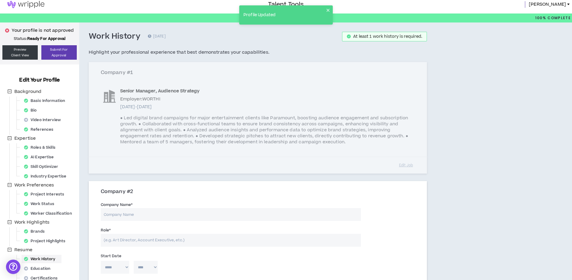
click at [151, 219] on input "Company Name *" at bounding box center [231, 214] width 261 height 13
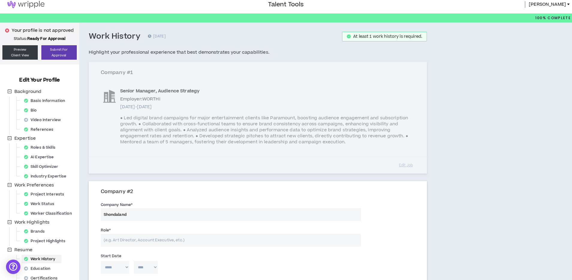
type input "Shondaland"
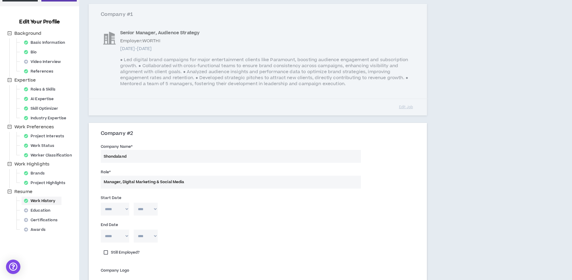
scroll to position [70, 0]
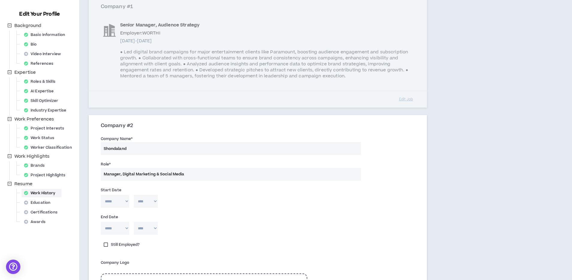
type input "Manager, Digital Marketing & Social Media"
click at [117, 200] on select "***** *** *** *** *** *** **** *** *** **** *** *** ***" at bounding box center [115, 201] width 28 height 13
select select "*"
click at [101, 195] on select "***** *** *** *** *** *** **** *** *** **** *** *** ***" at bounding box center [115, 201] width 28 height 13
click at [142, 205] on select "**** **** **** **** **** **** **** **** **** **** **** **** **** **** **** ****…" at bounding box center [146, 201] width 24 height 13
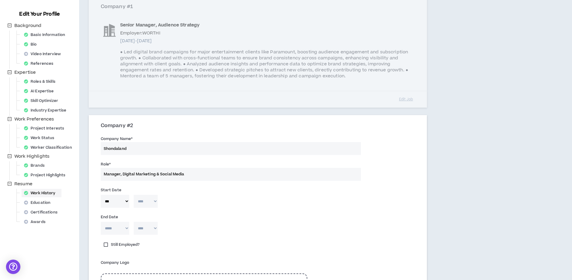
select select "****"
click at [134, 195] on select "**** **** **** **** **** **** **** **** **** **** **** **** **** **** **** ****…" at bounding box center [146, 201] width 24 height 13
click at [119, 231] on select "***** *** *** *** *** *** **** *** *** **** *** *** ***" at bounding box center [115, 228] width 28 height 13
select select "*"
click at [101, 222] on select "***** *** *** *** *** *** **** *** *** **** *** *** ***" at bounding box center [115, 228] width 28 height 13
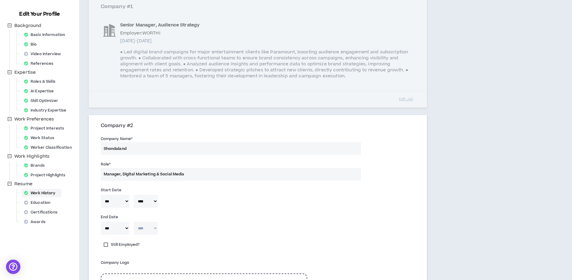
click at [146, 231] on select "**** **** **** **** **** **** **** **** **** **** **** **** **** **** **** ****…" at bounding box center [146, 228] width 24 height 13
select select "****"
click at [134, 222] on select "**** **** **** **** **** **** **** **** **** **** **** **** **** **** **** ****…" at bounding box center [146, 228] width 24 height 13
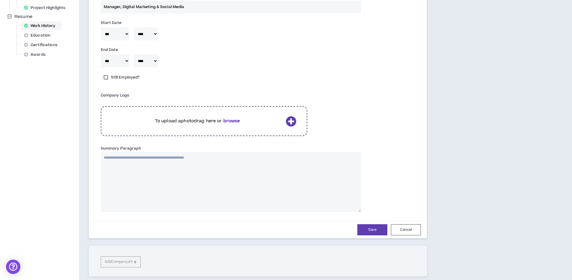
scroll to position [238, 0]
click at [151, 162] on textarea "Summary Paragraph" at bounding box center [231, 182] width 261 height 60
paste textarea "**********"
type textarea "**********"
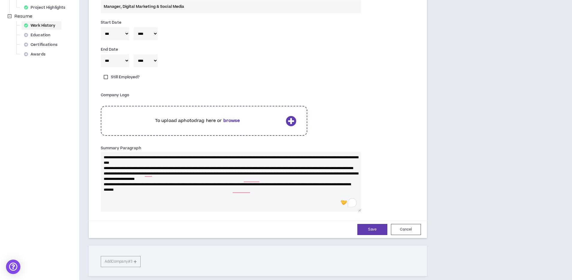
type textarea "**********"
click at [376, 233] on button "Save" at bounding box center [372, 229] width 30 height 11
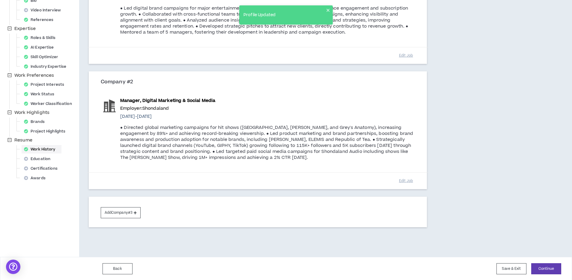
scroll to position [115, 0]
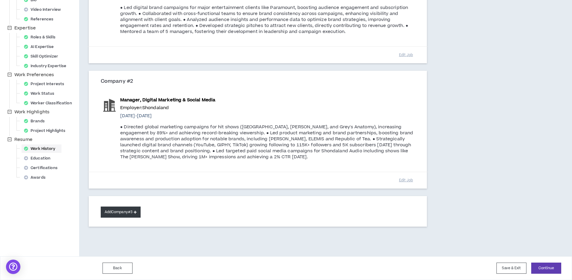
click at [110, 210] on button "Add Company #3" at bounding box center [121, 212] width 40 height 11
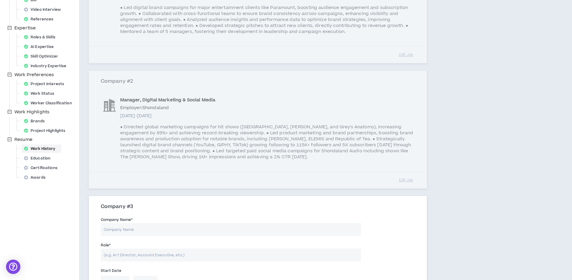
click at [149, 230] on input "Company Name *" at bounding box center [231, 229] width 261 height 13
type input "All Def Meda"
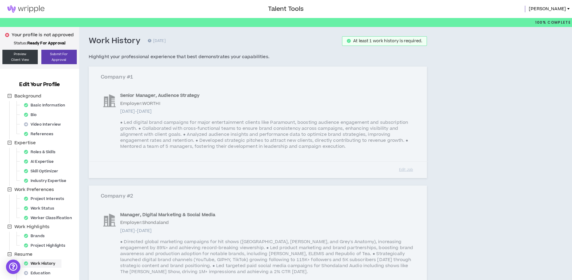
scroll to position [115, 0]
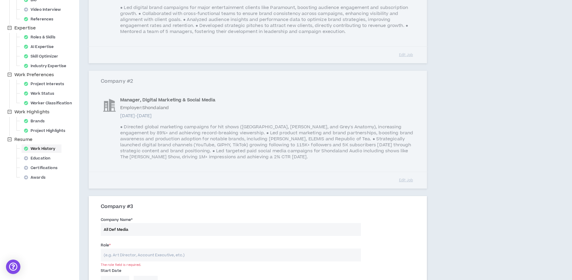
type input "All Def Media"
type input "i"
type input "Integrated Marketing Manager"
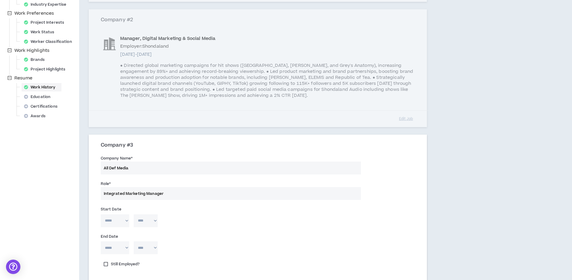
scroll to position [179, 0]
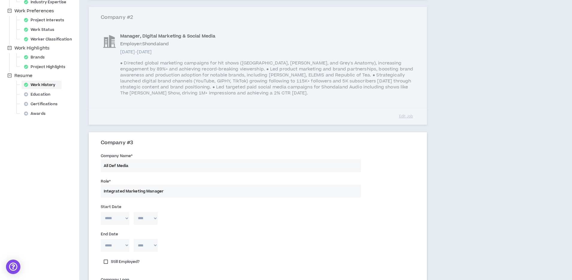
click at [118, 219] on select "***** *** *** *** *** *** **** *** *** **** *** *** ***" at bounding box center [115, 218] width 28 height 13
select select "*"
click at [101, 212] on select "***** *** *** *** *** *** **** *** *** **** *** *** ***" at bounding box center [115, 218] width 28 height 13
click at [146, 220] on select "**** **** **** **** **** **** **** **** **** **** **** **** **** **** **** ****…" at bounding box center [146, 218] width 24 height 13
select select "****"
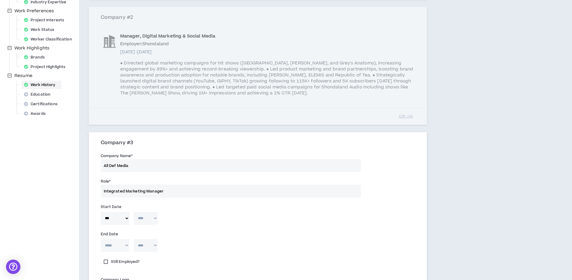
click at [134, 212] on select "**** **** **** **** **** **** **** **** **** **** **** **** **** **** **** ****…" at bounding box center [146, 218] width 24 height 13
click at [126, 247] on select "***** *** *** *** *** *** **** *** *** **** *** *** ***" at bounding box center [115, 245] width 28 height 13
select select "*"
click at [101, 239] on select "***** *** *** *** *** *** **** *** *** **** *** *** ***" at bounding box center [115, 245] width 28 height 13
click at [154, 246] on select "**** **** **** **** **** **** **** **** **** **** **** **** **** **** **** ****…" at bounding box center [146, 245] width 24 height 13
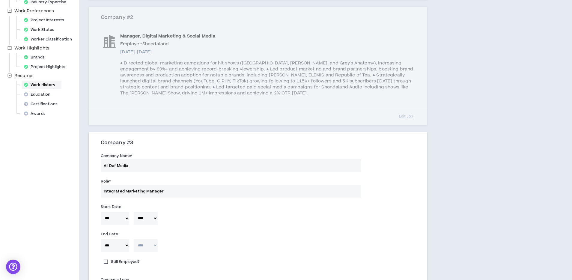
select select "****"
click at [134, 239] on select "**** **** **** **** **** **** **** **** **** **** **** **** **** **** **** ****…" at bounding box center [146, 245] width 24 height 13
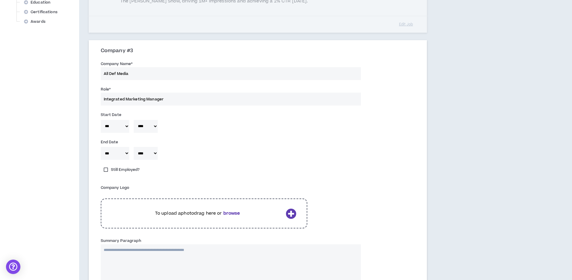
scroll to position [307, 0]
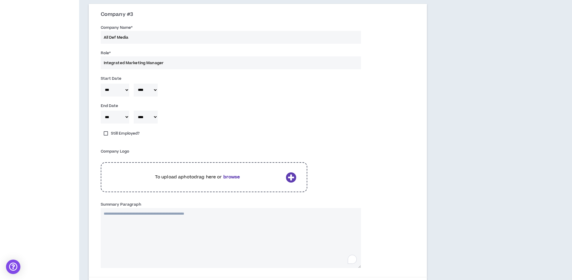
click at [142, 220] on textarea "Summary Paragraph" at bounding box center [231, 238] width 261 height 60
paste textarea "**********"
type textarea "**********"
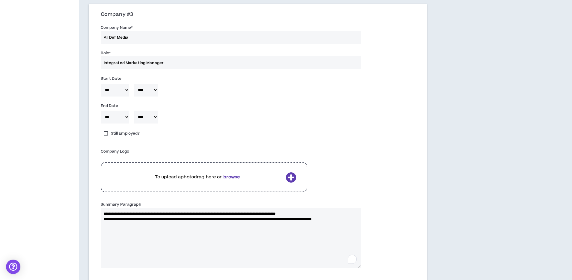
type textarea "**********"
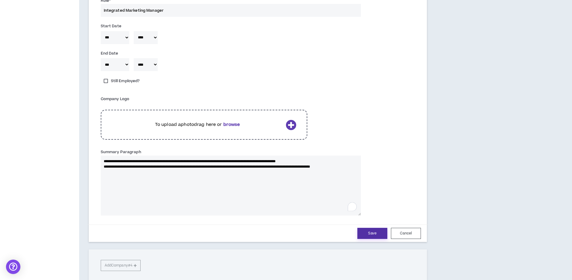
type textarea "**********"
click at [369, 235] on button "Save" at bounding box center [372, 233] width 30 height 11
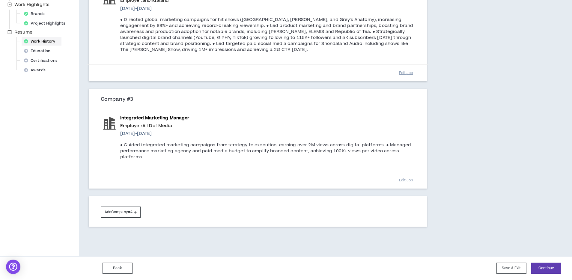
scroll to position [222, 0]
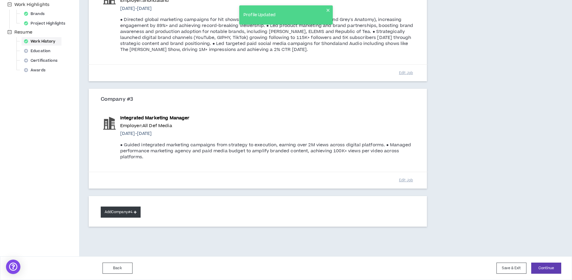
click at [127, 211] on button "Add Company #4" at bounding box center [121, 212] width 40 height 11
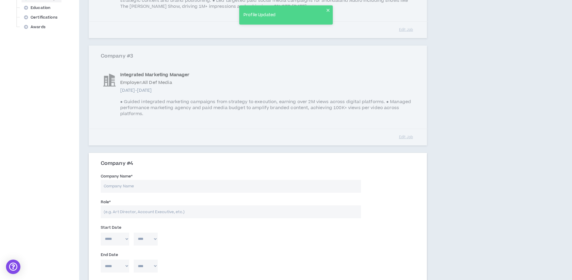
scroll to position [272, 0]
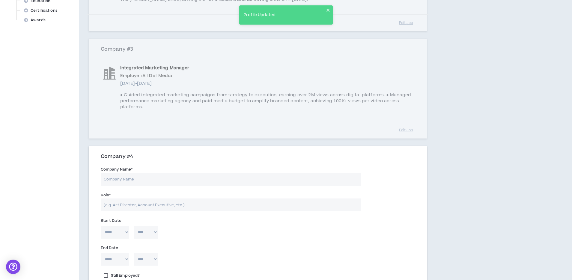
click at [146, 181] on input "Company Name *" at bounding box center [231, 179] width 261 height 13
type input "O"
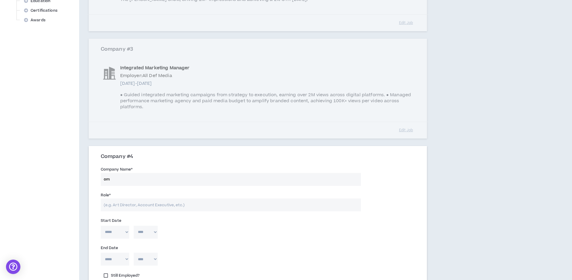
type input "o"
type input "OMG23 (Omnicom Group)"
click at [135, 206] on input "Role *" at bounding box center [231, 204] width 261 height 13
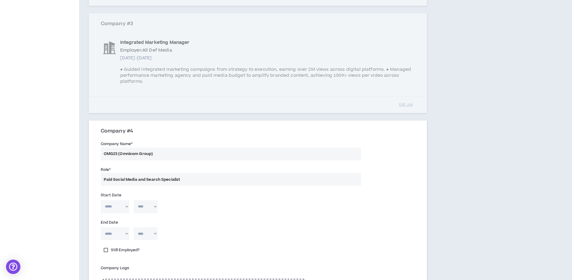
type input "Paid Social Media and Search Specialist"
click at [121, 206] on select "***** *** *** *** *** *** **** *** *** **** *** *** ***" at bounding box center [115, 206] width 28 height 13
select select "*"
click at [101, 200] on select "***** *** *** *** *** *** **** *** *** **** *** *** ***" at bounding box center [115, 206] width 28 height 13
click at [147, 208] on select "**** **** **** **** **** **** **** **** **** **** **** **** **** **** **** ****…" at bounding box center [146, 206] width 24 height 13
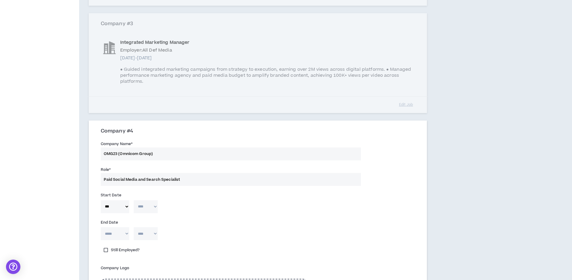
select select "****"
click at [134, 200] on select "**** **** **** **** **** **** **** **** **** **** **** **** **** **** **** ****…" at bounding box center [146, 206] width 24 height 13
click at [118, 236] on select "***** *** *** *** *** *** **** *** *** **** *** *** ***" at bounding box center [115, 233] width 28 height 13
select select "*"
click at [101, 227] on select "***** *** *** *** *** *** **** *** *** **** *** *** ***" at bounding box center [115, 233] width 28 height 13
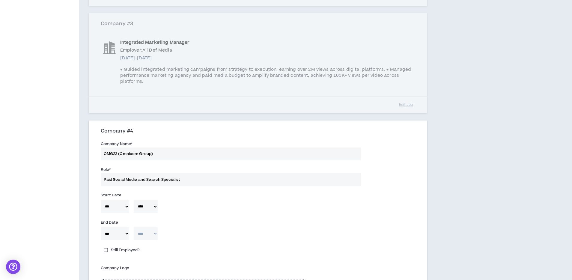
click at [146, 234] on select "**** **** **** **** **** **** **** **** **** **** **** **** **** **** **** ****…" at bounding box center [146, 233] width 24 height 13
select select "****"
click at [134, 227] on select "**** **** **** **** **** **** **** **** **** **** **** **** **** **** **** ****…" at bounding box center [146, 233] width 24 height 13
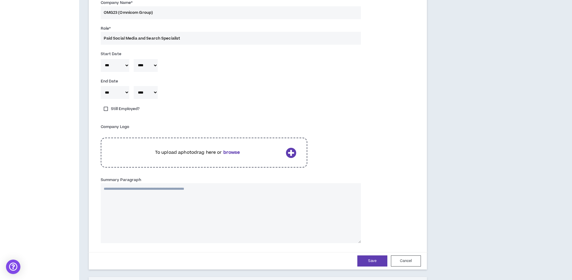
scroll to position [441, 0]
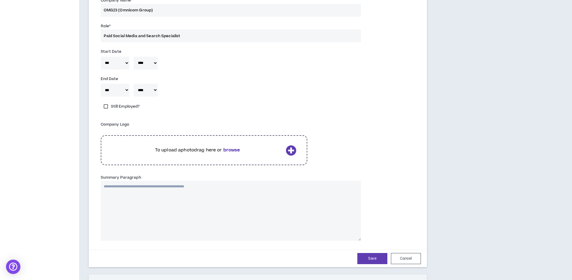
click at [132, 189] on textarea "Summary Paragraph" at bounding box center [231, 211] width 261 height 60
paste textarea "**********"
type textarea "**********"
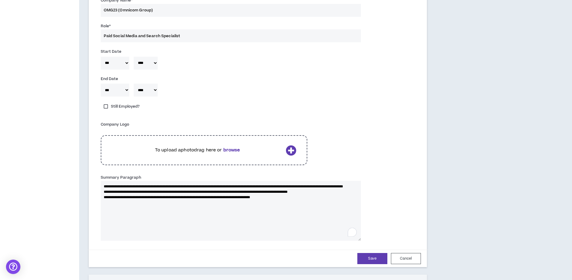
type textarea "**********"
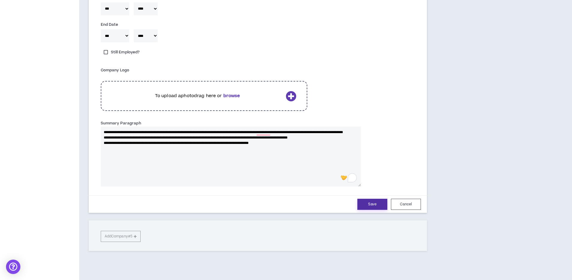
type textarea "**********"
click at [375, 208] on button "Save" at bounding box center [372, 204] width 30 height 11
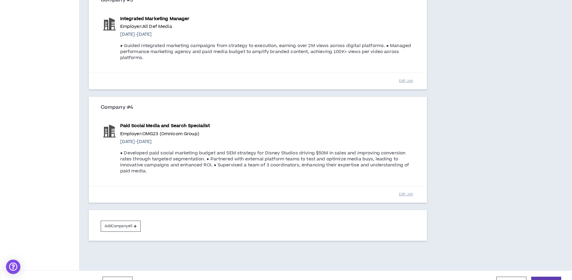
scroll to position [329, 0]
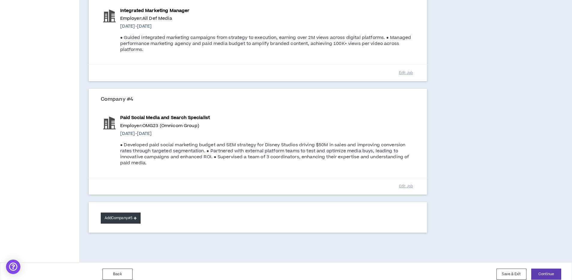
click at [125, 215] on button "Add Company #5" at bounding box center [121, 218] width 40 height 11
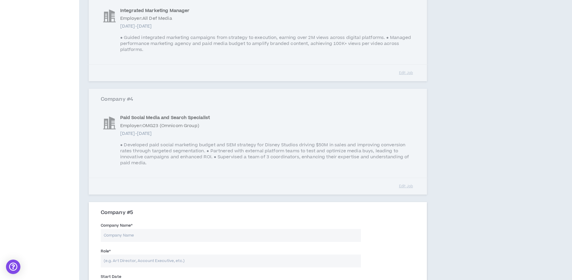
click at [176, 231] on input "Company Name *" at bounding box center [231, 235] width 261 height 13
type input "Cashmere Agency"
type input "Community Manager, Social"
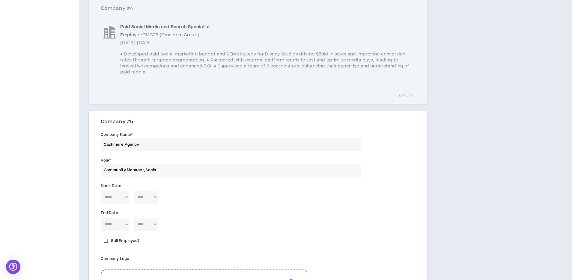
scroll to position [423, 0]
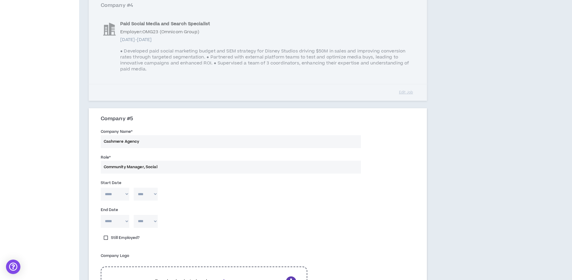
click at [122, 191] on select "***** *** *** *** *** *** **** *** *** **** *** *** ***" at bounding box center [115, 194] width 28 height 13
select select "*"
click at [101, 188] on select "***** *** *** *** *** *** **** *** *** **** *** *** ***" at bounding box center [115, 194] width 28 height 13
click at [146, 191] on select "**** **** **** **** **** **** **** **** **** **** **** **** **** **** **** ****…" at bounding box center [146, 194] width 24 height 13
select select "****"
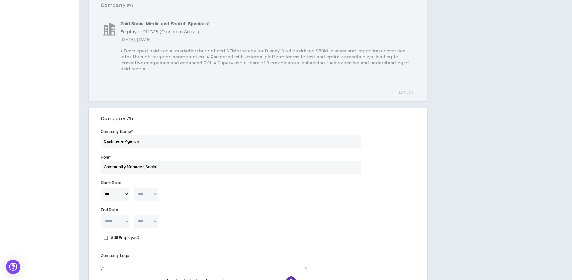
click at [134, 188] on select "**** **** **** **** **** **** **** **** **** **** **** **** **** **** **** ****…" at bounding box center [146, 194] width 24 height 13
click at [117, 216] on select "***** *** *** *** *** *** **** *** *** **** *** *** ***" at bounding box center [115, 221] width 28 height 13
select select "*"
click at [101, 215] on select "***** *** *** *** *** *** **** *** *** **** *** *** ***" at bounding box center [115, 221] width 28 height 13
click at [153, 216] on select "**** **** **** **** **** **** **** **** **** **** **** **** **** **** **** ****…" at bounding box center [146, 221] width 24 height 13
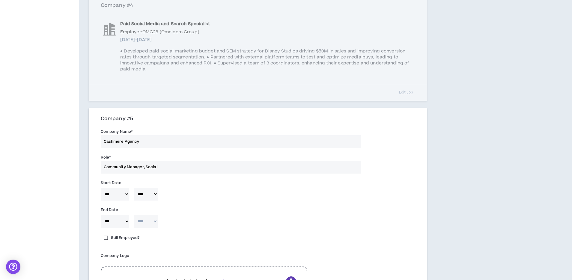
select select "****"
click at [134, 215] on select "**** **** **** **** **** **** **** **** **** **** **** **** **** **** **** ****…" at bounding box center [146, 221] width 24 height 13
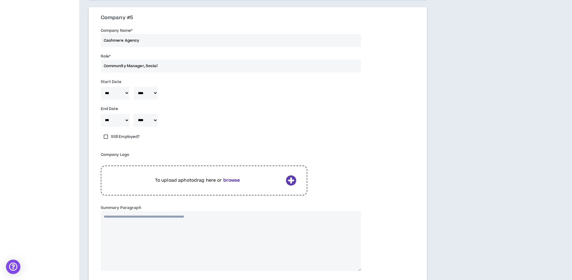
scroll to position [525, 0]
click at [130, 225] on textarea "Summary Paragraph" at bounding box center [231, 241] width 261 height 60
paste textarea "**********"
type textarea "**********"
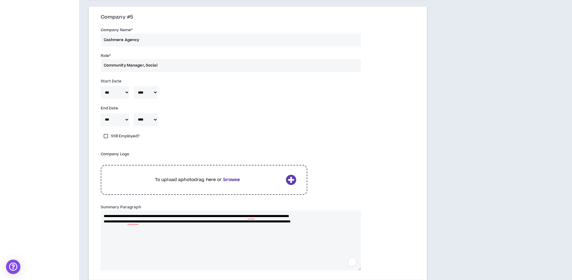
type textarea "**********"
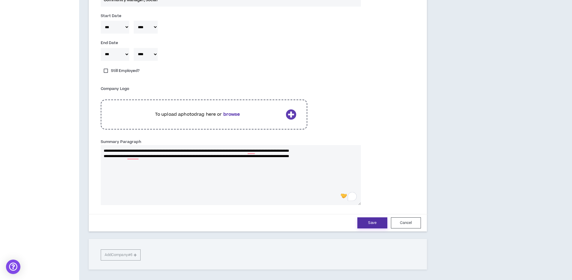
type textarea "**********"
click at [368, 221] on button "Save" at bounding box center [372, 222] width 30 height 11
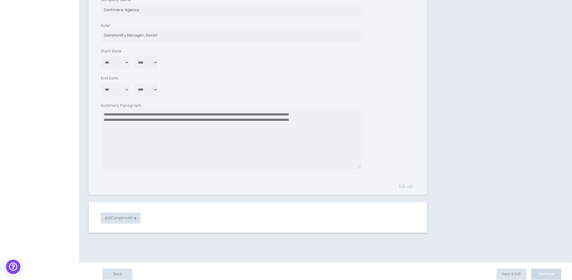
scroll to position [431, 0]
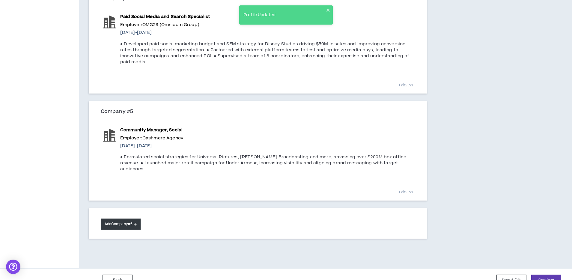
click at [128, 219] on button "Add Company #6" at bounding box center [121, 224] width 40 height 11
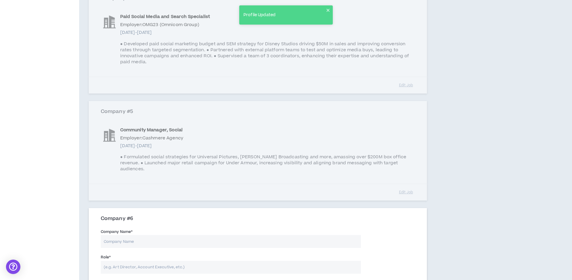
click at [146, 235] on input "Company Name *" at bounding box center [231, 241] width 261 height 13
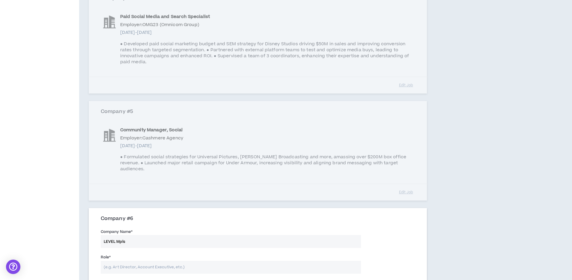
type input "LEVEL Mpls"
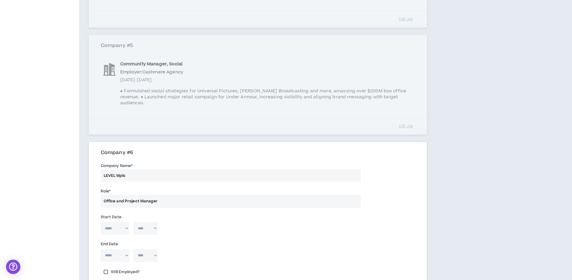
scroll to position [497, 0]
type input "Office and Project Manager"
click at [121, 221] on select "***** *** *** *** *** *** **** *** *** **** *** *** ***" at bounding box center [115, 227] width 28 height 13
select select "*"
click at [101, 221] on select "***** *** *** *** *** *** **** *** *** **** *** *** ***" at bounding box center [115, 227] width 28 height 13
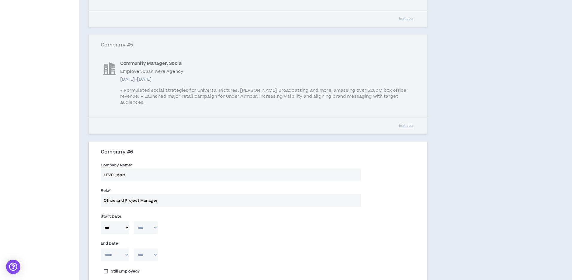
click at [145, 221] on select "**** **** **** **** **** **** **** **** **** **** **** **** **** **** **** ****…" at bounding box center [146, 227] width 24 height 13
select select "****"
click at [134, 221] on select "**** **** **** **** **** **** **** **** **** **** **** **** **** **** **** ****…" at bounding box center [146, 227] width 24 height 13
click at [122, 249] on select "***** *** *** *** *** *** **** *** *** **** *** *** ***" at bounding box center [115, 255] width 28 height 13
select select "*"
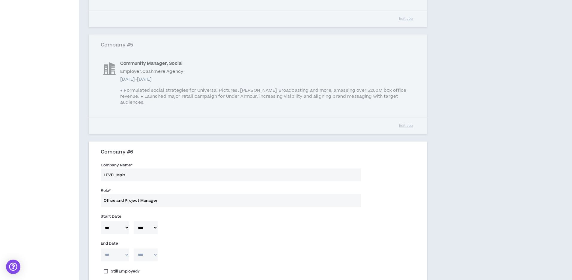
click at [101, 249] on select "***** *** *** *** *** *** **** *** *** **** *** *** ***" at bounding box center [115, 255] width 28 height 13
click at [149, 249] on select "**** **** **** **** **** **** **** **** **** **** **** **** **** **** **** ****…" at bounding box center [146, 255] width 24 height 13
select select "****"
click at [134, 249] on select "**** **** **** **** **** **** **** **** **** **** **** **** **** **** **** ****…" at bounding box center [146, 255] width 24 height 13
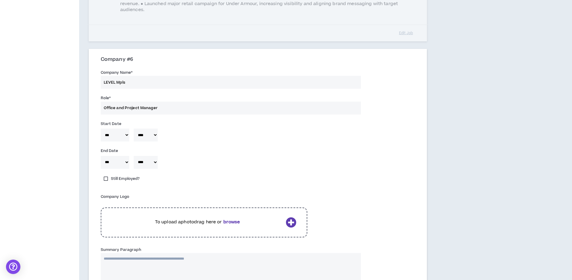
scroll to position [595, 0]
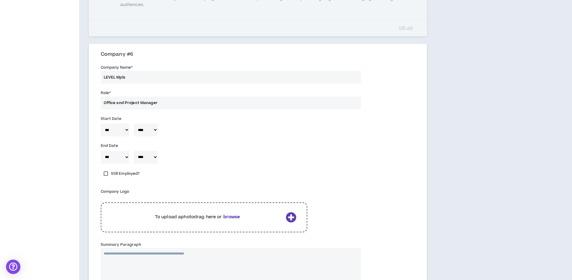
click at [144, 248] on textarea "Summary Paragraph" at bounding box center [231, 278] width 261 height 60
paste textarea "**********"
type textarea "**********"
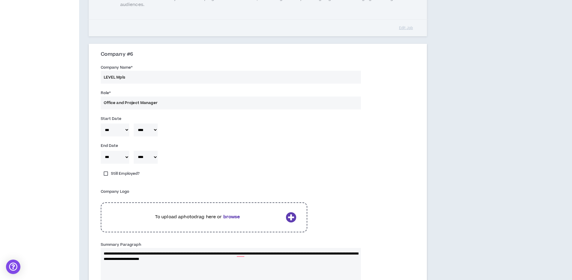
type textarea "**********"
click at [356, 216] on div "Company Logo To upload a photo drag here or browse" at bounding box center [257, 212] width 323 height 55
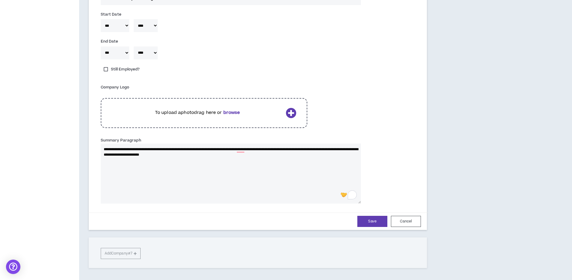
scroll to position [729, 0]
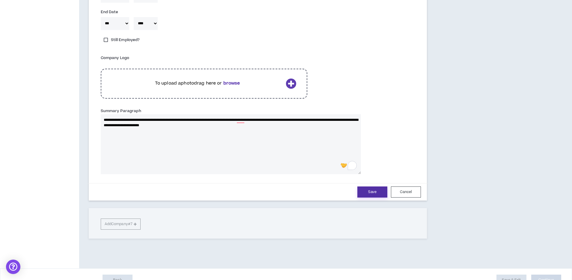
click at [378, 186] on button "Save" at bounding box center [372, 191] width 30 height 11
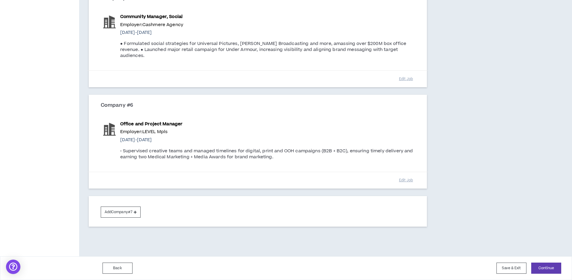
scroll to position [532, 0]
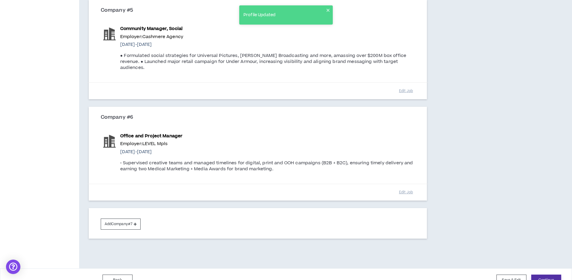
click at [538, 275] on button "Continue" at bounding box center [546, 280] width 30 height 11
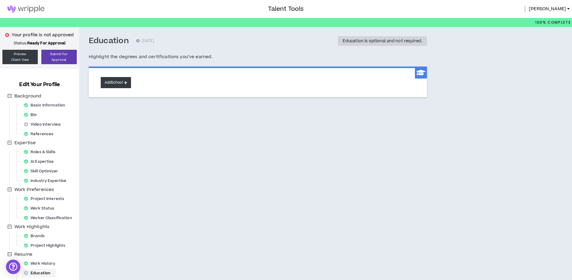
click at [116, 85] on button "Add School" at bounding box center [116, 82] width 30 height 11
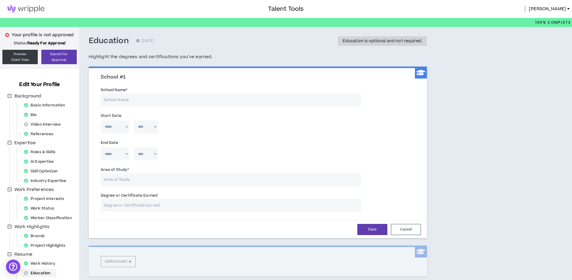
click at [133, 100] on input "School Name *" at bounding box center [231, 100] width 261 height 13
type input "University of Minnesota, Twin Cities"
click at [235, 178] on input "Area of Study *" at bounding box center [231, 179] width 261 height 13
type input "c"
type input "M"
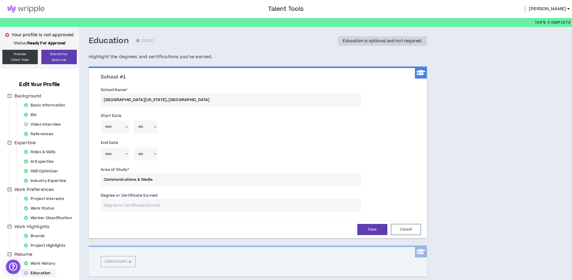
type input "Communications & Media"
click at [247, 206] on input "Degree or Certificate Earned" at bounding box center [231, 205] width 261 height 13
type input "B.A, Arts"
click at [371, 232] on button "Save" at bounding box center [372, 229] width 30 height 11
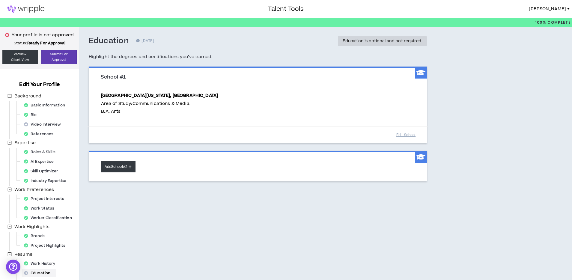
click at [134, 162] on button "Add School #2" at bounding box center [118, 166] width 35 height 11
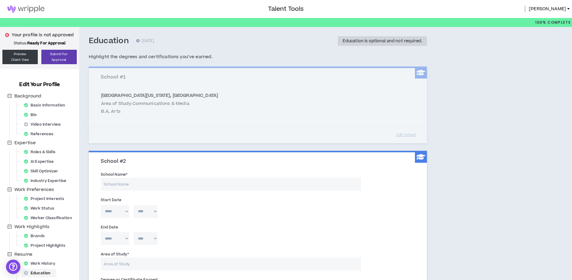
click at [154, 184] on input "School Name *" at bounding box center [231, 184] width 261 height 13
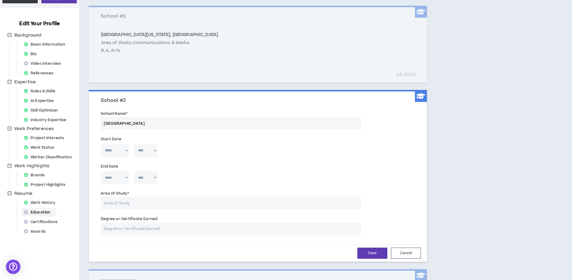
scroll to position [61, 0]
type input "Pepperdine University"
click at [147, 205] on input "Area of Study *" at bounding box center [231, 202] width 261 height 13
type input "m"
click at [109, 203] on input "MBA" at bounding box center [231, 202] width 261 height 13
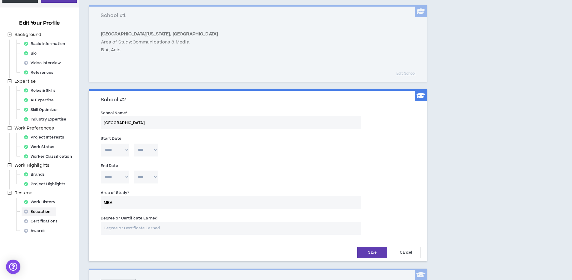
click at [109, 203] on input "MBA" at bounding box center [231, 202] width 261 height 13
type input "Business"
click at [148, 178] on select "**** **** **** **** **** **** **** **** **** **** **** **** **** **** **** ****…" at bounding box center [146, 177] width 24 height 13
click at [176, 227] on input "MBA" at bounding box center [231, 228] width 261 height 13
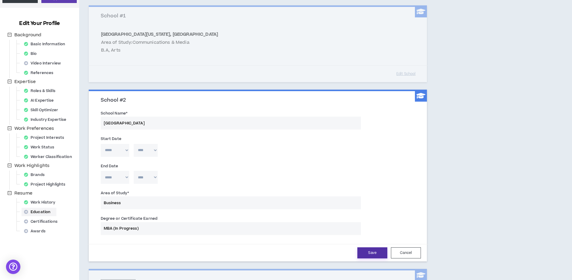
type input "MBA (In Progress)"
click at [370, 255] on button "Save" at bounding box center [372, 252] width 30 height 11
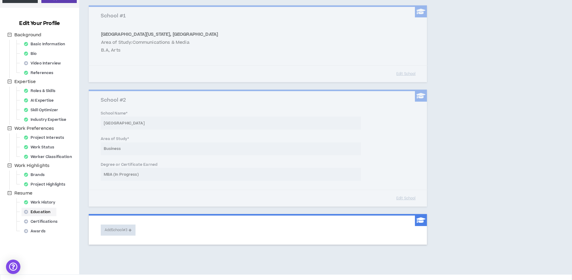
scroll to position [41, 0]
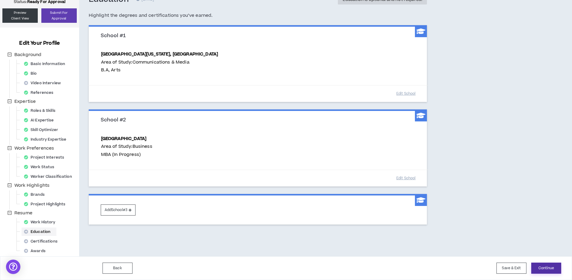
click at [541, 267] on button "Continue" at bounding box center [546, 268] width 30 height 11
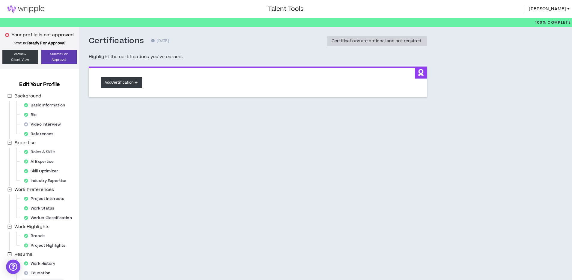
click at [133, 83] on button "Add Certification" at bounding box center [121, 82] width 41 height 11
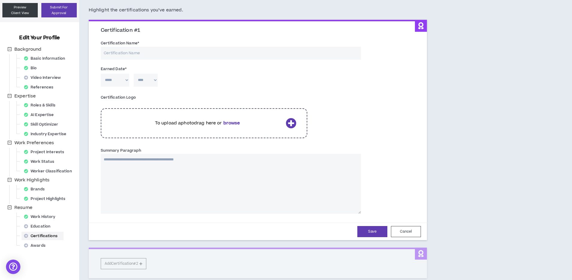
scroll to position [53, 0]
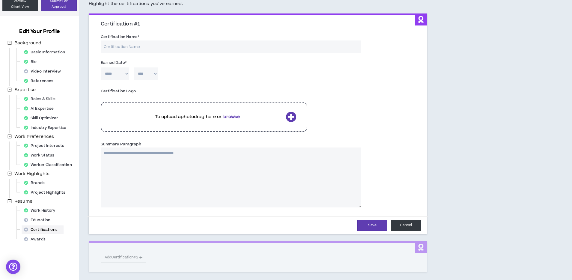
click at [409, 228] on button "Cancel" at bounding box center [406, 225] width 30 height 11
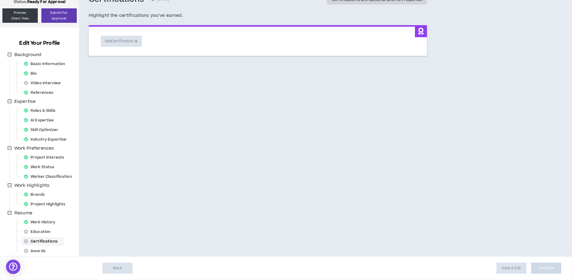
scroll to position [41, 0]
click at [34, 233] on div "Education" at bounding box center [39, 232] width 35 height 8
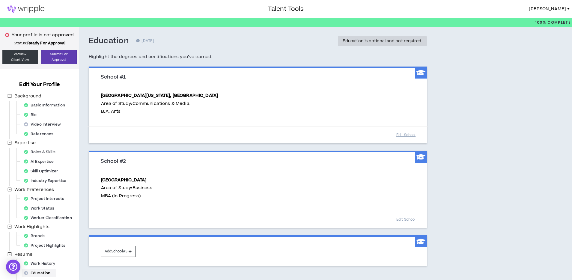
scroll to position [41, 0]
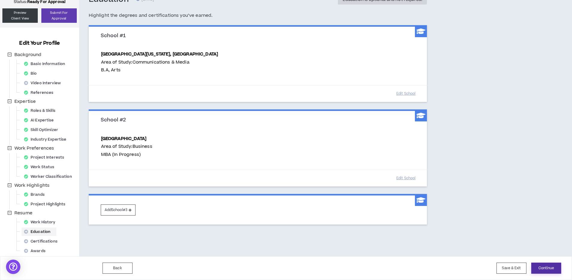
click at [545, 264] on button "Continue" at bounding box center [546, 268] width 30 height 11
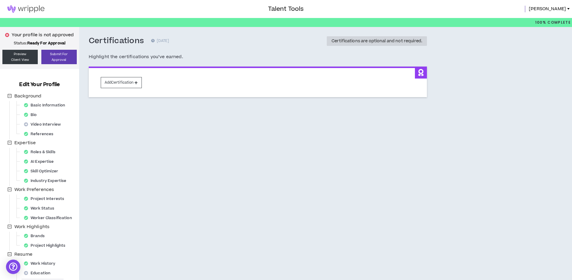
scroll to position [41, 0]
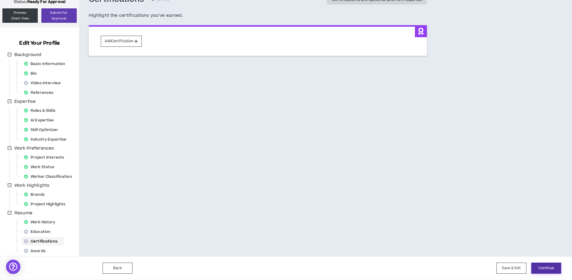
click at [544, 267] on button "Continue" at bounding box center [546, 268] width 30 height 11
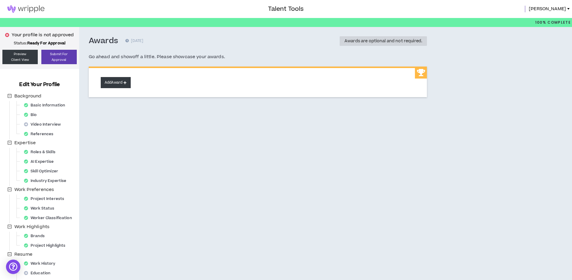
click at [114, 84] on button "Add Award" at bounding box center [116, 82] width 30 height 11
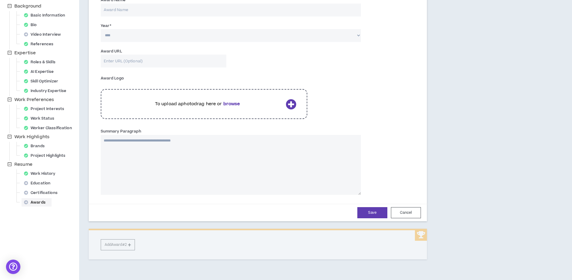
scroll to position [123, 0]
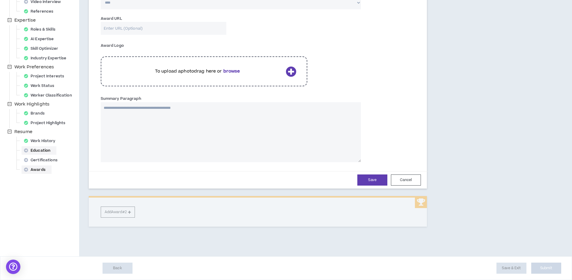
click at [43, 150] on div "Education" at bounding box center [39, 150] width 35 height 8
click at [46, 152] on div "Education" at bounding box center [39, 150] width 35 height 8
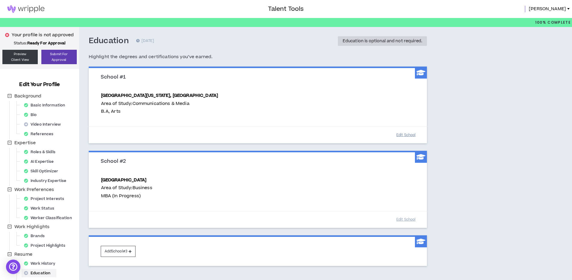
click at [402, 132] on button "Edit School" at bounding box center [406, 135] width 30 height 10
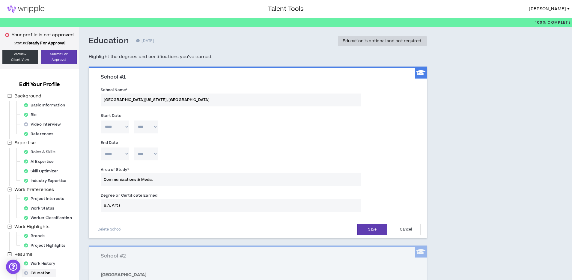
click at [122, 130] on select "***** *** *** *** *** *** **** *** *** **** *** *** ***" at bounding box center [115, 127] width 28 height 13
select select "*"
click at [101, 121] on select "***** *** *** *** *** *** **** *** *** **** *** *** ***" at bounding box center [115, 127] width 28 height 13
click at [155, 130] on select "**** **** **** **** **** **** **** **** **** **** **** **** **** **** **** ****…" at bounding box center [146, 127] width 24 height 13
select select "****"
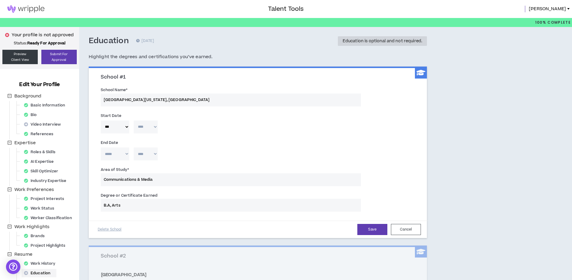
click at [134, 121] on select "**** **** **** **** **** **** **** **** **** **** **** **** **** **** **** ****…" at bounding box center [146, 127] width 24 height 13
click at [124, 158] on select "***** *** *** *** *** *** **** *** *** **** *** *** ***" at bounding box center [115, 154] width 28 height 13
select select "*"
click at [101, 148] on select "***** *** *** *** *** *** **** *** *** **** *** *** ***" at bounding box center [115, 154] width 28 height 13
click at [147, 153] on select "**** **** **** **** **** **** **** **** **** **** **** **** **** **** **** ****…" at bounding box center [146, 154] width 24 height 13
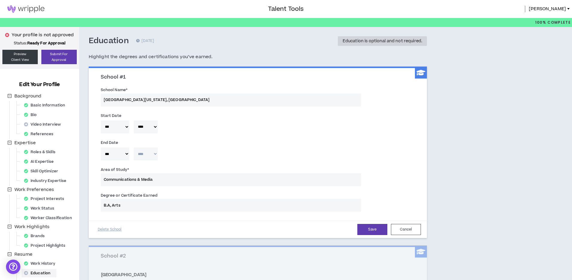
select select "****"
click at [134, 148] on select "**** **** **** **** **** **** **** **** **** **** **** **** **** **** **** ****…" at bounding box center [146, 154] width 24 height 13
click at [362, 228] on button "Save" at bounding box center [372, 229] width 30 height 11
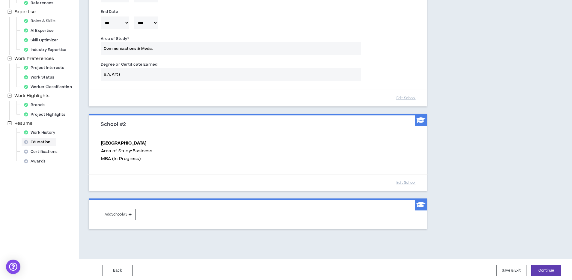
scroll to position [133, 0]
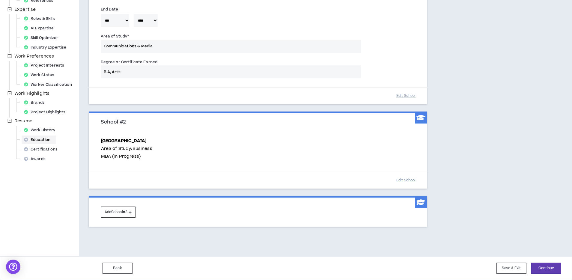
click at [403, 183] on button "Edit School" at bounding box center [406, 180] width 30 height 10
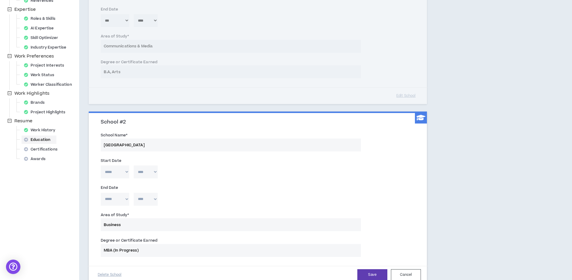
click at [119, 171] on select "***** *** *** *** *** *** **** *** *** **** *** *** ***" at bounding box center [115, 171] width 28 height 13
select select "*"
click at [101, 165] on select "***** *** *** *** *** *** **** *** *** **** *** *** ***" at bounding box center [115, 171] width 28 height 13
click at [150, 174] on select "**** **** **** **** **** **** **** **** **** **** **** **** **** **** **** ****…" at bounding box center [146, 171] width 24 height 13
select select "****"
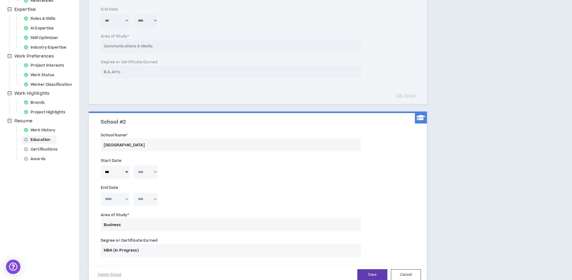
click at [134, 165] on select "**** **** **** **** **** **** **** **** **** **** **** **** **** **** **** ****…" at bounding box center [146, 171] width 24 height 13
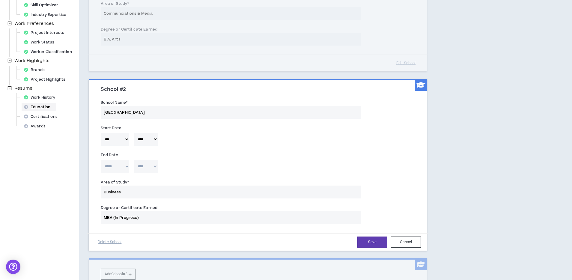
scroll to position [171, 0]
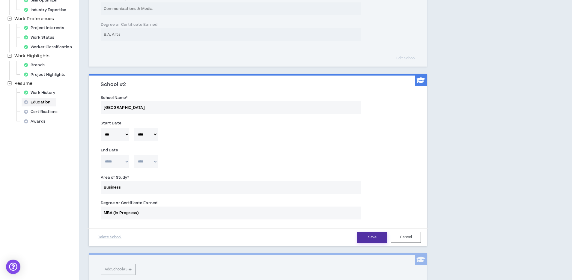
click at [380, 240] on button "Save" at bounding box center [372, 237] width 30 height 11
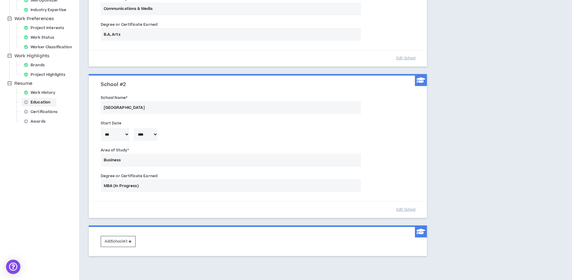
scroll to position [200, 0]
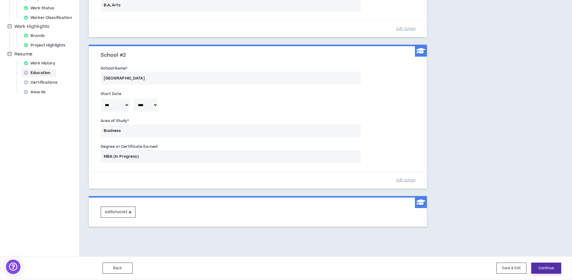
click at [551, 268] on button "Continue" at bounding box center [546, 268] width 30 height 11
click at [546, 266] on button "Continue" at bounding box center [546, 268] width 30 height 11
click at [555, 266] on button "Continue" at bounding box center [546, 268] width 30 height 11
click at [515, 273] on button "Save & Exit" at bounding box center [511, 268] width 30 height 11
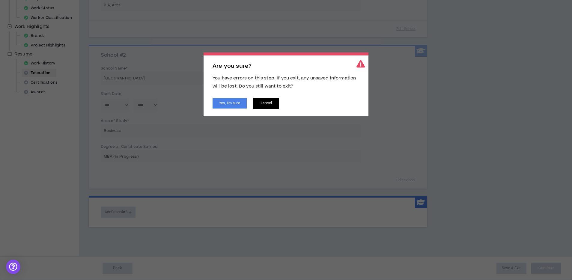
click at [263, 104] on button "Cancel" at bounding box center [266, 103] width 26 height 11
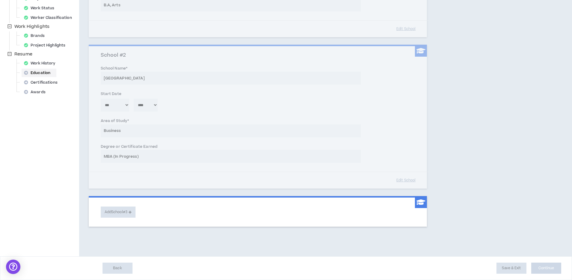
click at [458, 215] on div "Education 0 days ago Education is optional and not required. Highlight the degr…" at bounding box center [293, 42] width 429 height 430
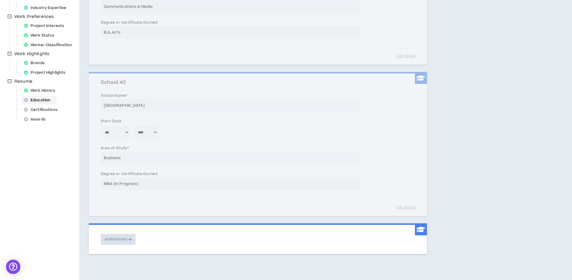
click at [38, 98] on span "Education" at bounding box center [39, 100] width 35 height 8
click at [39, 92] on span "Work History" at bounding box center [42, 90] width 40 height 8
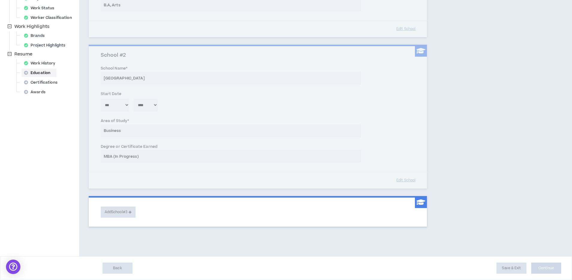
scroll to position [0, 0]
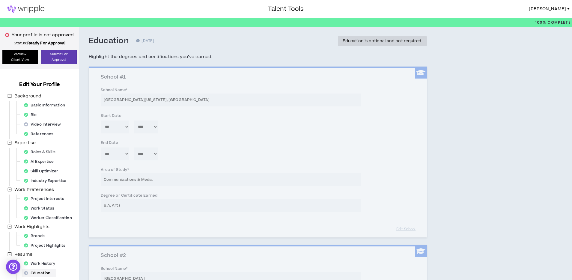
click at [16, 60] on link "Preview Client View" at bounding box center [19, 57] width 35 height 14
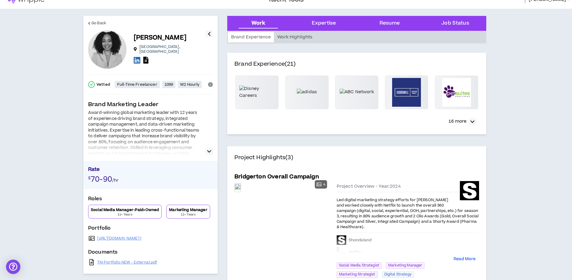
scroll to position [10, 0]
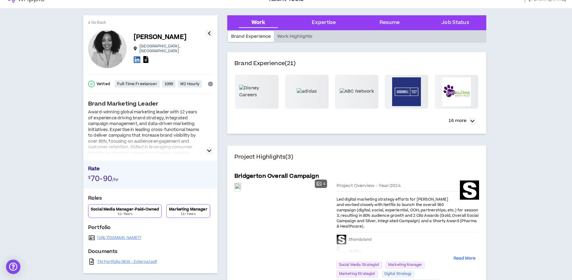
click at [97, 23] on span "Go Back" at bounding box center [98, 23] width 15 height 6
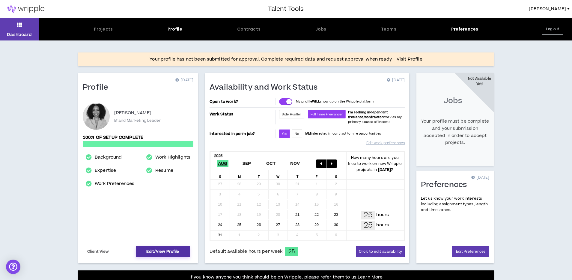
click at [175, 251] on link "Edit/View Profile" at bounding box center [163, 251] width 54 height 11
select select "*"
select select "US"
select select "*******"
select select "*"
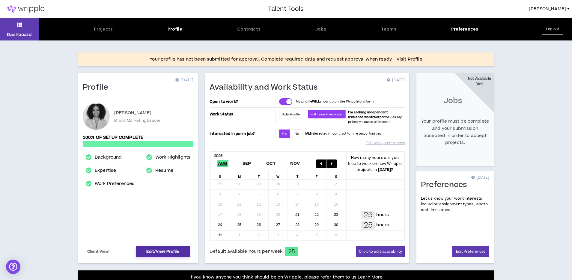
select select "**********"
select select "*****"
select select "**********"
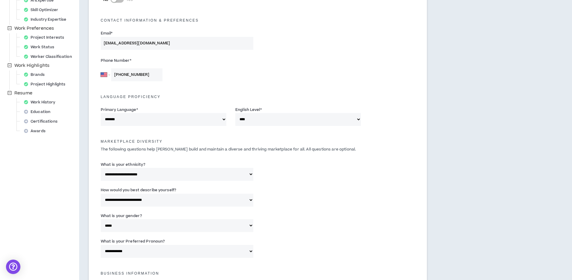
scroll to position [4, 0]
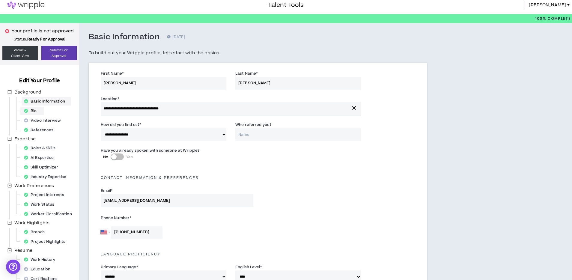
click at [38, 112] on div "Bio" at bounding box center [32, 111] width 21 height 8
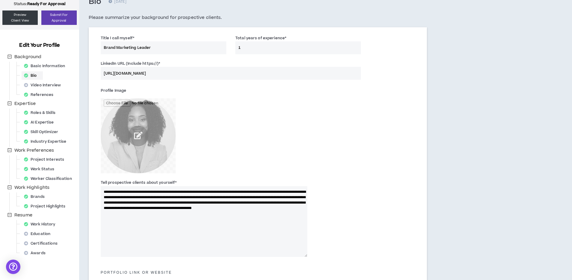
scroll to position [40, 0]
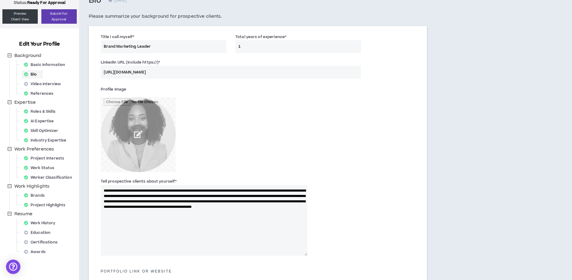
click at [261, 41] on label "Total years of experience *" at bounding box center [260, 37] width 51 height 10
click at [261, 41] on input "1" at bounding box center [298, 46] width 126 height 13
type input "12"
click at [239, 109] on div "Profile Image" at bounding box center [204, 129] width 207 height 88
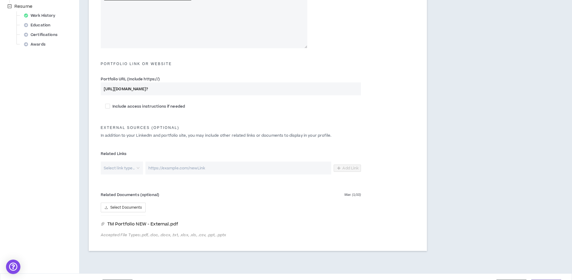
scroll to position [248, 0]
click at [159, 88] on input "https://www.canva.com/design/DAGpgw2kovI/gE5NVzWuJS0oSY6YeuUIMw/view?" at bounding box center [231, 88] width 261 height 13
paste input "tanishamickel.com/"
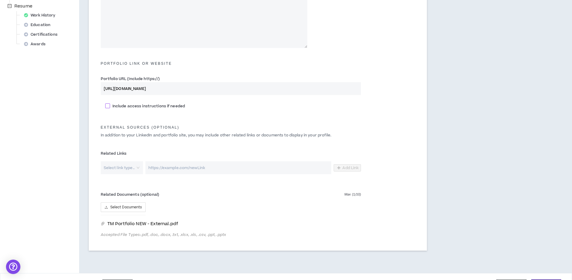
scroll to position [265, 0]
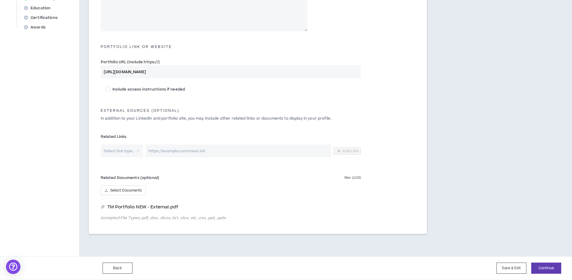
type input "https://www.tanishamickel.com/"
click at [223, 151] on input "url" at bounding box center [238, 151] width 186 height 13
paste input "https://www.tanishamickel.com/"
type input "https://www.tanishamickel.com/"
paste input "https://www.tanishamickel.com/"
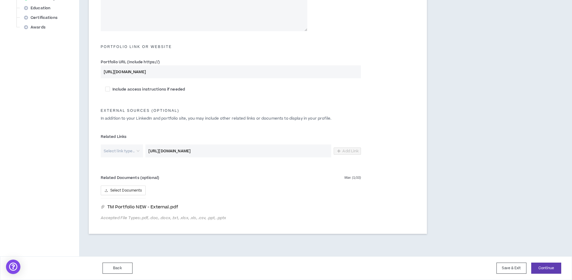
click at [202, 152] on input "https://www.tanishamickel.com/" at bounding box center [238, 151] width 186 height 13
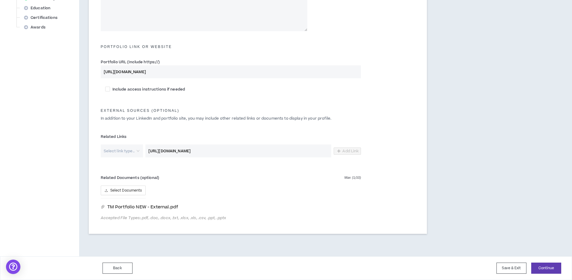
click at [202, 152] on input "https://www.tanishamickel.com/" at bounding box center [238, 151] width 186 height 13
paste input "canva.com/design/DAGpgw2kovI/gE5NVzWuJS0oSY6YeuUIMw/view?"
type input "https://www.canva.com/design/DAGpgw2kovI/gE5NVzWuJS0oSY6YeuUIMw/view?"
click at [121, 154] on input "search" at bounding box center [119, 151] width 31 height 13
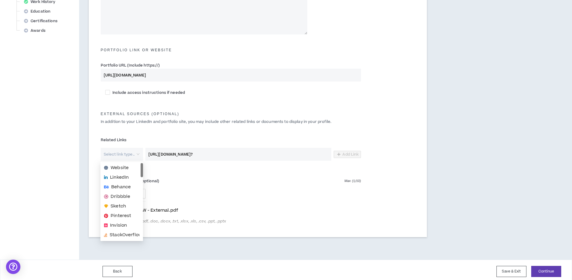
scroll to position [257, 0]
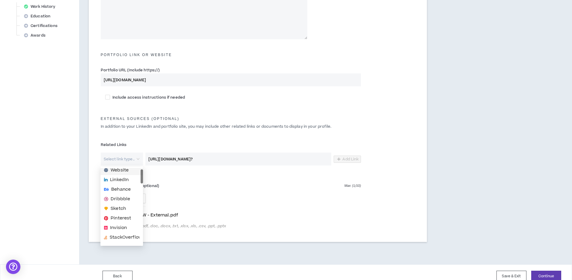
click at [115, 174] on div "Website" at bounding box center [121, 170] width 43 height 10
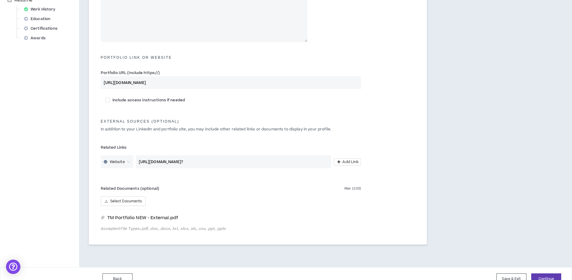
scroll to position [265, 0]
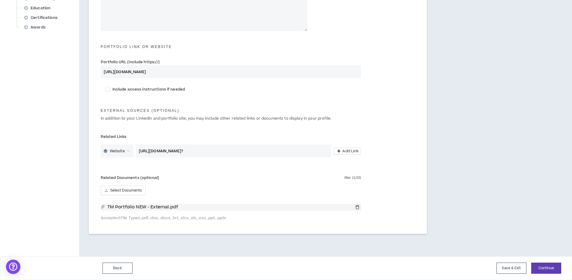
click at [358, 207] on icon "delete" at bounding box center [357, 207] width 4 height 4
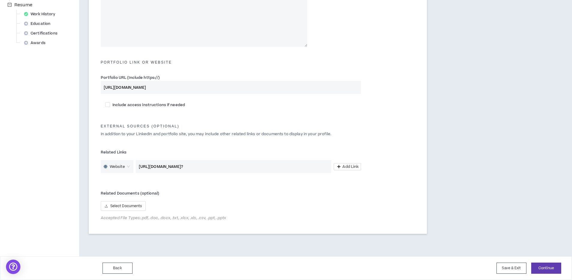
scroll to position [249, 0]
click at [136, 206] on span "Select Documents" at bounding box center [126, 206] width 32 height 6
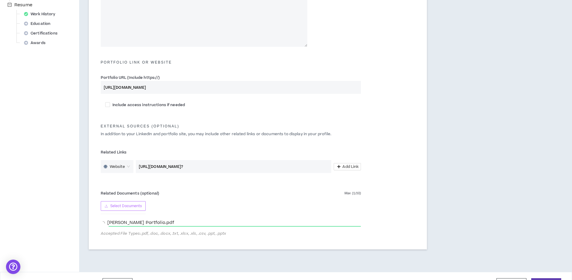
scroll to position [265, 0]
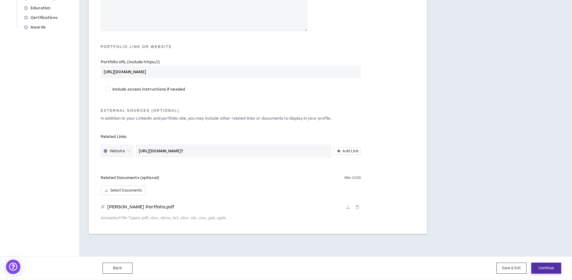
click at [545, 266] on button "Continue" at bounding box center [546, 268] width 30 height 11
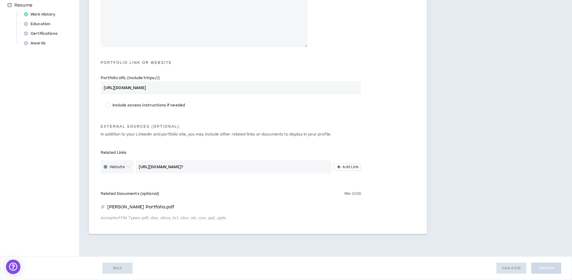
scroll to position [249, 0]
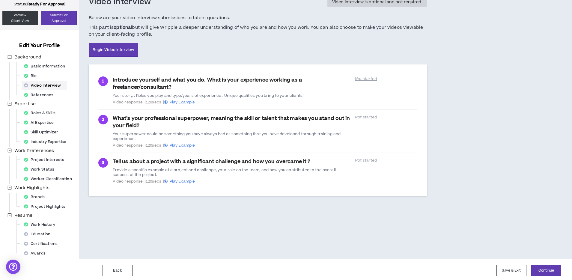
scroll to position [41, 0]
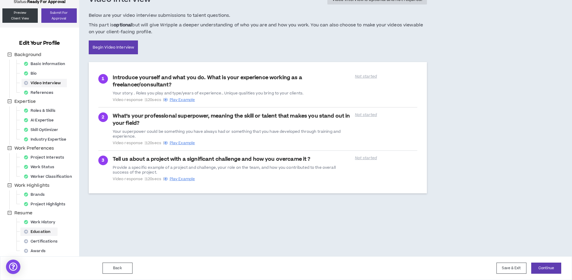
click at [45, 228] on div "Education" at bounding box center [39, 232] width 35 height 8
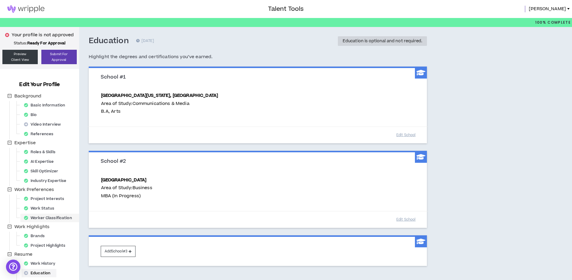
scroll to position [41, 0]
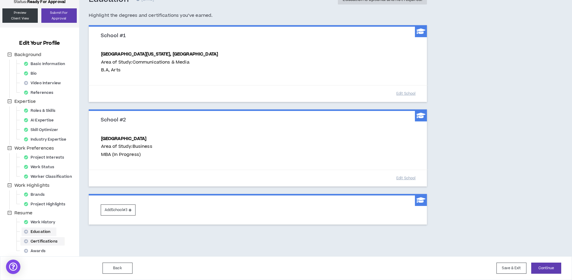
click at [46, 242] on div "Certifications" at bounding box center [43, 241] width 42 height 8
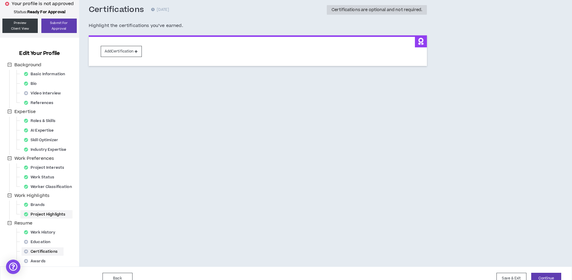
scroll to position [41, 0]
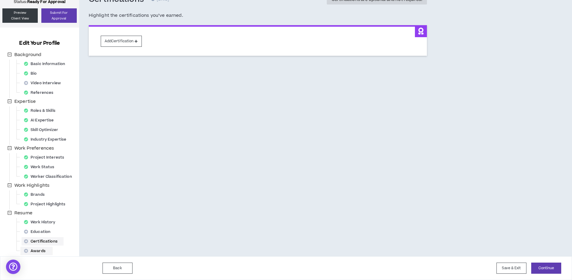
click at [45, 251] on div "Awards" at bounding box center [37, 251] width 30 height 8
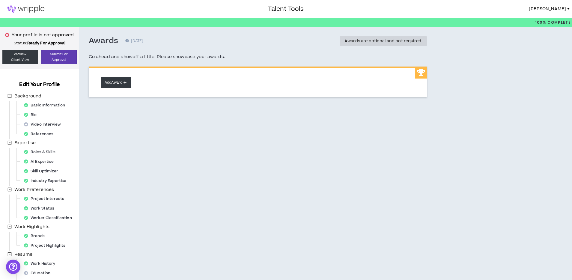
click at [129, 87] on button "Add Award" at bounding box center [116, 82] width 30 height 11
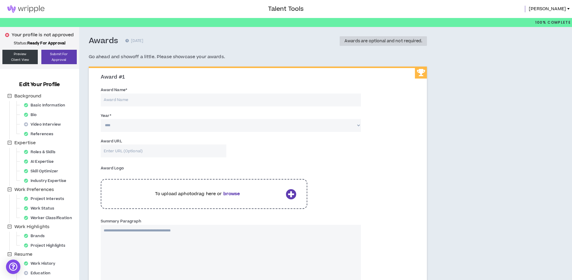
click at [158, 100] on input "Award Name *" at bounding box center [231, 100] width 261 height 13
paste input "Shorty Awards"
type input "Shorty Awards"
click at [140, 124] on select "**** **** **** **** **** **** **** **** **** **** **** **** **** **** **** ****…" at bounding box center [231, 125] width 261 height 13
select select "****"
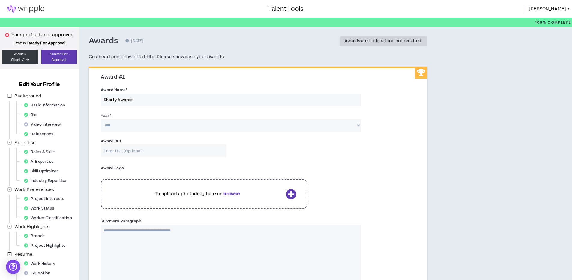
click at [101, 119] on select "**** **** **** **** **** **** **** **** **** **** **** **** **** **** **** ****…" at bounding box center [231, 125] width 261 height 13
click at [147, 151] on input "Award URL" at bounding box center [164, 151] width 126 height 13
type input "v"
paste input "https://shortyawards.com/17th/flonase-shondaland-the-talk-of-the-ton"
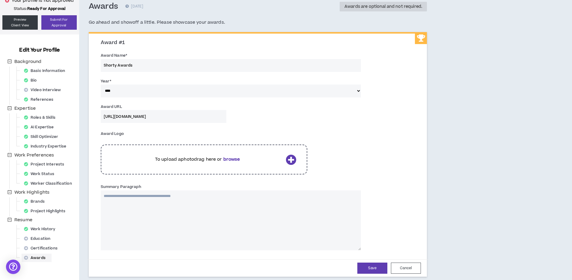
scroll to position [39, 0]
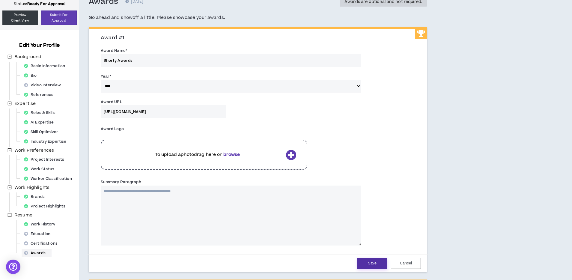
type input "https://shortyawards.com/17th/flonase-shondaland-the-talk-of-the-ton"
click at [367, 260] on button "Save" at bounding box center [372, 263] width 30 height 11
select select "****"
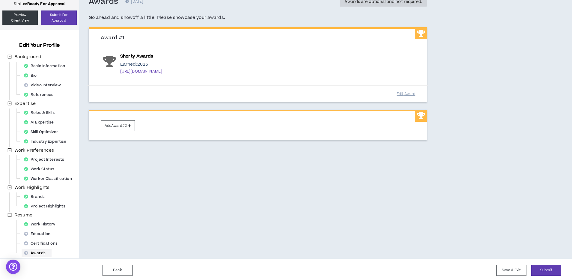
scroll to position [40, 0]
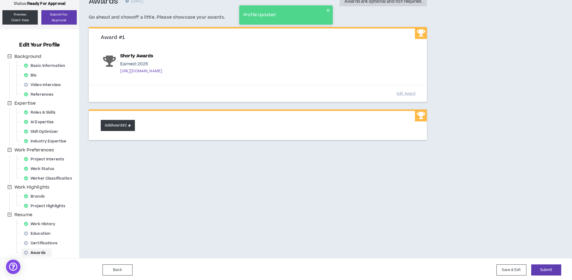
click at [127, 129] on button "Add Award #2" at bounding box center [118, 125] width 34 height 11
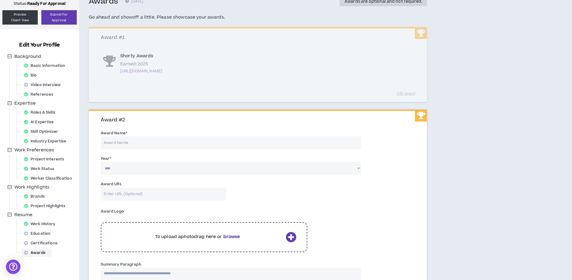
click at [135, 141] on input "Award Name *" at bounding box center [231, 142] width 261 height 13
paste input "Clio Entertainment Gold Award"
type input "Clio Entertainment Gold Award"
click at [133, 169] on select "**** **** **** **** **** **** **** **** **** **** **** **** **** **** **** ****…" at bounding box center [231, 168] width 261 height 13
select select "****"
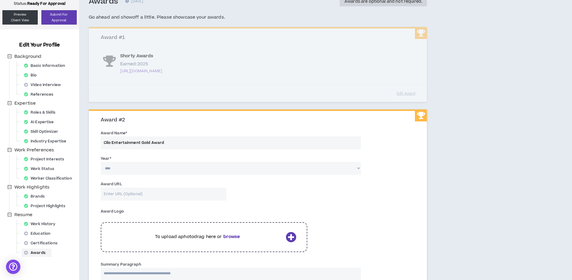
click at [101, 162] on select "**** **** **** **** **** **** **** **** **** **** **** **** **** **** **** ****…" at bounding box center [231, 168] width 261 height 13
click at [163, 196] on input "Award URL" at bounding box center [164, 194] width 126 height 13
paste input "[URL][DOMAIN_NAME]"
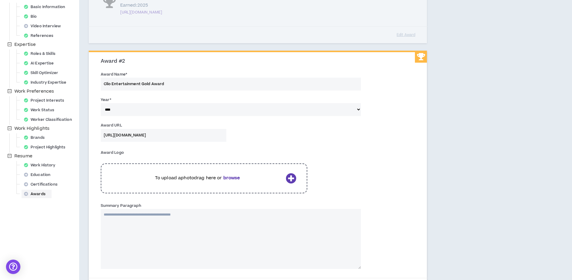
scroll to position [102, 0]
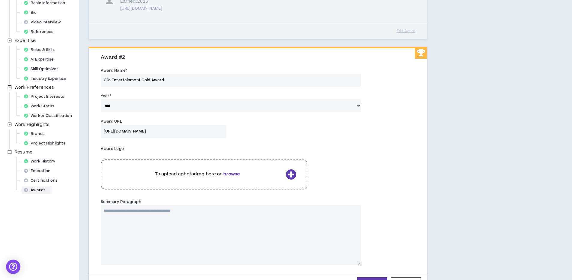
type input "[URL][DOMAIN_NAME]"
click at [193, 79] on input "Clio Entertainment Gold Award" at bounding box center [231, 80] width 261 height 13
click at [133, 217] on textarea "Summary Paragraph" at bounding box center [231, 235] width 261 height 60
paste textarea "**********"
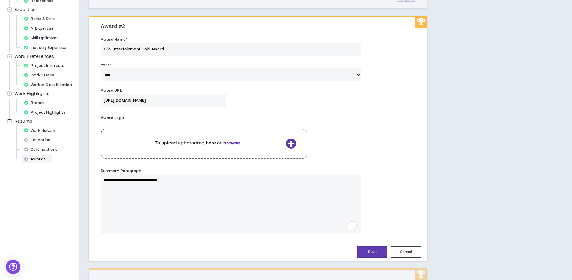
scroll to position [136, 0]
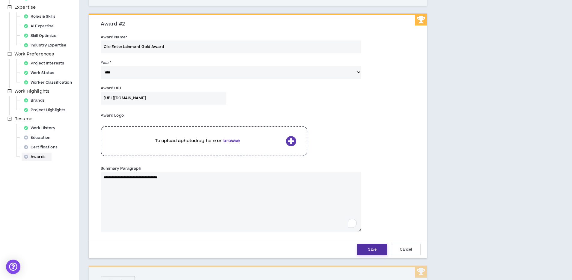
type textarea "**********"
click at [377, 247] on button "Save" at bounding box center [372, 249] width 30 height 11
select select "****"
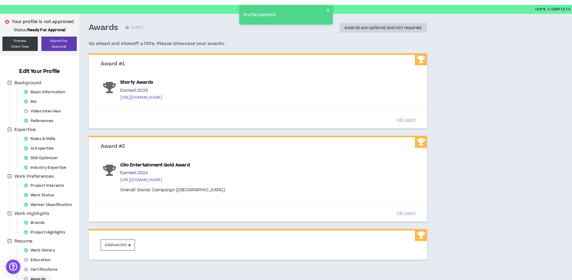
scroll to position [15, 0]
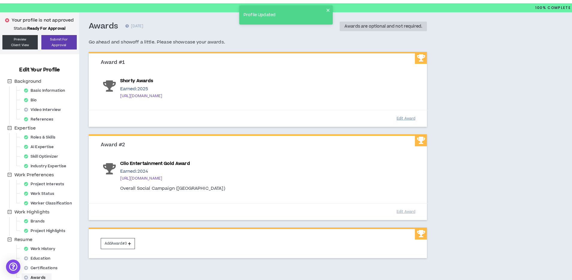
click at [402, 118] on button "Edit Award" at bounding box center [406, 118] width 30 height 10
select select "****"
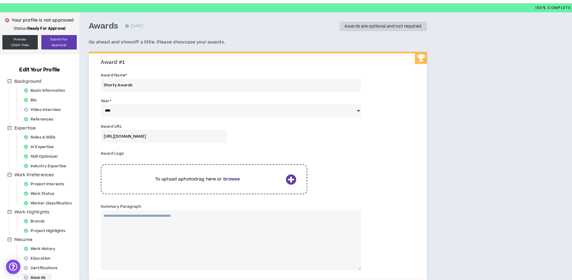
click at [166, 217] on textarea "Summary Paragraph" at bounding box center [231, 240] width 261 height 60
paste textarea "**********"
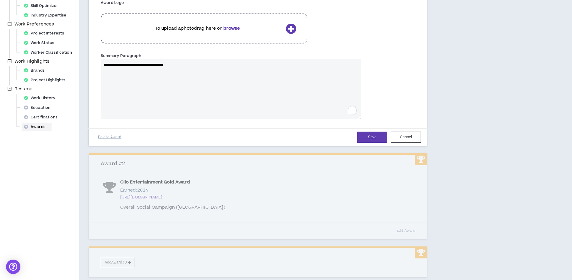
scroll to position [172, 0]
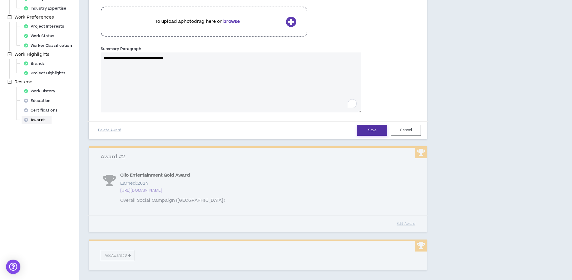
type textarea "**********"
click at [376, 135] on button "Save" at bounding box center [372, 130] width 30 height 11
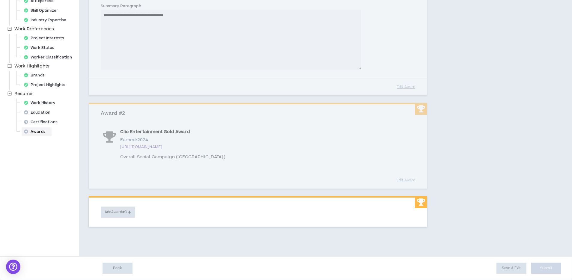
scroll to position [161, 0]
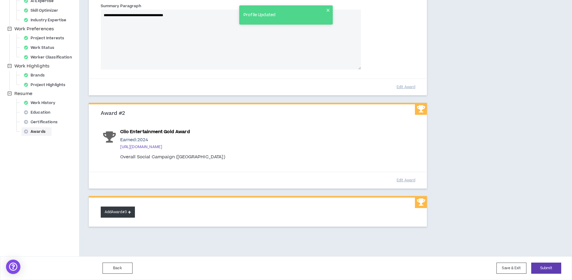
click at [120, 213] on button "Add Award #3" at bounding box center [118, 212] width 34 height 11
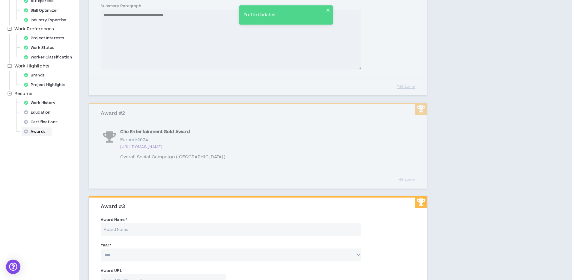
click at [175, 229] on input "Award Name *" at bounding box center [231, 229] width 261 height 13
paste input "Clio Entertainment Silver Award"
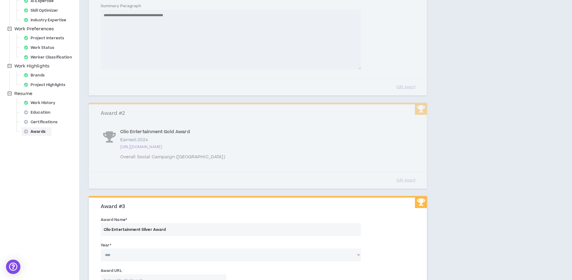
scroll to position [185, 0]
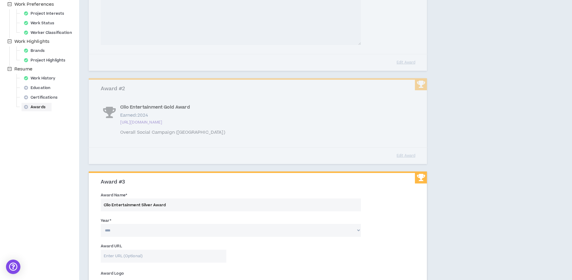
type input "Clio Entertainment Silver Award"
click at [150, 228] on select "**** **** **** **** **** **** **** **** **** **** **** **** **** **** **** ****…" at bounding box center [231, 230] width 261 height 13
select select "****"
click at [101, 224] on select "**** **** **** **** **** **** **** **** **** **** **** **** **** **** **** ****…" at bounding box center [231, 230] width 261 height 13
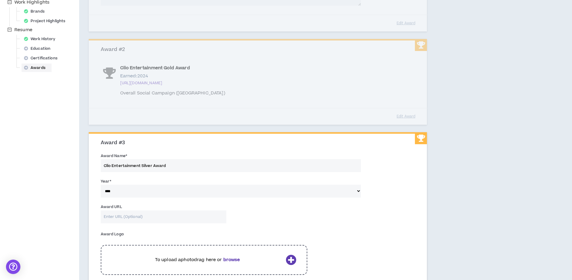
scroll to position [229, 0]
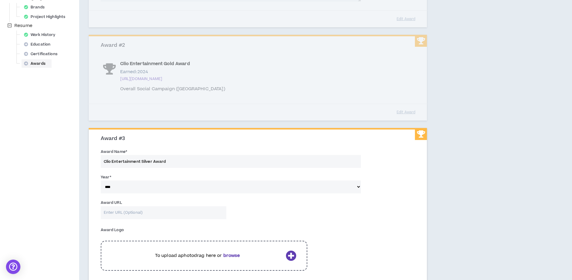
click at [160, 214] on input "Award URL" at bounding box center [164, 212] width 126 height 13
paste input "https://clios.com/winners-gallery/details/34279"
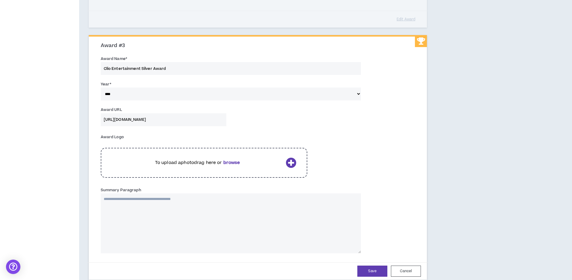
scroll to position [323, 0]
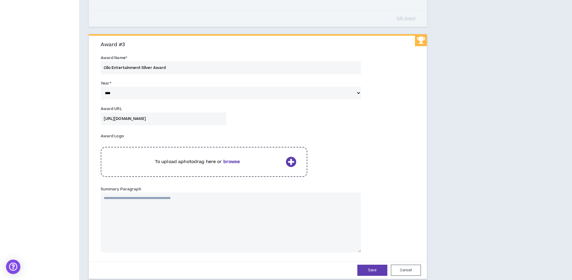
type input "https://clios.com/winners-gallery/details/34279"
click at [175, 201] on textarea "Summary Paragraph" at bounding box center [231, 222] width 261 height 60
paste textarea "**********"
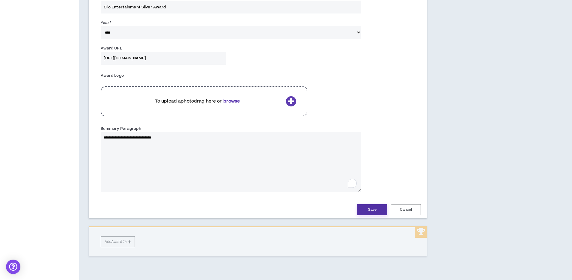
type textarea "**********"
click at [369, 213] on button "Save" at bounding box center [372, 209] width 30 height 11
select select "****"
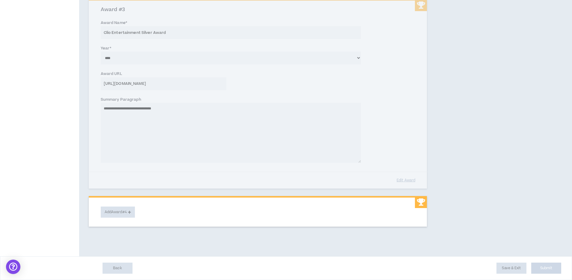
scroll to position [254, 0]
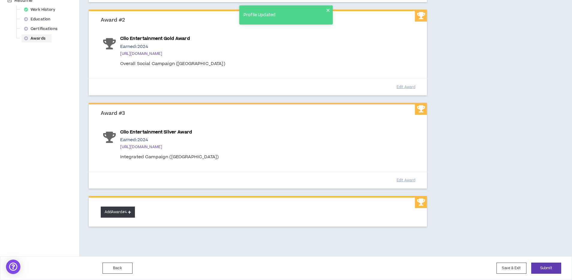
click at [118, 210] on button "Add Award #4" at bounding box center [118, 212] width 34 height 11
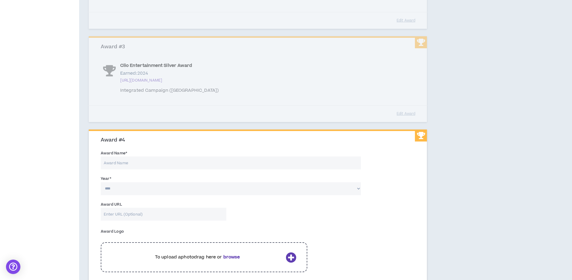
scroll to position [326, 0]
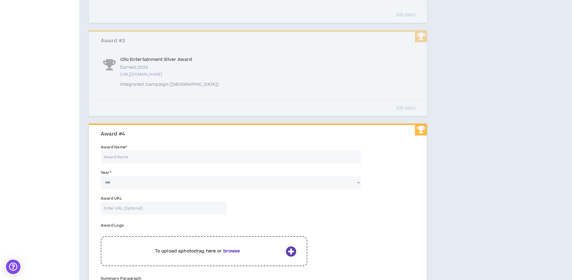
click at [126, 156] on input "Award Name *" at bounding box center [231, 157] width 261 height 13
paste input "Clio Entertainment Grand Award"
type input "Clio Entertainment Grand Award"
click at [129, 185] on select "**** **** **** **** **** **** **** **** **** **** **** **** **** **** **** ****…" at bounding box center [231, 182] width 261 height 13
select select "****"
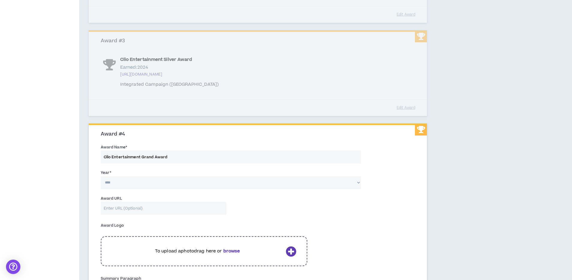
click at [101, 176] on select "**** **** **** **** **** **** **** **** **** **** **** **** **** **** **** ****…" at bounding box center [231, 182] width 261 height 13
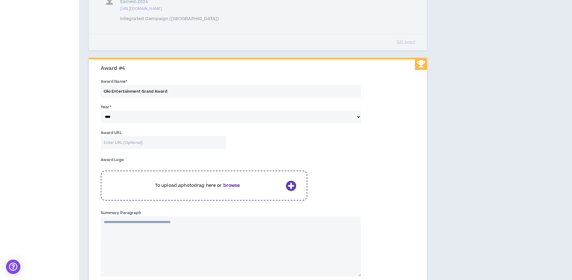
scroll to position [392, 0]
click at [139, 227] on textarea "Summary Paragraph" at bounding box center [231, 246] width 261 height 60
paste textarea "**********"
type textarea "**********"
click at [121, 140] on input "Award URL" at bounding box center [164, 142] width 126 height 13
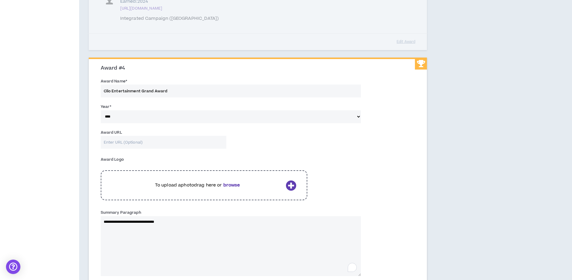
paste input "https://clios.com/winners-gallery/details/34064"
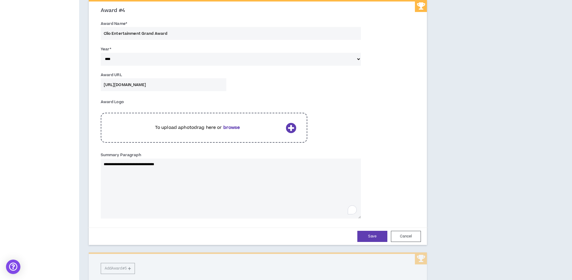
scroll to position [499, 0]
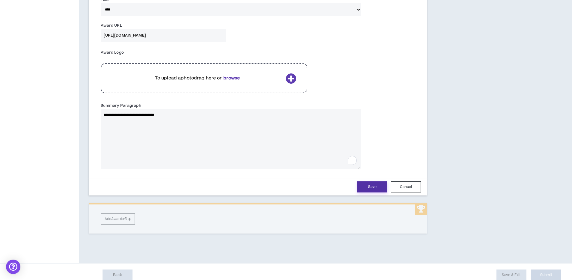
type input "https://clios.com/winners-gallery/details/34064"
click at [377, 186] on button "Save" at bounding box center [372, 186] width 30 height 11
select select "****"
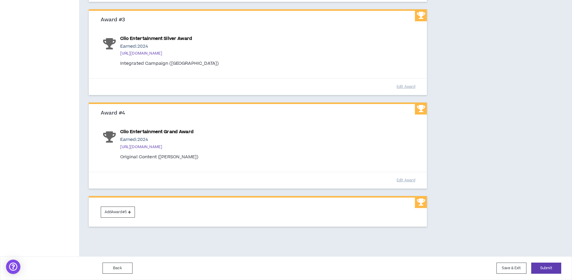
scroll to position [347, 0]
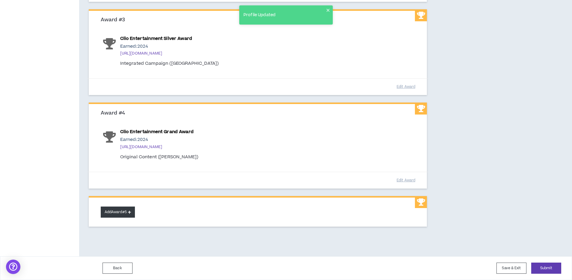
click at [123, 216] on button "Add Award #5" at bounding box center [118, 212] width 34 height 11
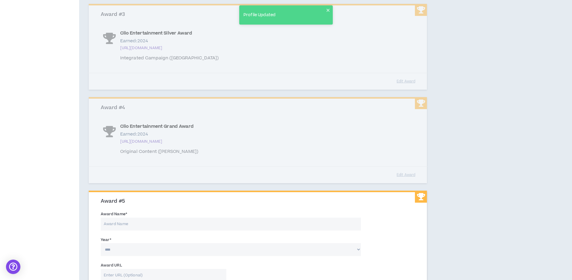
scroll to position [398, 0]
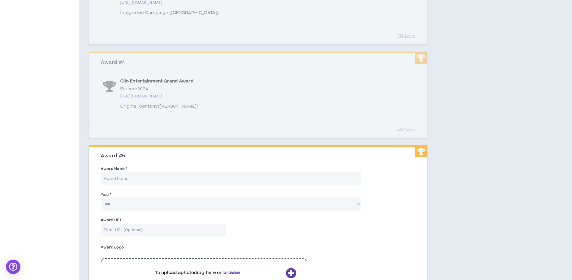
click at [149, 177] on input "Award Name *" at bounding box center [231, 178] width 261 height 13
paste input "Clio Entertainment Gold Award"
click at [143, 203] on select "**** **** **** **** **** **** **** **** **** **** **** **** **** **** **** ****…" at bounding box center [231, 204] width 261 height 13
click at [101, 198] on select "**** **** **** **** **** **** **** **** **** **** **** **** **** **** **** ****…" at bounding box center [231, 204] width 261 height 13
click at [158, 230] on input "Award URL" at bounding box center [164, 230] width 126 height 13
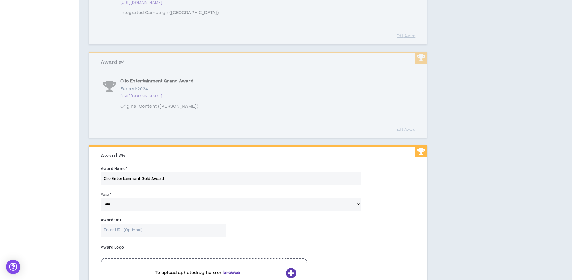
paste input "https://clios.com/winners-gallery/details/66253"
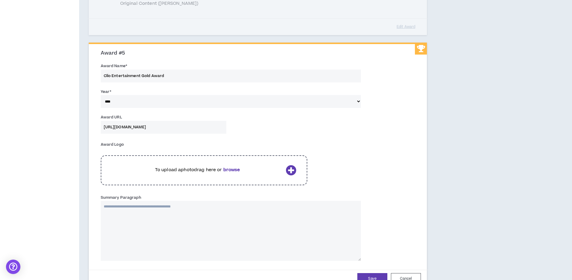
scroll to position [502, 0]
click at [151, 214] on textarea "Summary Paragraph" at bounding box center [231, 230] width 261 height 60
paste textarea "**********"
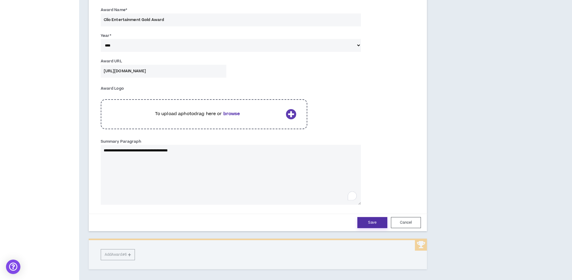
click at [369, 226] on button "Save" at bounding box center [372, 222] width 30 height 11
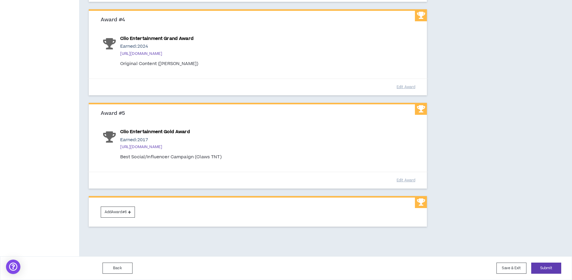
scroll to position [441, 0]
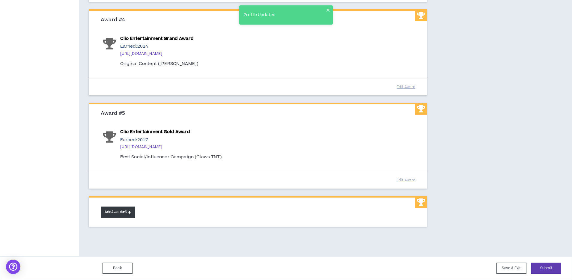
click at [112, 211] on button "Add Award #6" at bounding box center [118, 212] width 34 height 11
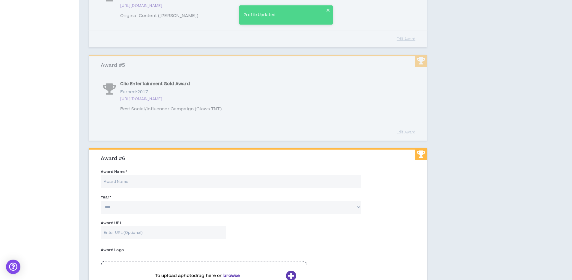
scroll to position [497, 0]
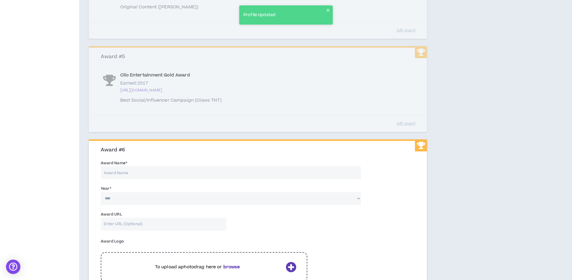
click at [118, 172] on input "Award Name *" at bounding box center [231, 172] width 261 height 13
paste input "MM&M Awards"
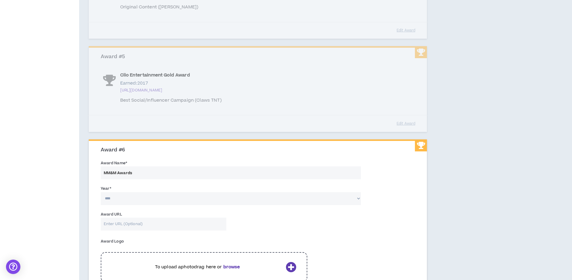
click at [124, 198] on select "**** **** **** **** **** **** **** **** **** **** **** **** **** **** **** ****…" at bounding box center [231, 198] width 261 height 13
click at [101, 192] on select "**** **** **** **** **** **** **** **** **** **** **** **** **** **** **** ****…" at bounding box center [231, 198] width 261 height 13
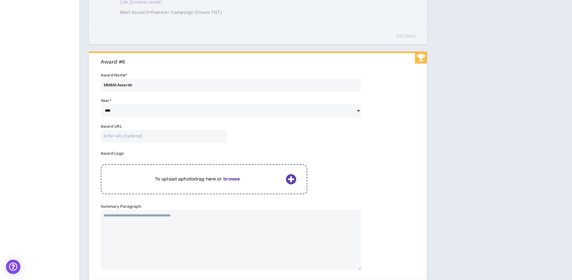
scroll to position [592, 0]
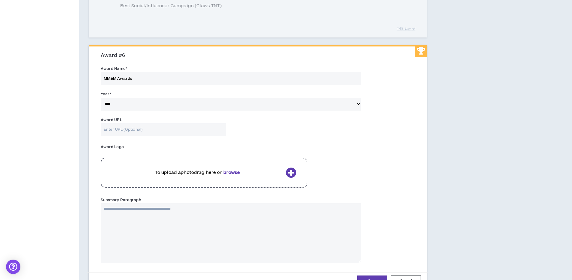
click at [119, 216] on textarea "Summary Paragraph" at bounding box center [231, 233] width 261 height 60
paste textarea "**********"
click at [135, 130] on input "Award URL" at bounding box center [164, 129] width 126 height 13
paste input "https://www.mmm-online.com/mmm-awards/best-corporate-branding-campaign-of-2016/"
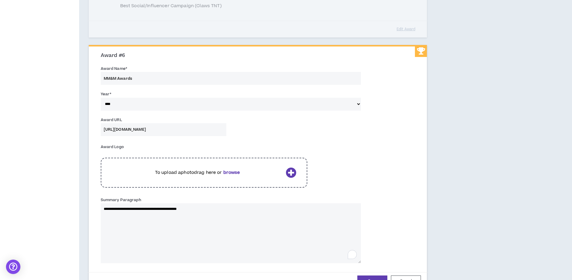
drag, startPoint x: 306, startPoint y: 154, endPoint x: 309, endPoint y: 156, distance: 3.4
click at [307, 154] on div "Award Logo To upload a photo drag here or browse" at bounding box center [204, 166] width 207 height 49
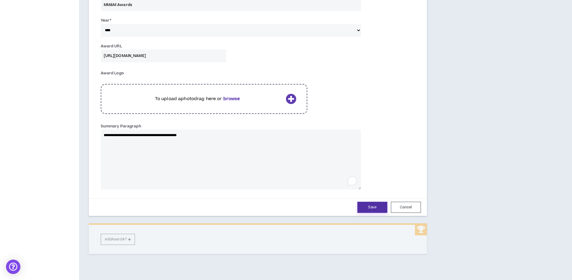
click at [372, 208] on button "Save" at bounding box center [372, 207] width 30 height 11
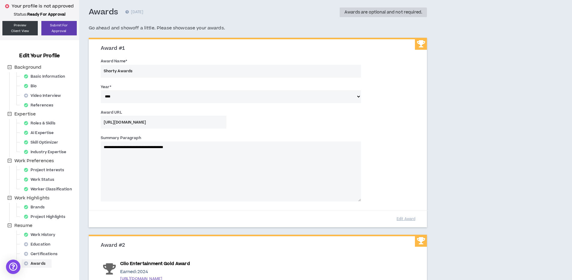
scroll to position [31, 0]
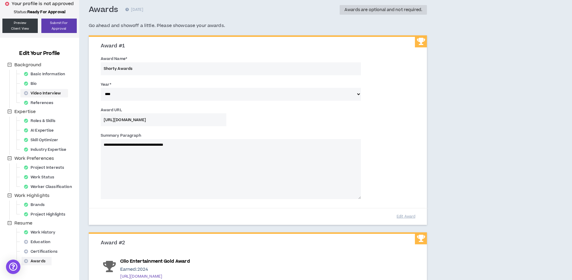
click at [52, 93] on div "Video Interview" at bounding box center [44, 93] width 45 height 8
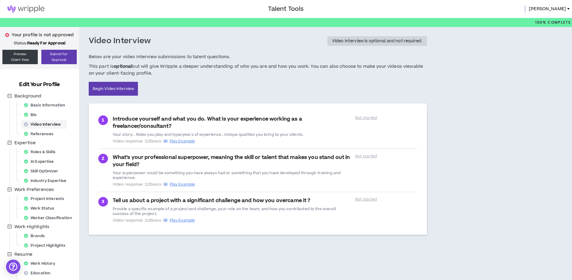
scroll to position [41, 0]
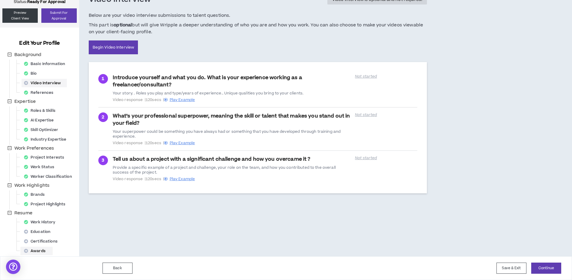
click at [39, 249] on div "Awards" at bounding box center [37, 251] width 30 height 8
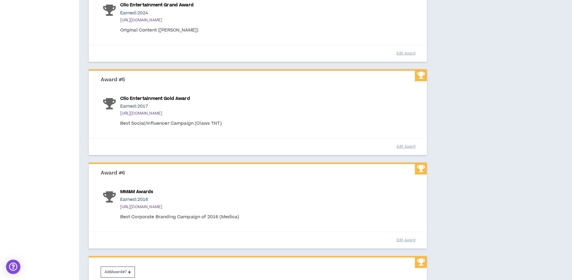
scroll to position [431, 0]
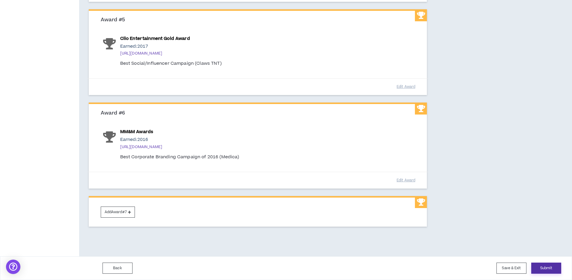
click at [556, 265] on button "Submit" at bounding box center [546, 268] width 30 height 11
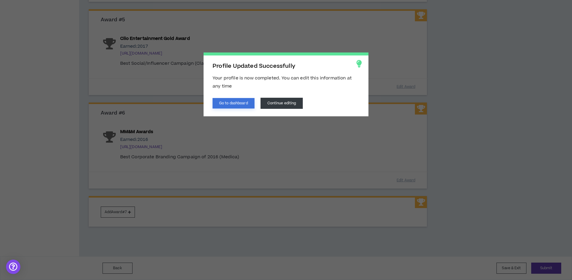
click at [236, 103] on button "Go to dashboard" at bounding box center [234, 103] width 42 height 10
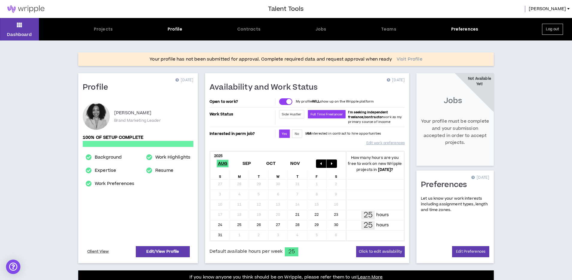
click at [416, 58] on link "Visit Profile" at bounding box center [410, 59] width 26 height 6
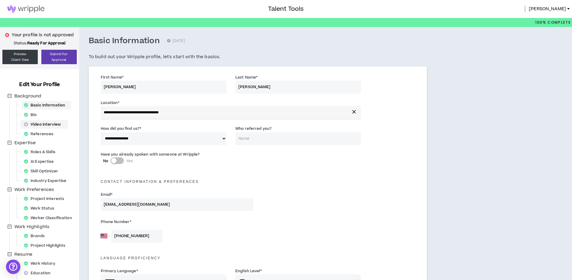
click at [43, 123] on div "Video Interview" at bounding box center [44, 124] width 45 height 8
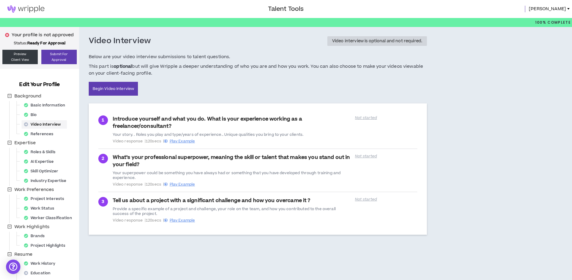
click at [561, 9] on span "[PERSON_NAME]" at bounding box center [547, 9] width 37 height 7
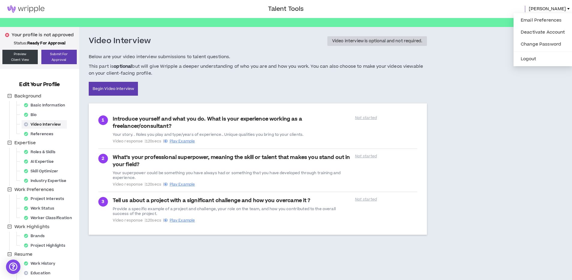
click at [562, 7] on span "[PERSON_NAME]" at bounding box center [547, 9] width 37 height 7
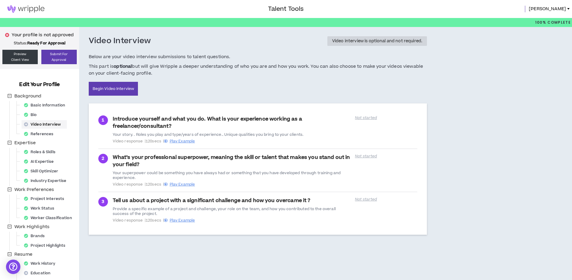
click at [34, 7] on img at bounding box center [26, 8] width 52 height 7
